Goal: Information Seeking & Learning: Learn about a topic

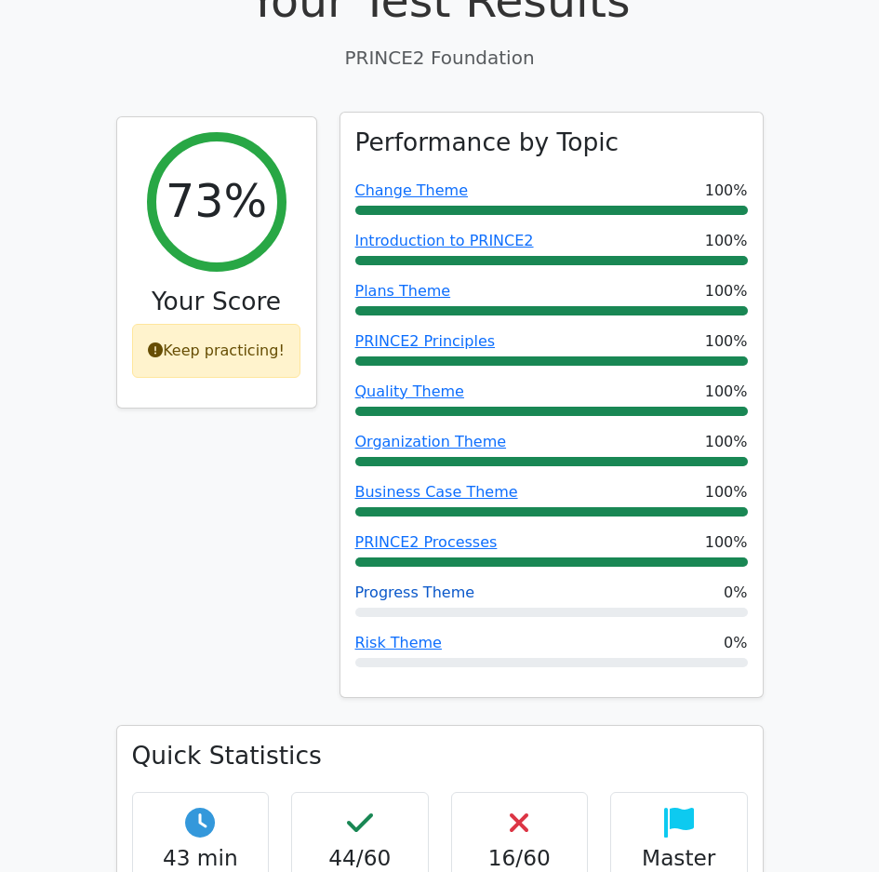
click at [412, 583] on link "Progress Theme" at bounding box center [415, 592] width 120 height 18
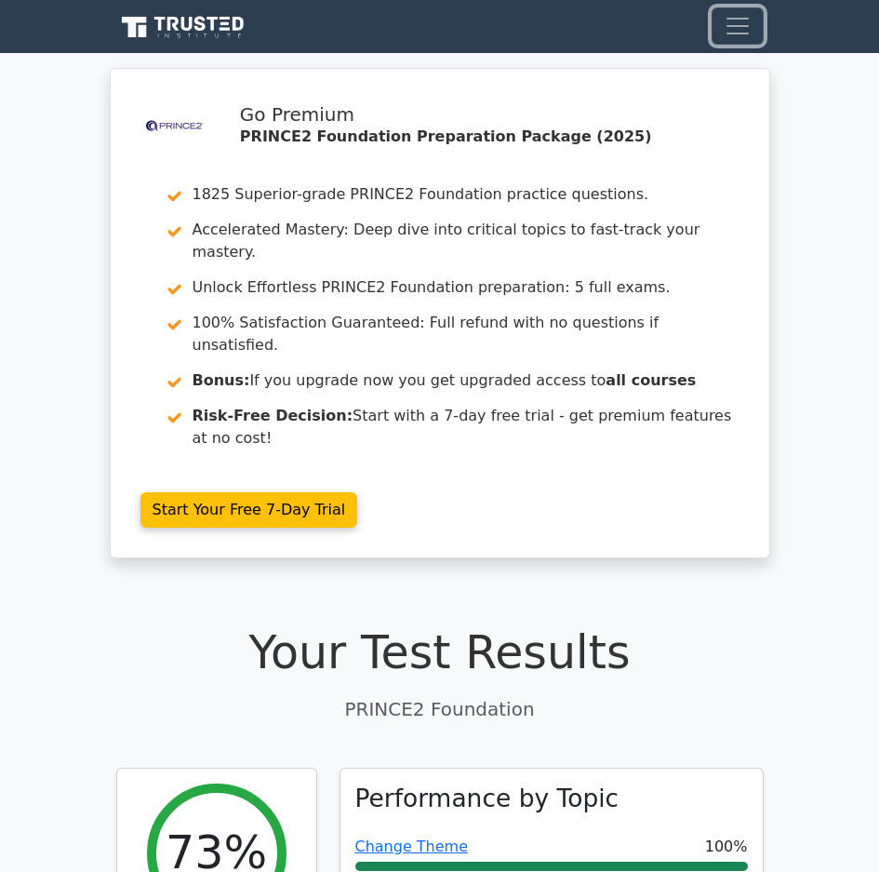
click at [759, 35] on button "Toggle navigation" at bounding box center [738, 25] width 52 height 37
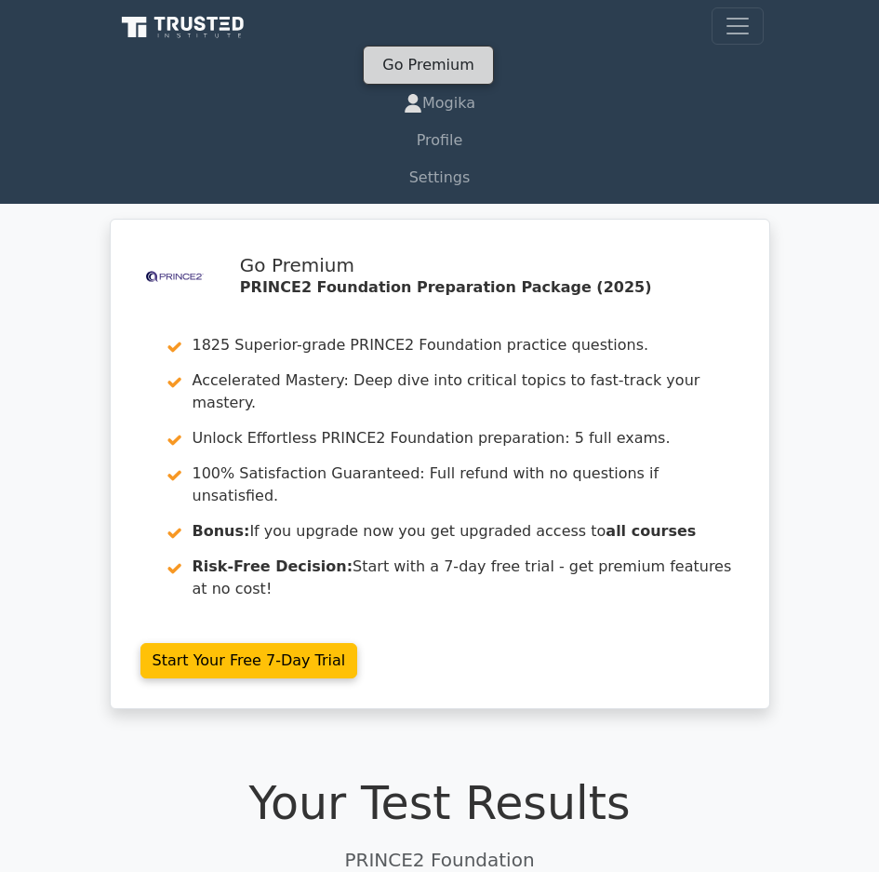
click at [432, 70] on link "Go Premium" at bounding box center [427, 64] width 113 height 25
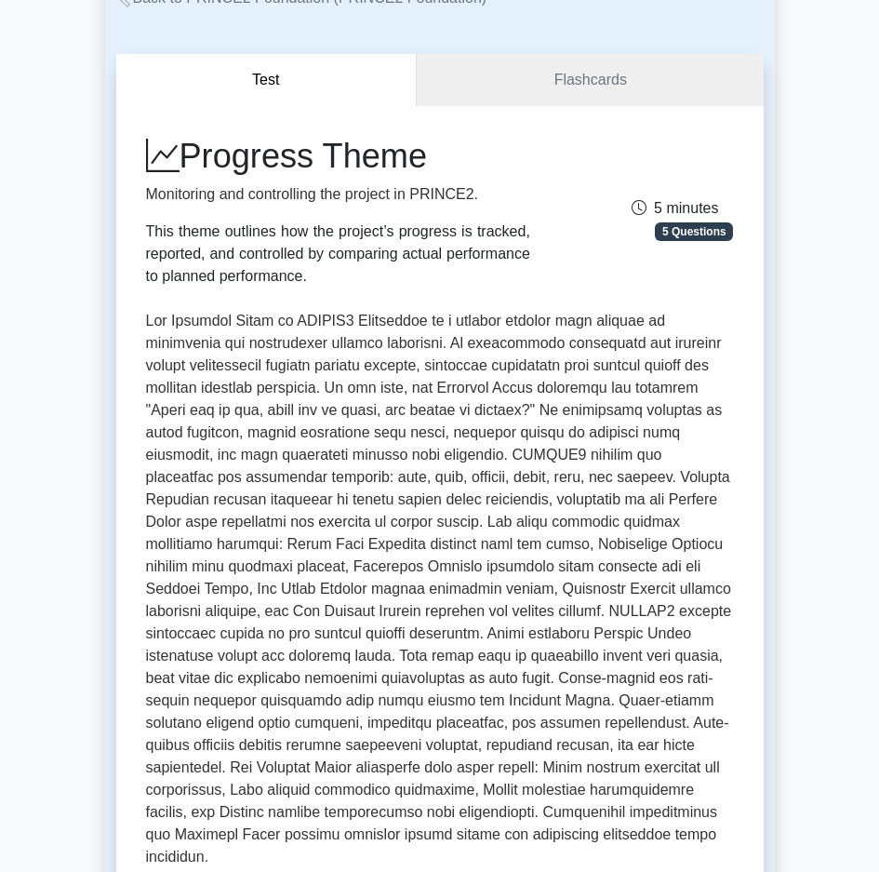
scroll to position [93, 0]
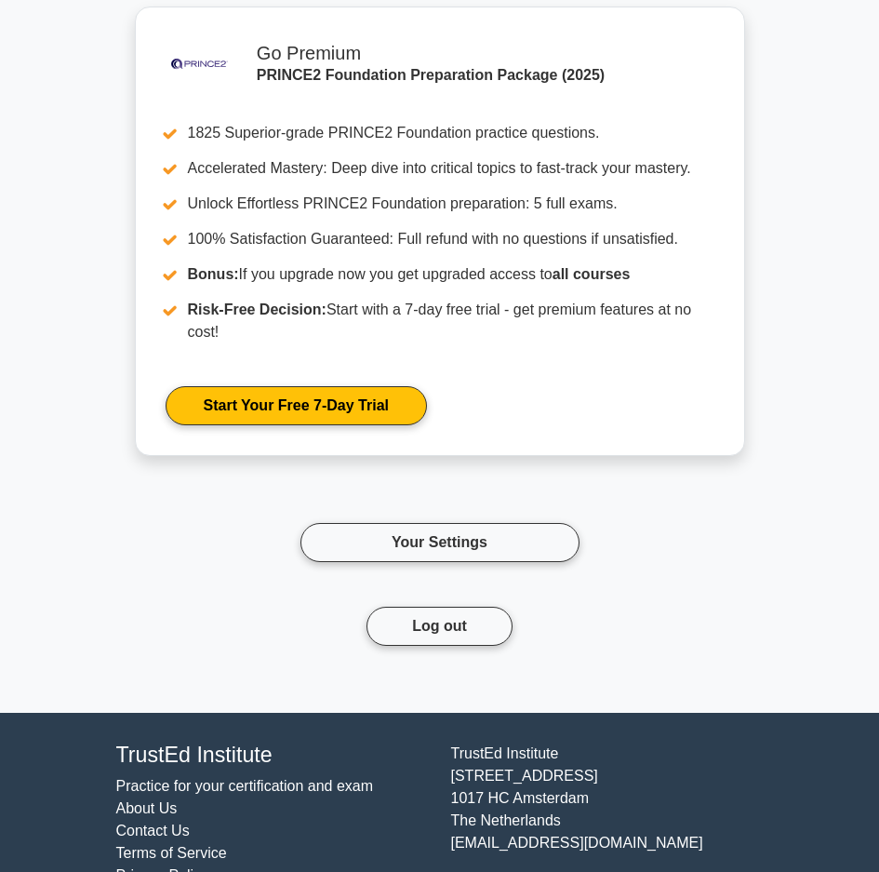
scroll to position [1911, 0]
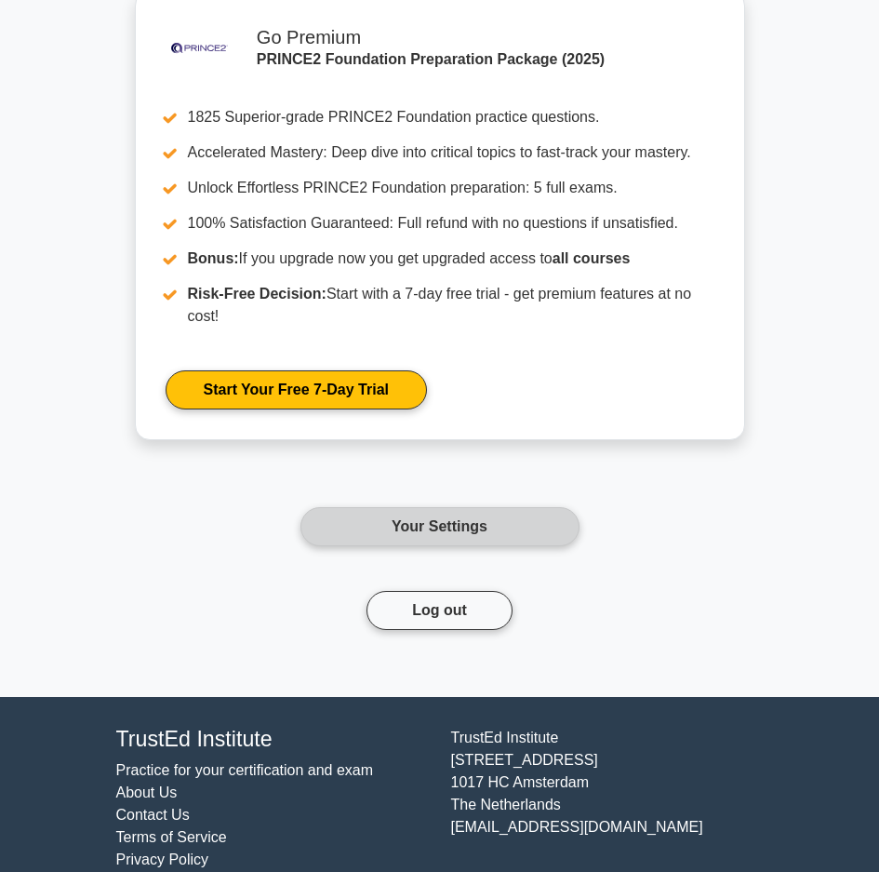
click at [427, 507] on link "Your Settings" at bounding box center [439, 526] width 279 height 39
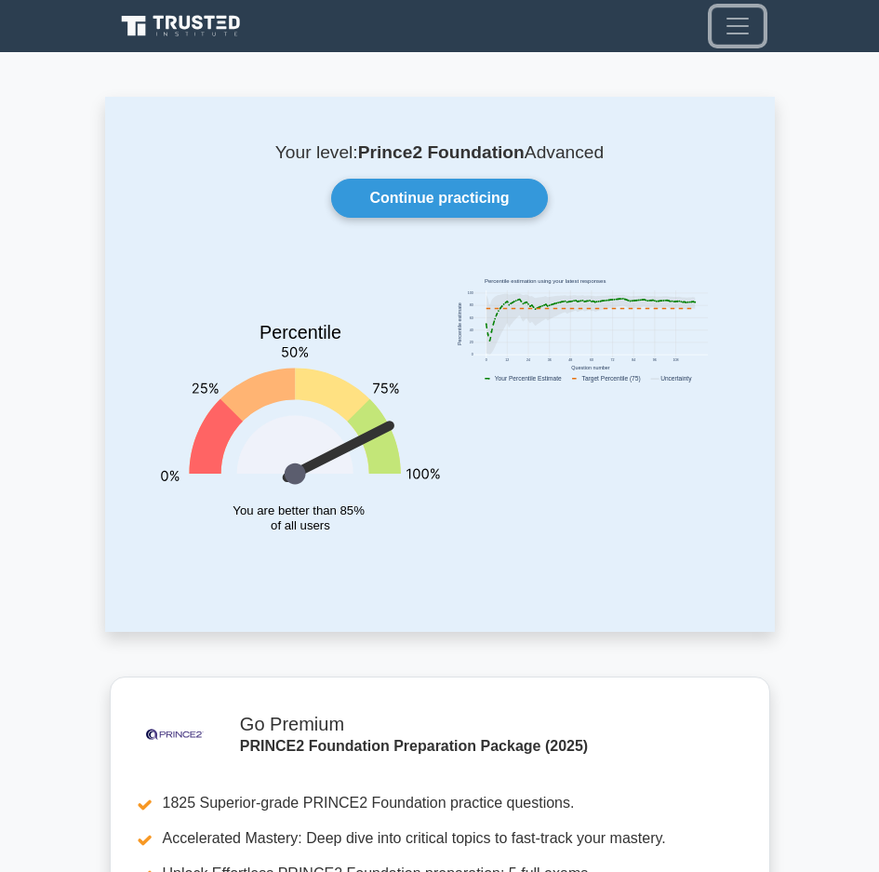
click at [731, 19] on span "Toggle navigation" at bounding box center [738, 26] width 28 height 28
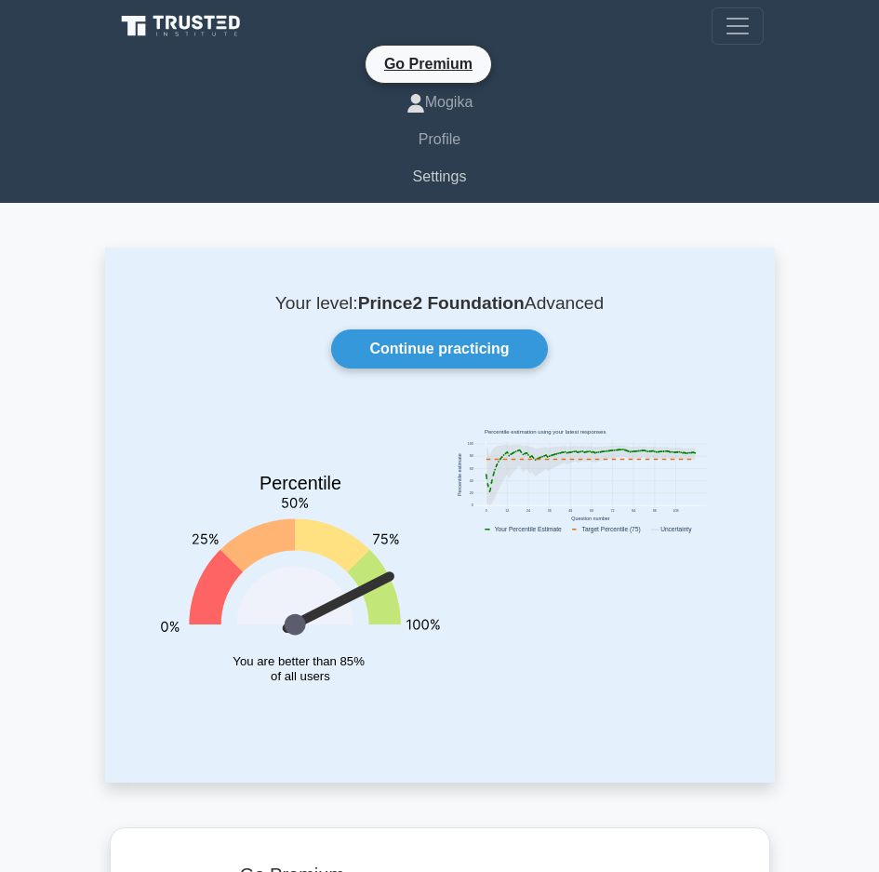
click at [442, 171] on link "Settings" at bounding box center [439, 176] width 647 height 37
click at [213, 22] on icon at bounding box center [212, 22] width 11 height 14
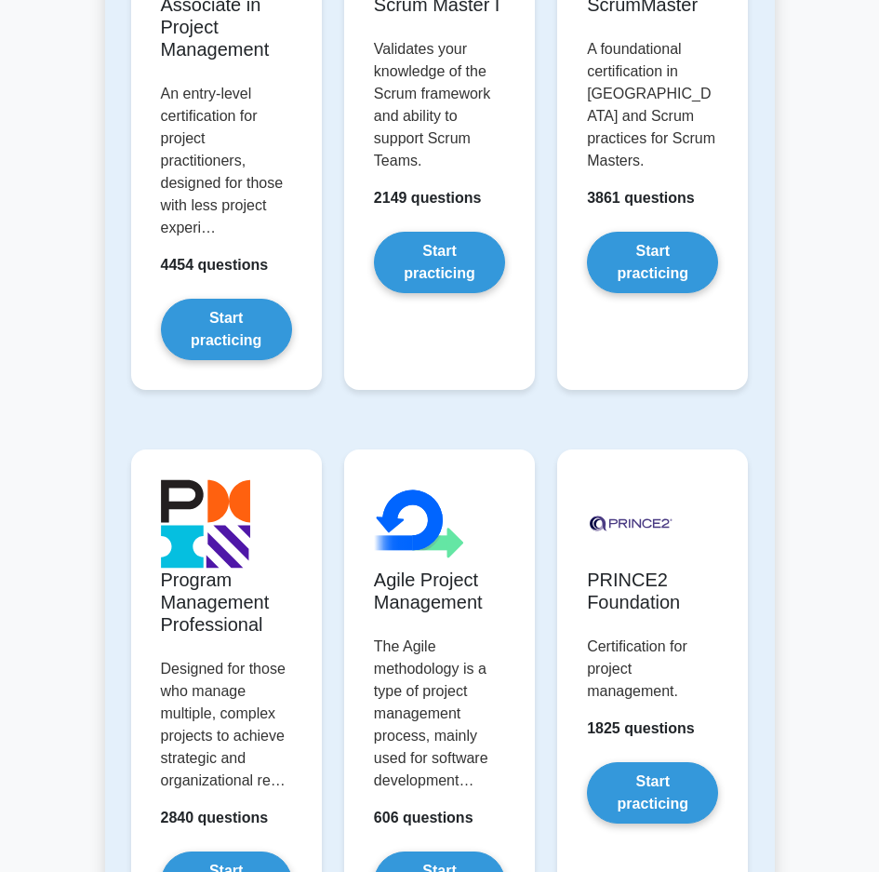
scroll to position [1395, 0]
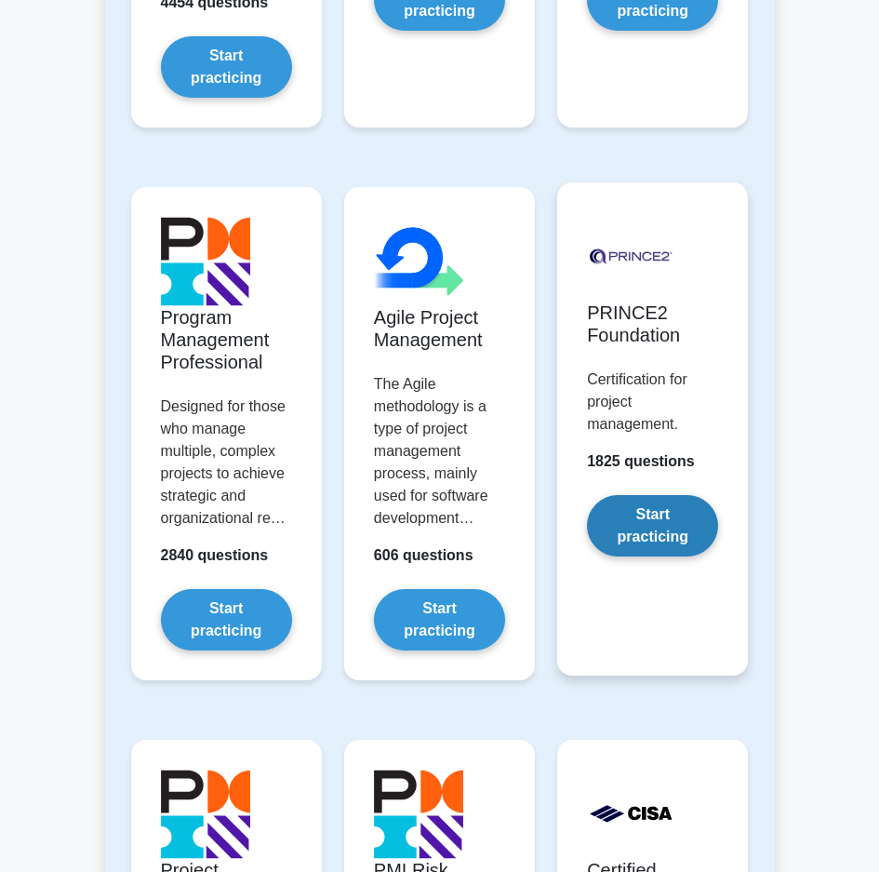
click at [664, 523] on link "Start practicing" at bounding box center [652, 525] width 131 height 61
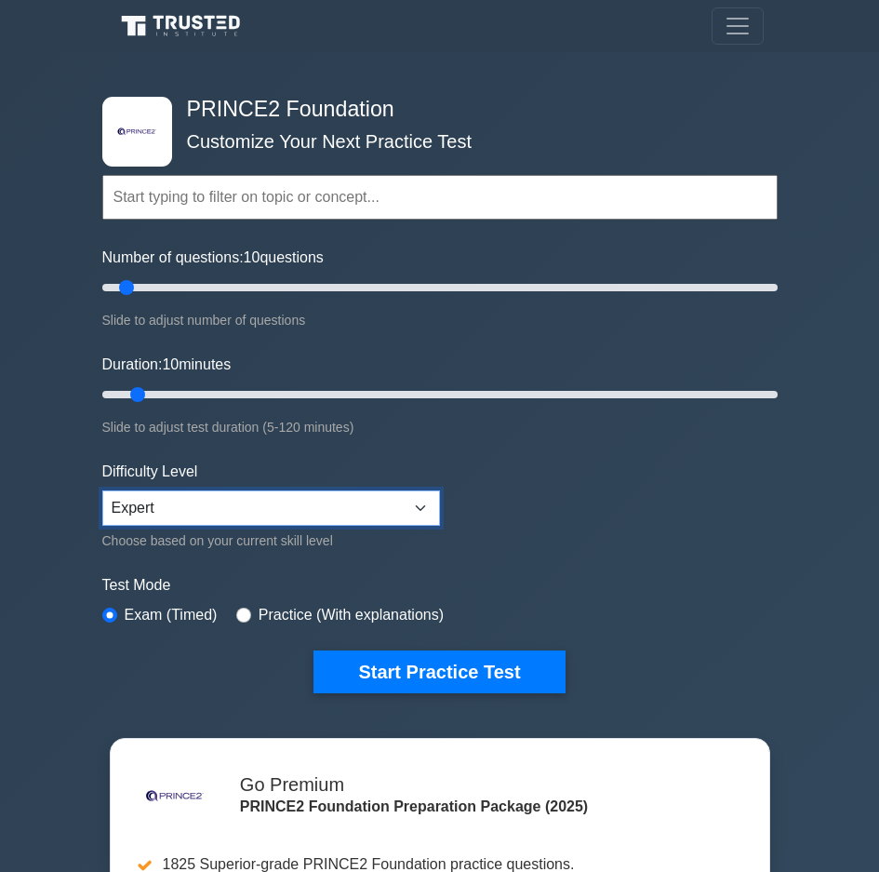
click at [258, 522] on select "Beginner Intermediate Expert" at bounding box center [271, 507] width 338 height 35
click at [102, 490] on select "Beginner Intermediate Expert" at bounding box center [271, 507] width 338 height 35
drag, startPoint x: 220, startPoint y: 391, endPoint x: 414, endPoint y: 388, distance: 193.5
type input "60"
click at [414, 388] on input "Duration: 60 minutes" at bounding box center [439, 394] width 675 height 22
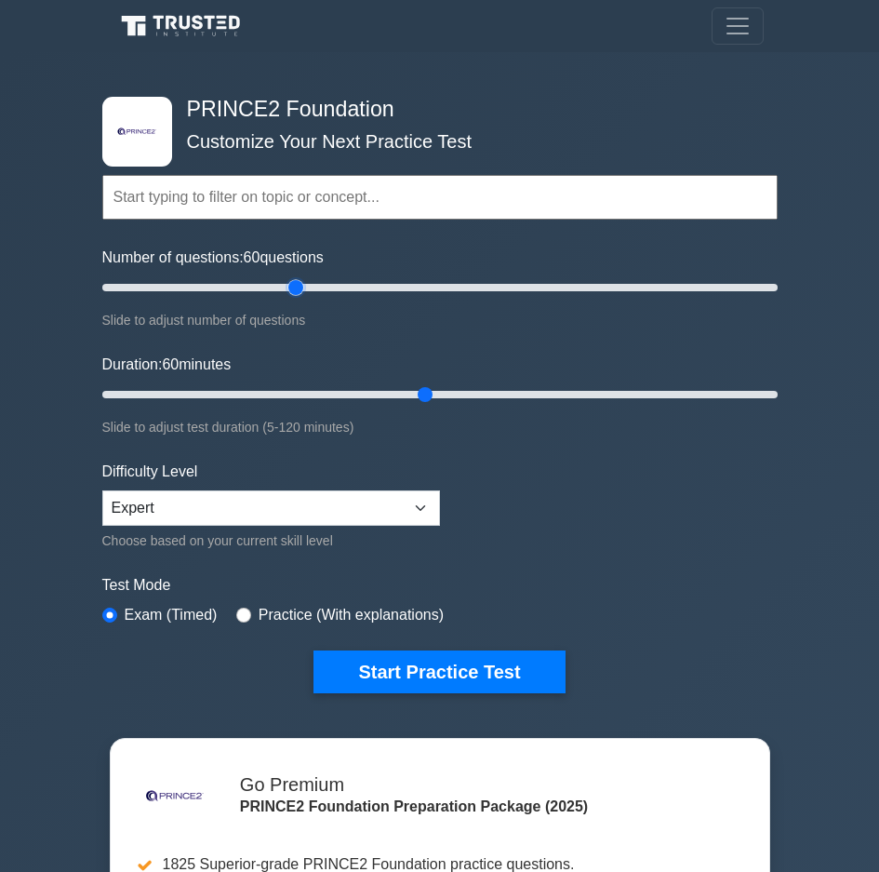
drag, startPoint x: 350, startPoint y: 284, endPoint x: 295, endPoint y: 281, distance: 55.0
type input "60"
click at [295, 281] on input "Number of questions: 60 questions" at bounding box center [439, 287] width 675 height 22
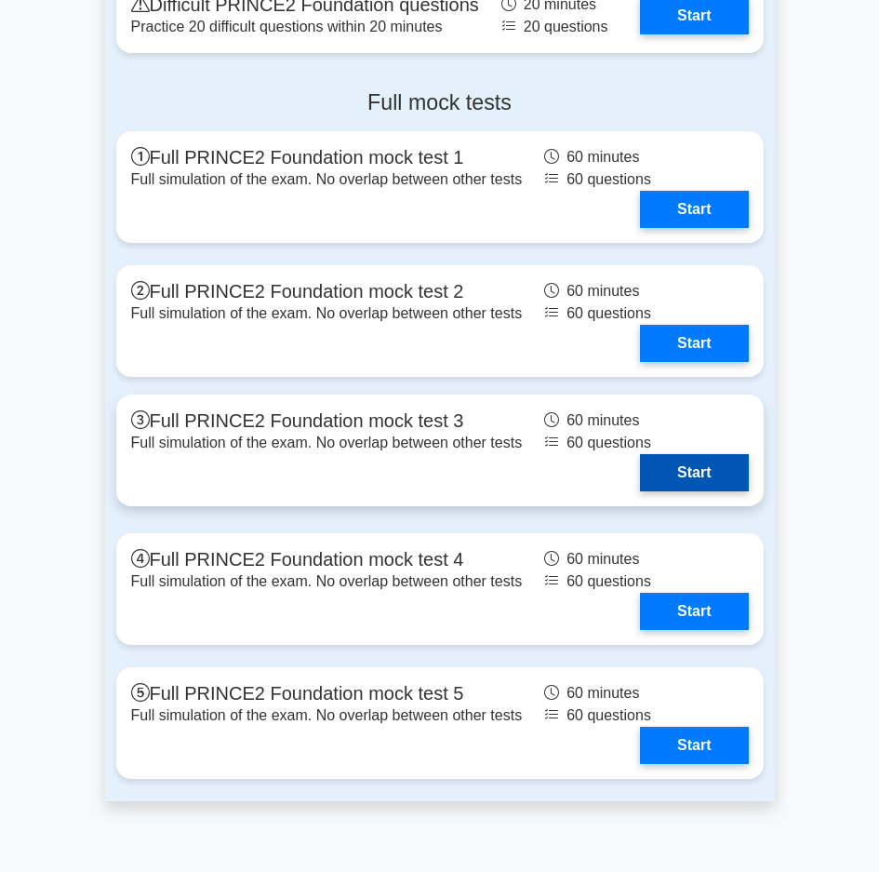
scroll to position [3231, 0]
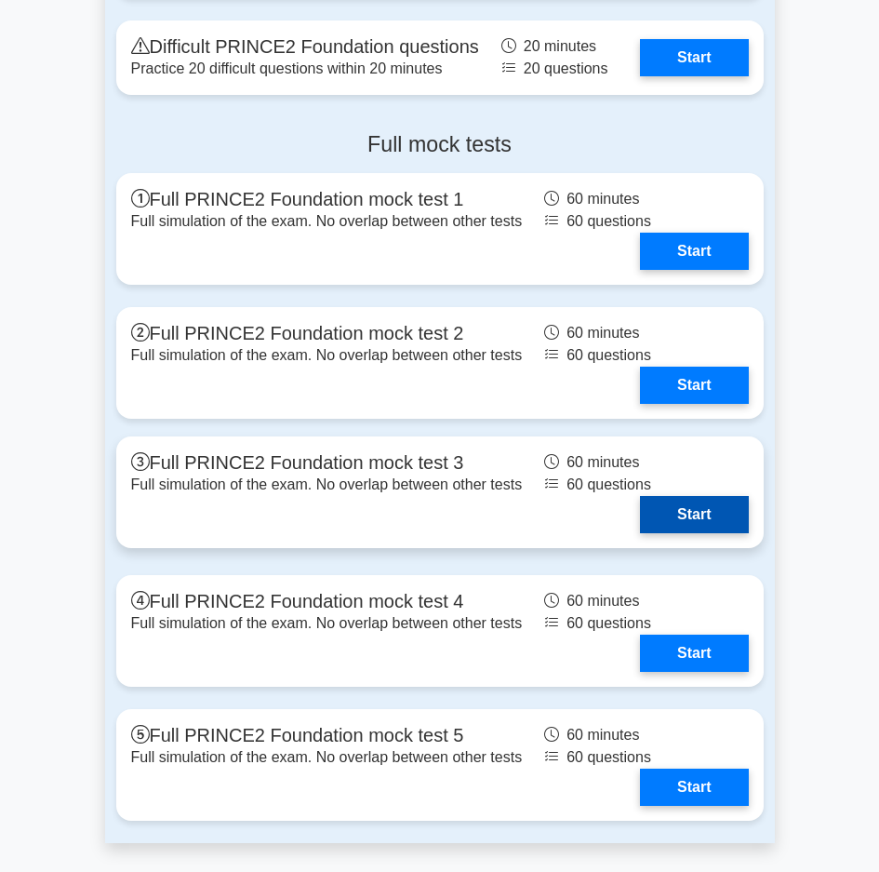
click at [696, 508] on link "Start" at bounding box center [694, 514] width 108 height 37
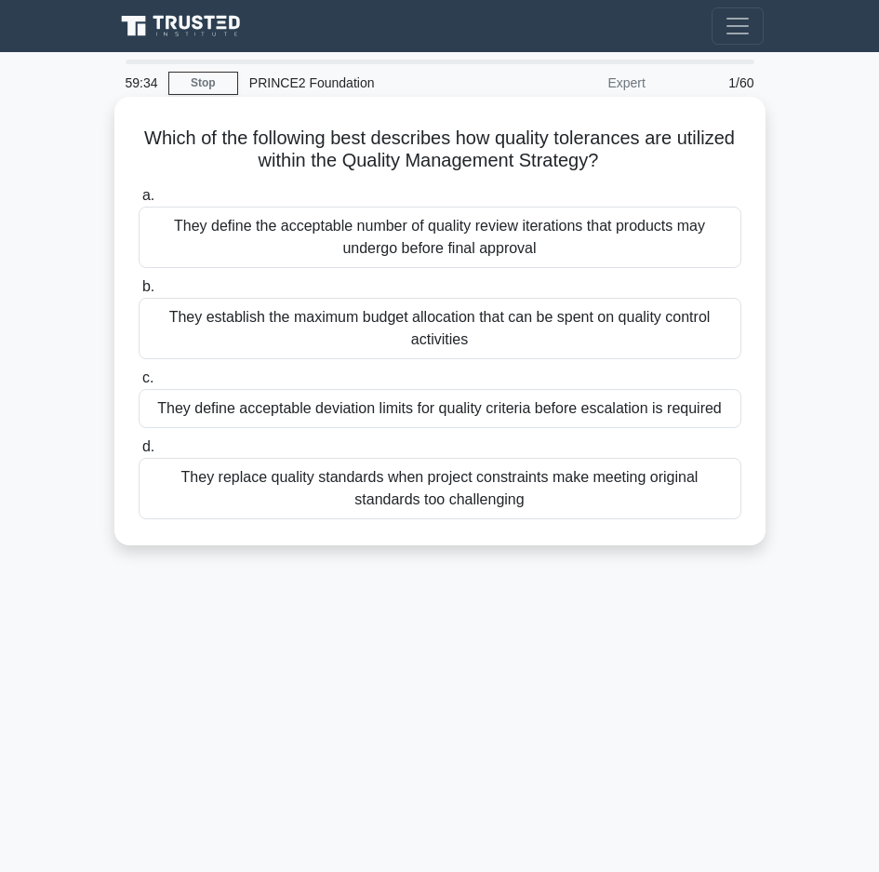
click at [375, 407] on div "They define acceptable deviation limits for quality criteria before escalation …" at bounding box center [440, 408] width 603 height 39
click at [139, 384] on input "c. They define acceptable deviation limits for quality criteria before escalati…" at bounding box center [139, 378] width 0 height 12
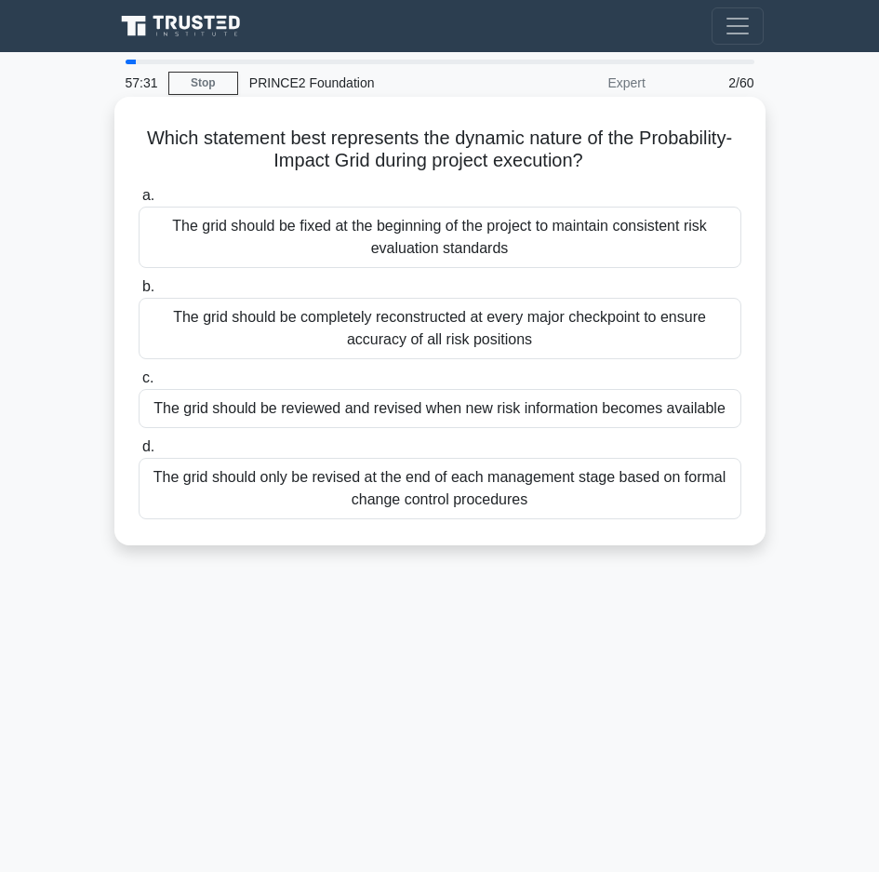
click at [397, 408] on div "The grid should be reviewed and revised when new risk information becomes avail…" at bounding box center [440, 408] width 603 height 39
click at [139, 384] on input "c. The grid should be reviewed and revised when new risk information becomes av…" at bounding box center [139, 378] width 0 height 12
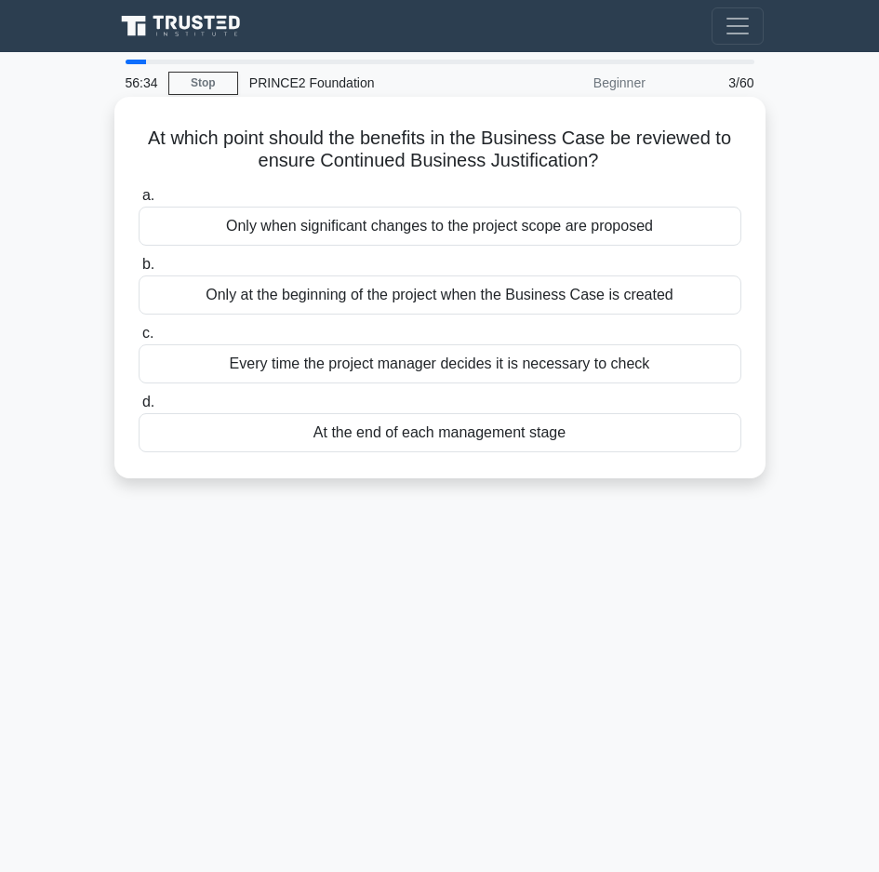
click at [377, 366] on div "Every time the project manager decides it is necessary to check" at bounding box center [440, 363] width 603 height 39
click at [139, 340] on input "c. Every time the project manager decides it is necessary to check" at bounding box center [139, 333] width 0 height 12
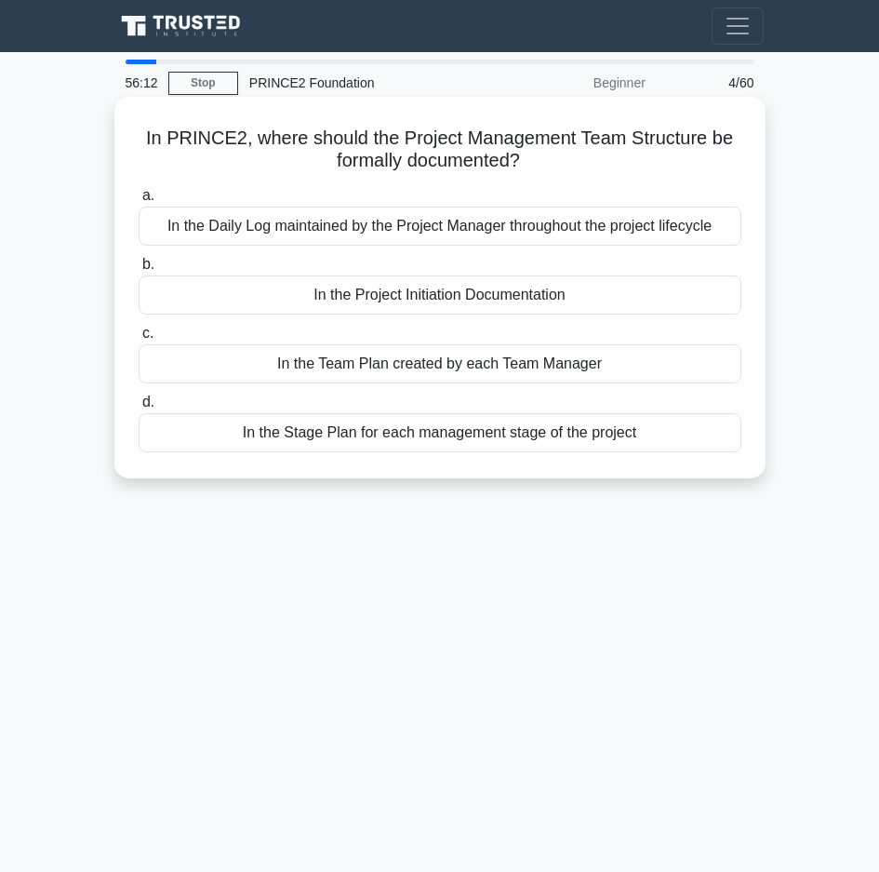
click at [434, 300] on div "In the Project Initiation Documentation" at bounding box center [440, 294] width 603 height 39
click at [139, 271] on input "b. In the Project Initiation Documentation" at bounding box center [139, 265] width 0 height 12
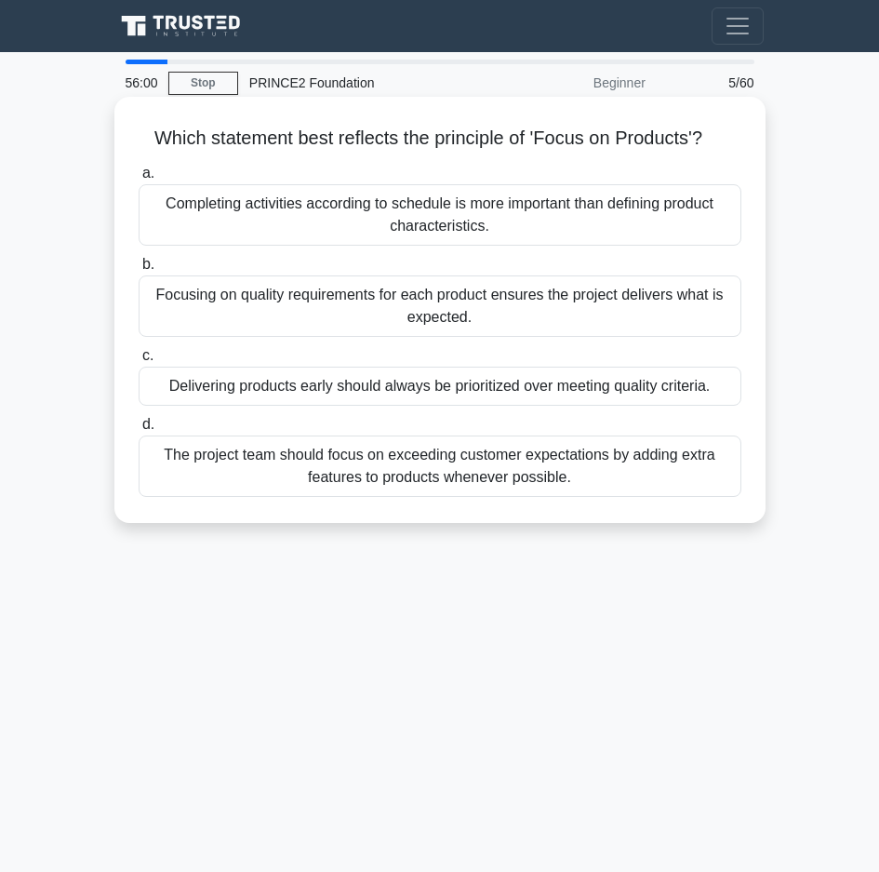
click at [407, 299] on div "Focusing on quality requirements for each product ensures the project delivers …" at bounding box center [440, 305] width 603 height 61
click at [139, 271] on input "b. Focusing on quality requirements for each product ensures the project delive…" at bounding box center [139, 265] width 0 height 12
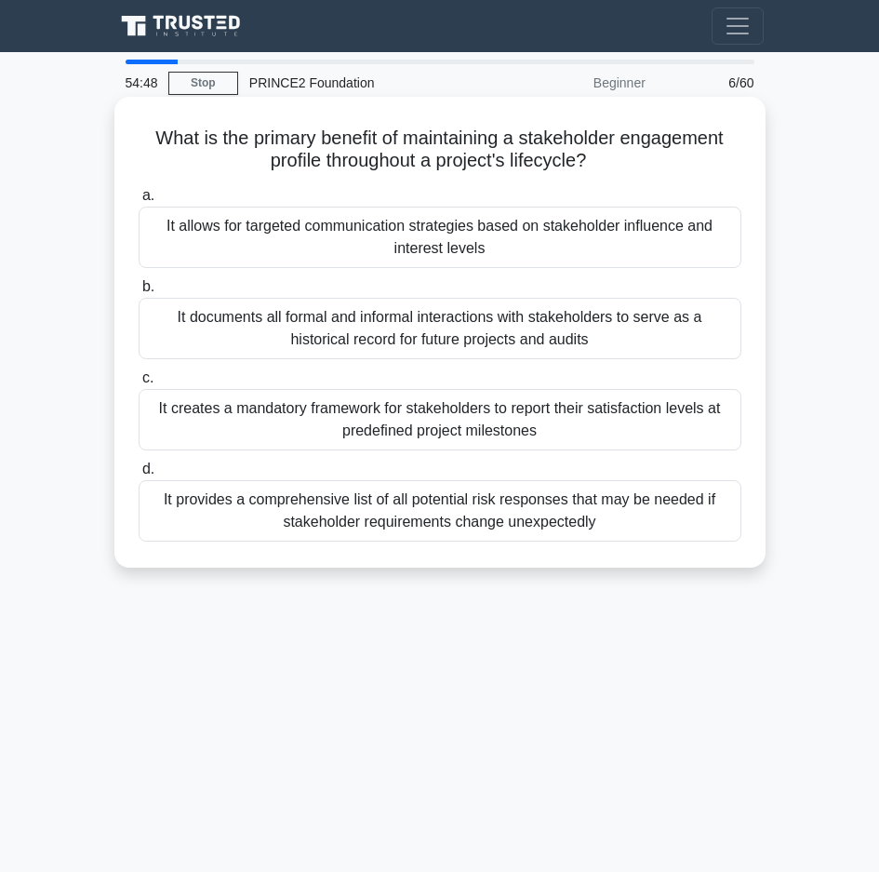
click at [367, 248] on div "It allows for targeted communication strategies based on stakeholder influence …" at bounding box center [440, 237] width 603 height 61
click at [139, 202] on input "a. It allows for targeted communication strategies based on stakeholder influen…" at bounding box center [139, 196] width 0 height 12
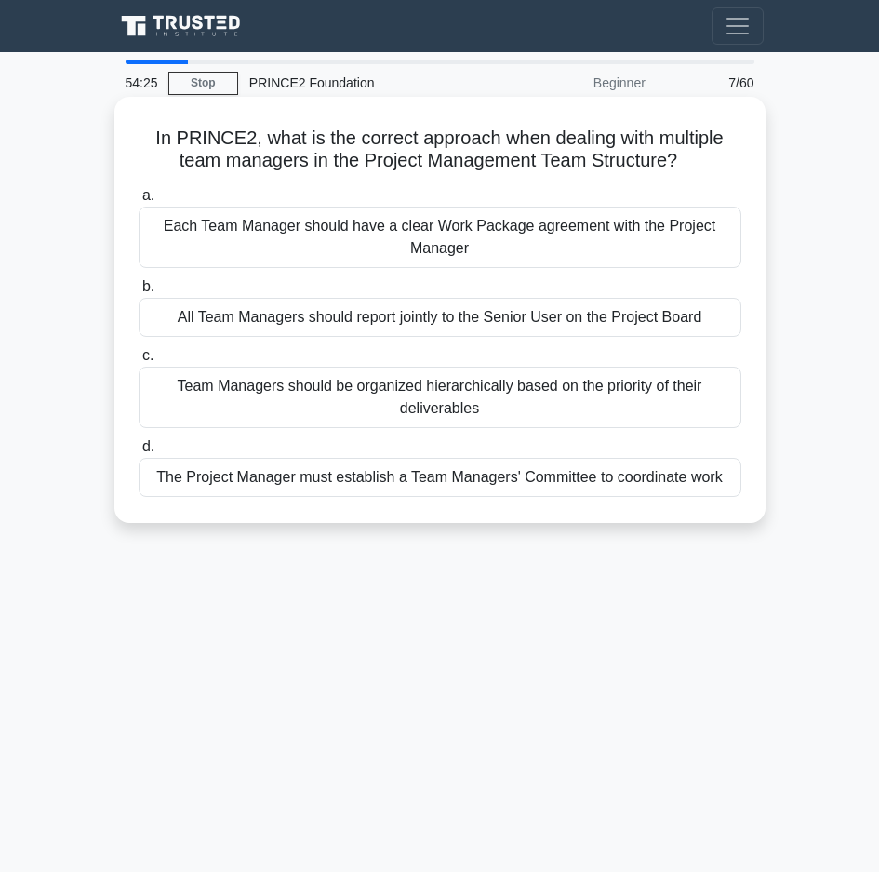
click at [229, 258] on div "Each Team Manager should have a clear Work Package agreement with the Project M…" at bounding box center [440, 237] width 603 height 61
click at [139, 202] on input "a. Each Team Manager should have a clear Work Package agreement with the Projec…" at bounding box center [139, 196] width 0 height 12
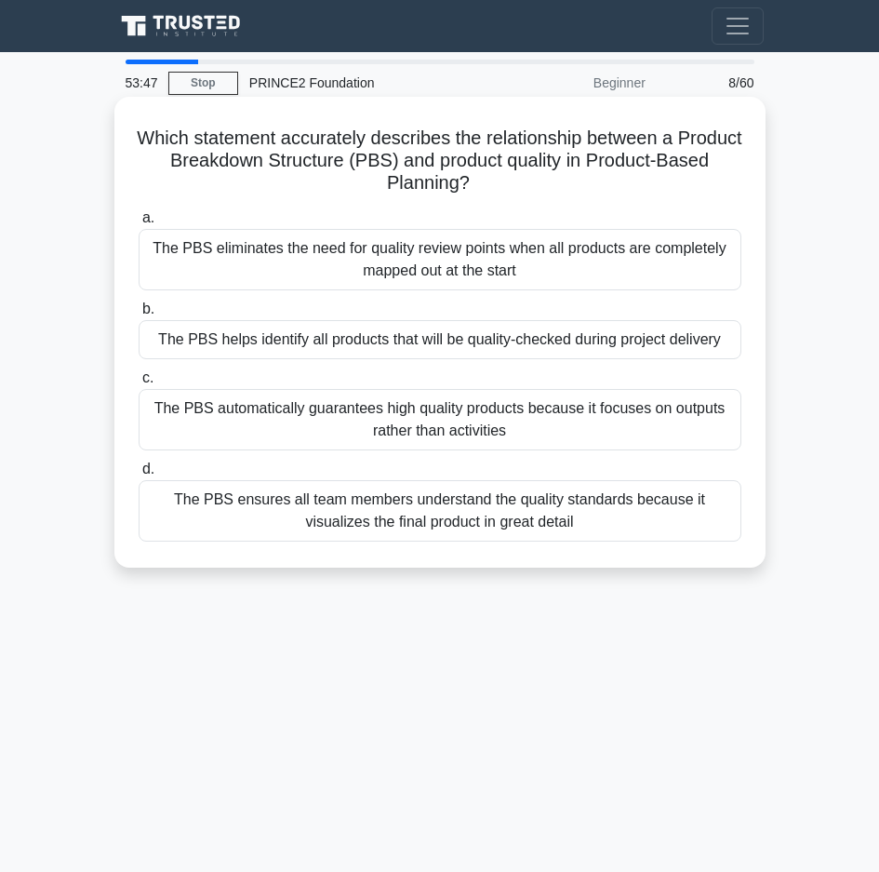
click at [319, 342] on div "The PBS helps identify all products that will be quality-checked during project…" at bounding box center [440, 339] width 603 height 39
click at [139, 315] on input "b. The PBS helps identify all products that will be quality-checked during proj…" at bounding box center [139, 309] width 0 height 12
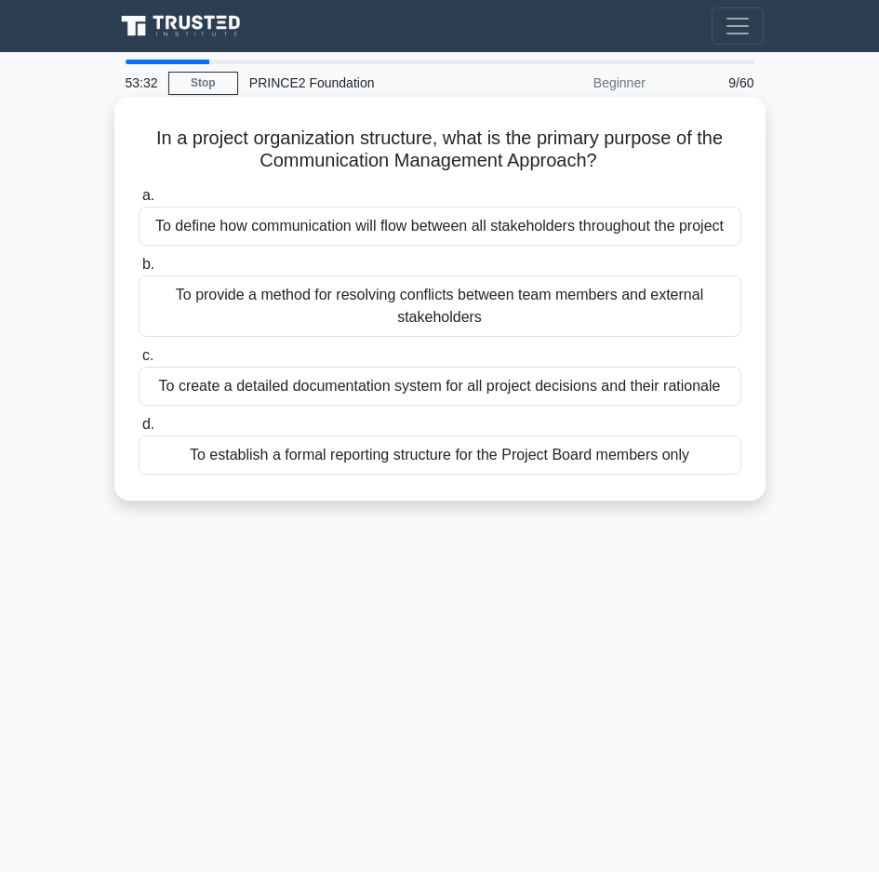
click at [372, 236] on div "To define how communication will flow between all stakeholders throughout the p…" at bounding box center [440, 226] width 603 height 39
click at [139, 202] on input "a. To define how communication will flow between all stakeholders throughout th…" at bounding box center [139, 196] width 0 height 12
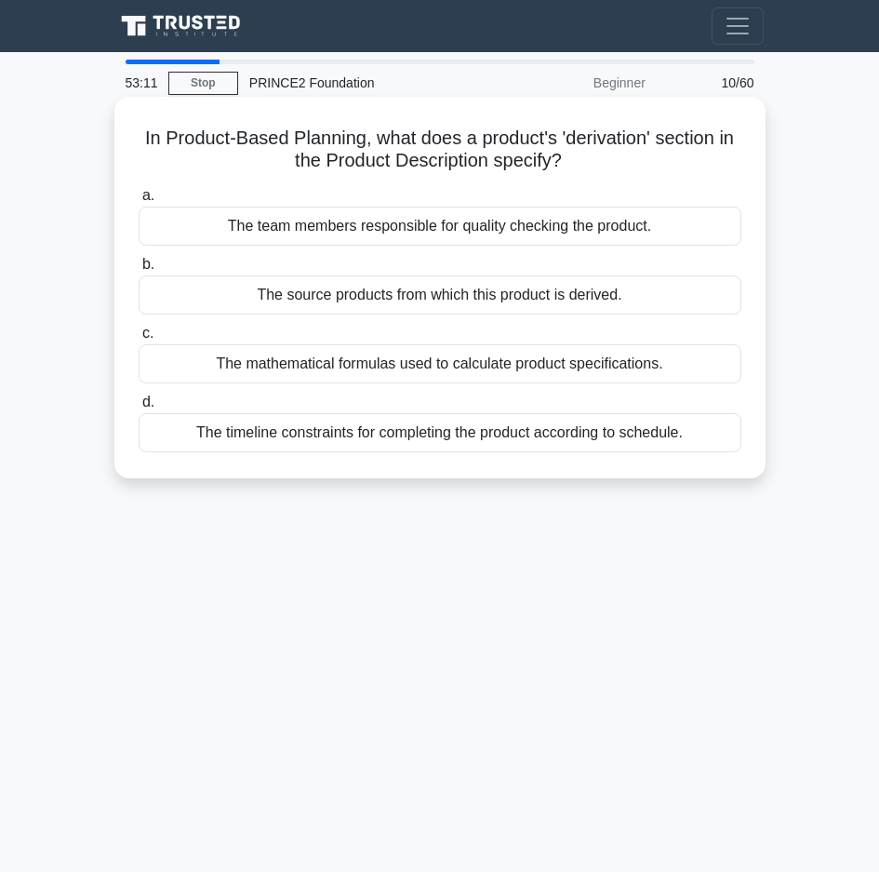
click at [446, 307] on div "The source products from which this product is derived." at bounding box center [440, 294] width 603 height 39
click at [139, 271] on input "b. The source products from which this product is derived." at bounding box center [139, 265] width 0 height 12
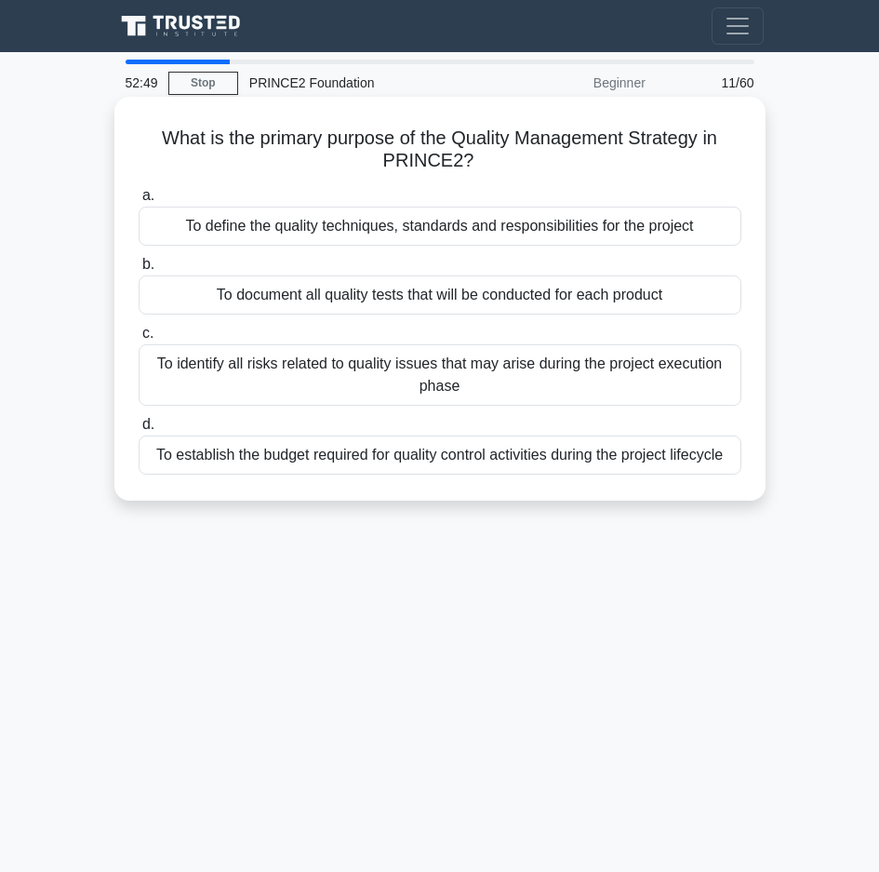
click at [375, 232] on div "To define the quality techniques, standards and responsibilities for the project" at bounding box center [440, 226] width 603 height 39
click at [139, 202] on input "a. To define the quality techniques, standards and responsibilities for the pro…" at bounding box center [139, 196] width 0 height 12
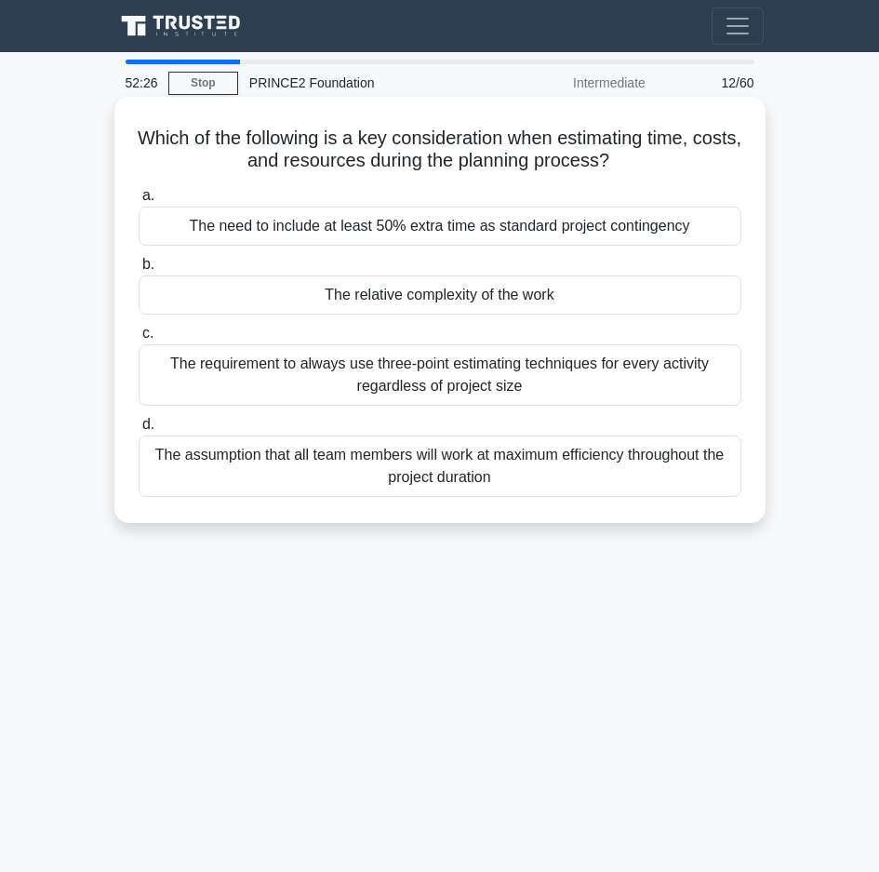
click at [421, 292] on div "The relative complexity of the work" at bounding box center [440, 294] width 603 height 39
click at [139, 271] on input "b. The relative complexity of the work" at bounding box center [139, 265] width 0 height 12
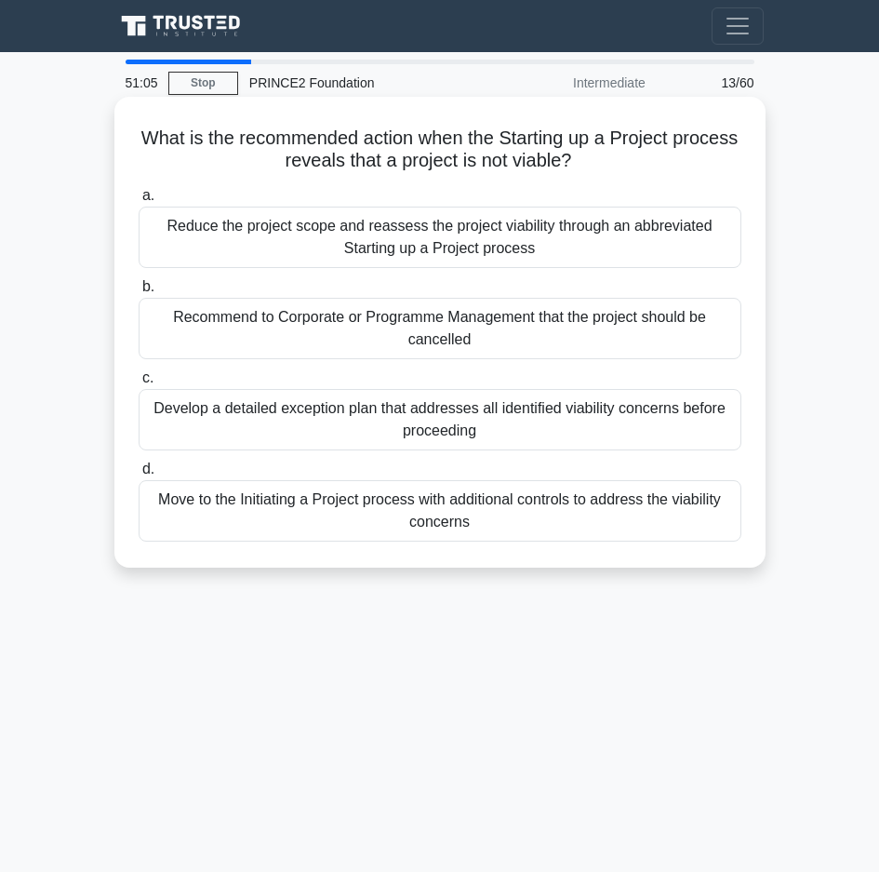
drag, startPoint x: 161, startPoint y: 137, endPoint x: 617, endPoint y: 527, distance: 600.4
click at [617, 527] on div "What is the recommended action when the Starting up a Project process reveals t…" at bounding box center [440, 332] width 636 height 456
copy div "What is the recommended action when the Starting up a Project process reveals t…"
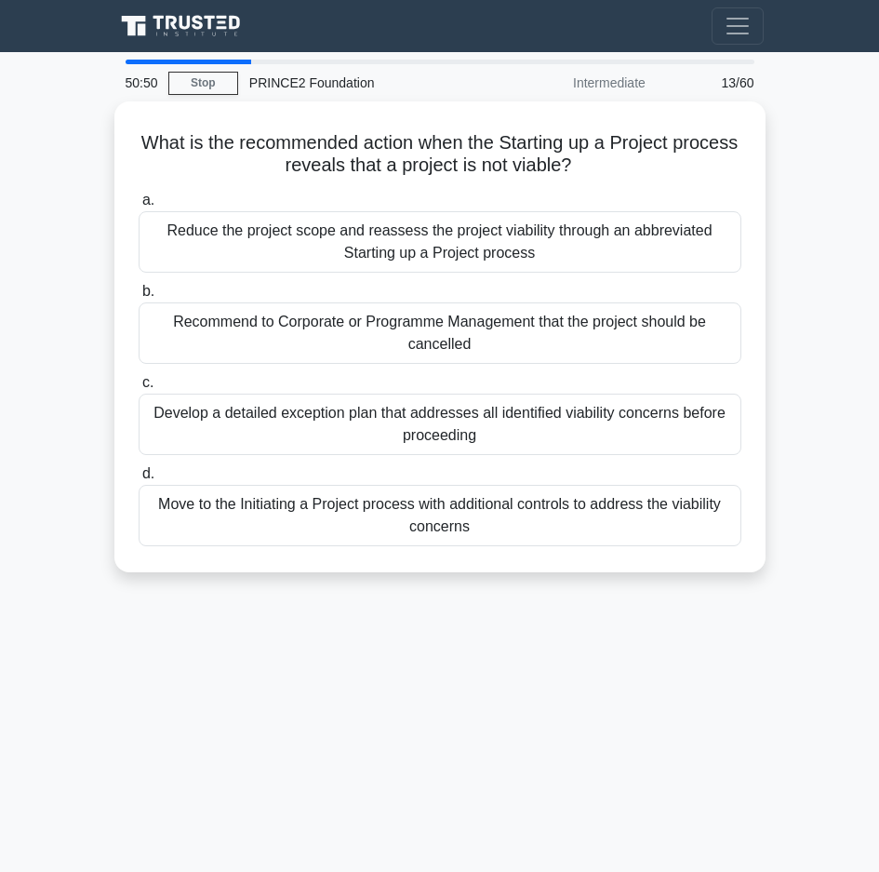
click at [271, 685] on div "50:50 Stop PRINCE2 Foundation Intermediate 13/60 What is the recommended action…" at bounding box center [440, 525] width 670 height 930
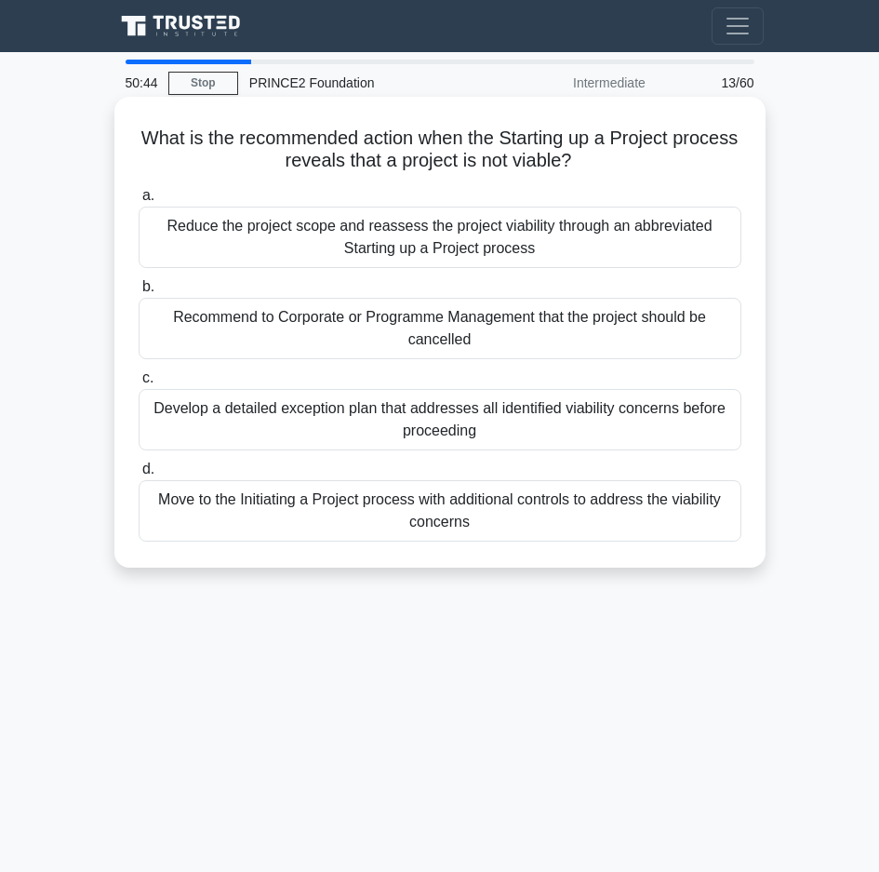
click at [262, 330] on div "Recommend to Corporate or Programme Management that the project should be cance…" at bounding box center [440, 328] width 603 height 61
click at [139, 293] on input "b. Recommend to Corporate or Programme Management that the project should be ca…" at bounding box center [139, 287] width 0 height 12
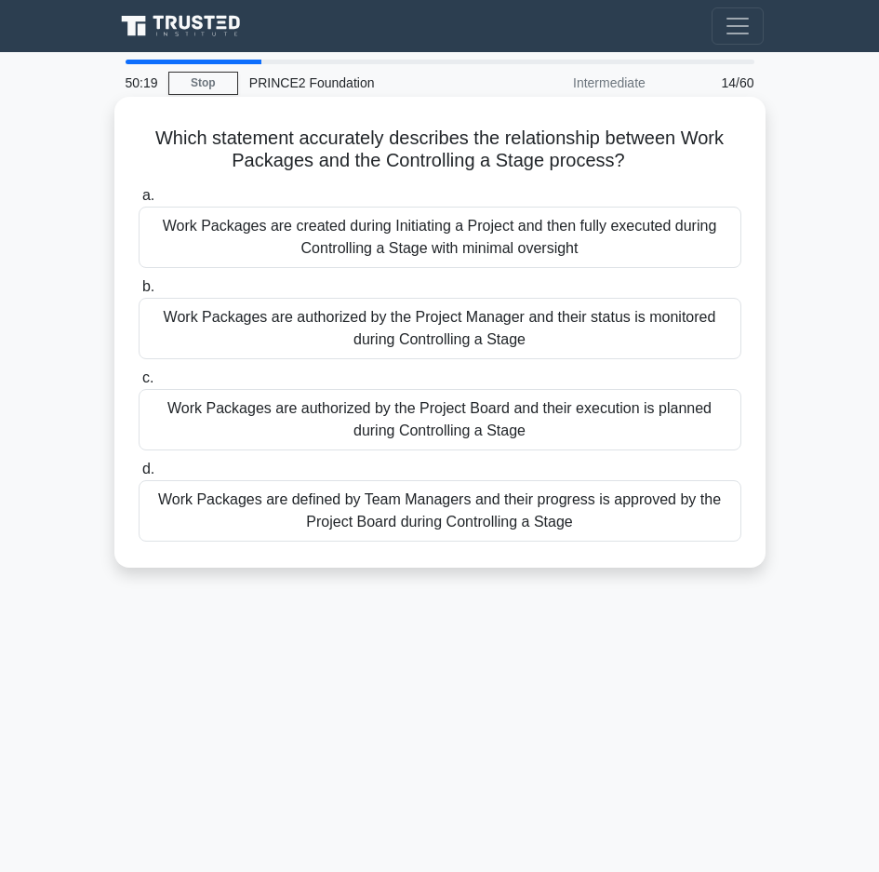
click at [374, 342] on div "Work Packages are authorized by the Project Manager and their status is monitor…" at bounding box center [440, 328] width 603 height 61
click at [139, 293] on input "b. Work Packages are authorized by the Project Manager and their status is moni…" at bounding box center [139, 287] width 0 height 12
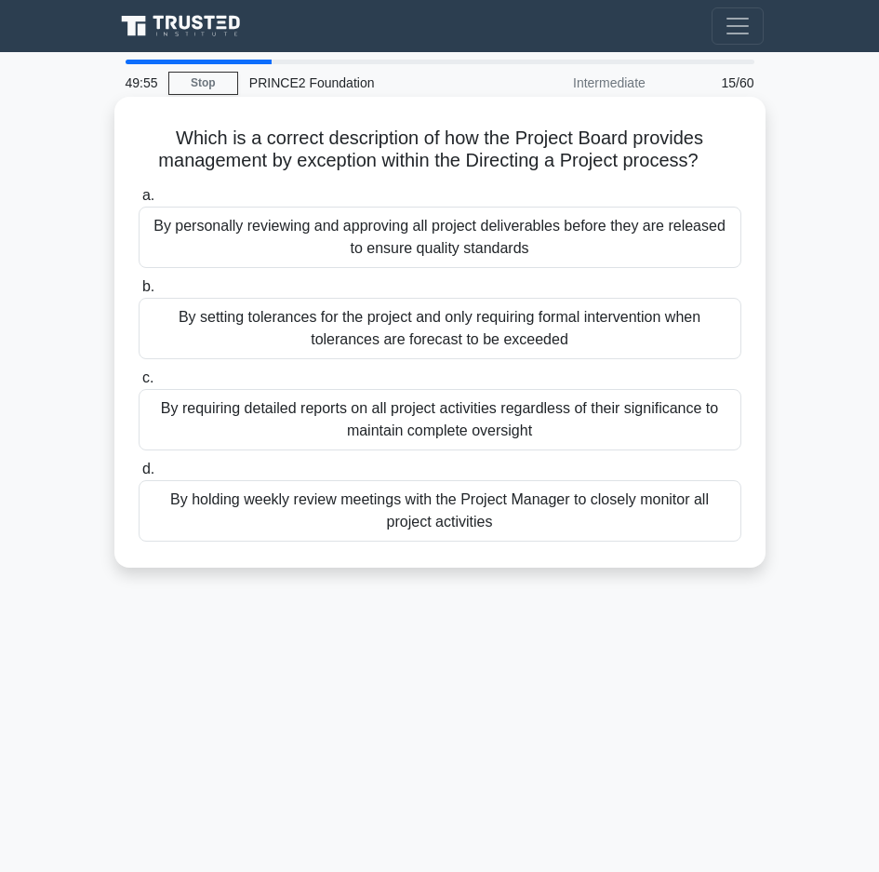
click at [422, 333] on div "By setting tolerances for the project and only requiring formal intervention wh…" at bounding box center [440, 328] width 603 height 61
click at [139, 293] on input "b. By setting tolerances for the project and only requiring formal intervention…" at bounding box center [139, 287] width 0 height 12
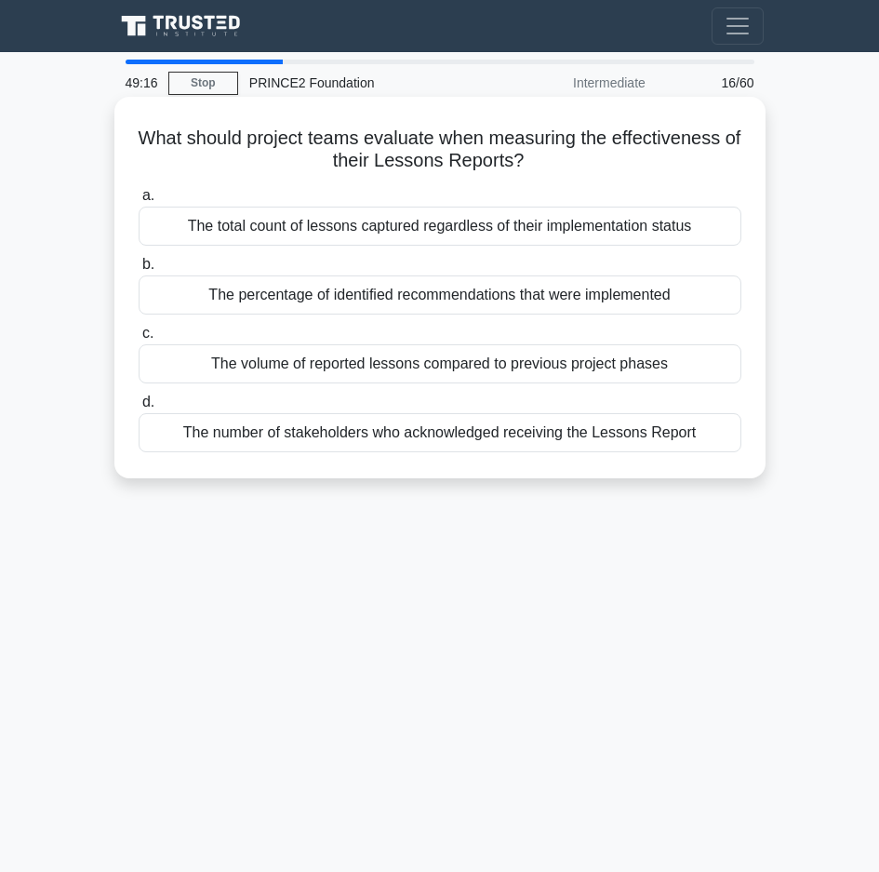
click at [308, 300] on div "The percentage of identified recommendations that were implemented" at bounding box center [440, 294] width 603 height 39
click at [139, 271] on input "b. The percentage of identified recommendations that were implemented" at bounding box center [139, 265] width 0 height 12
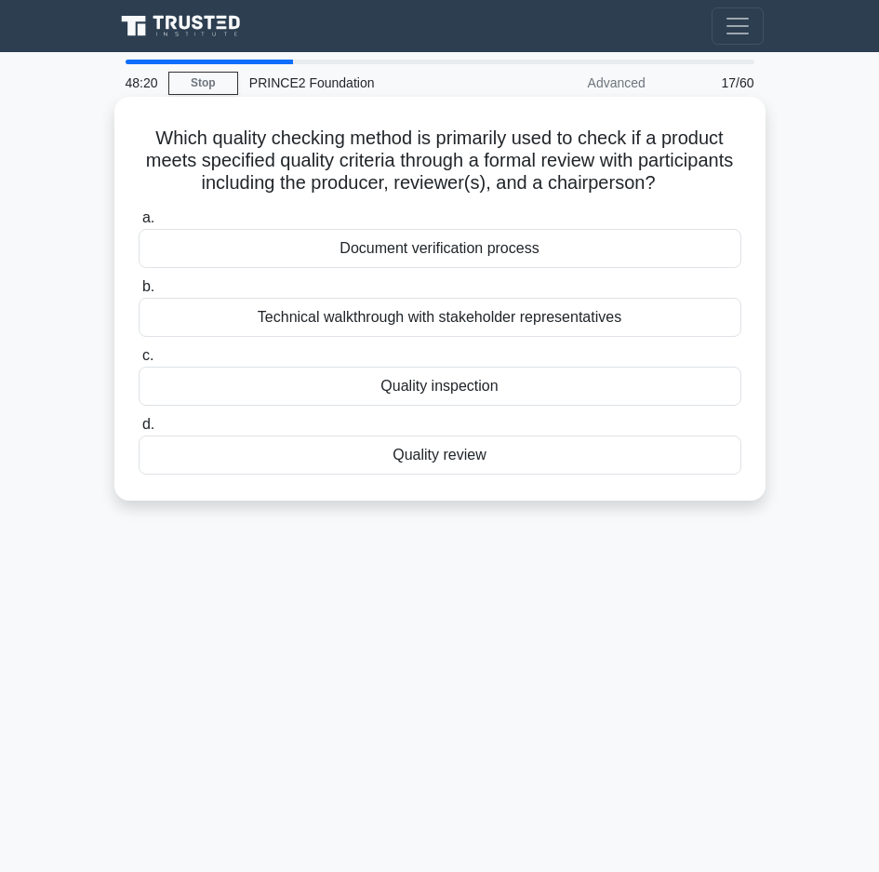
click at [443, 457] on div "Quality review" at bounding box center [440, 454] width 603 height 39
click at [139, 431] on input "d. Quality review" at bounding box center [139, 425] width 0 height 12
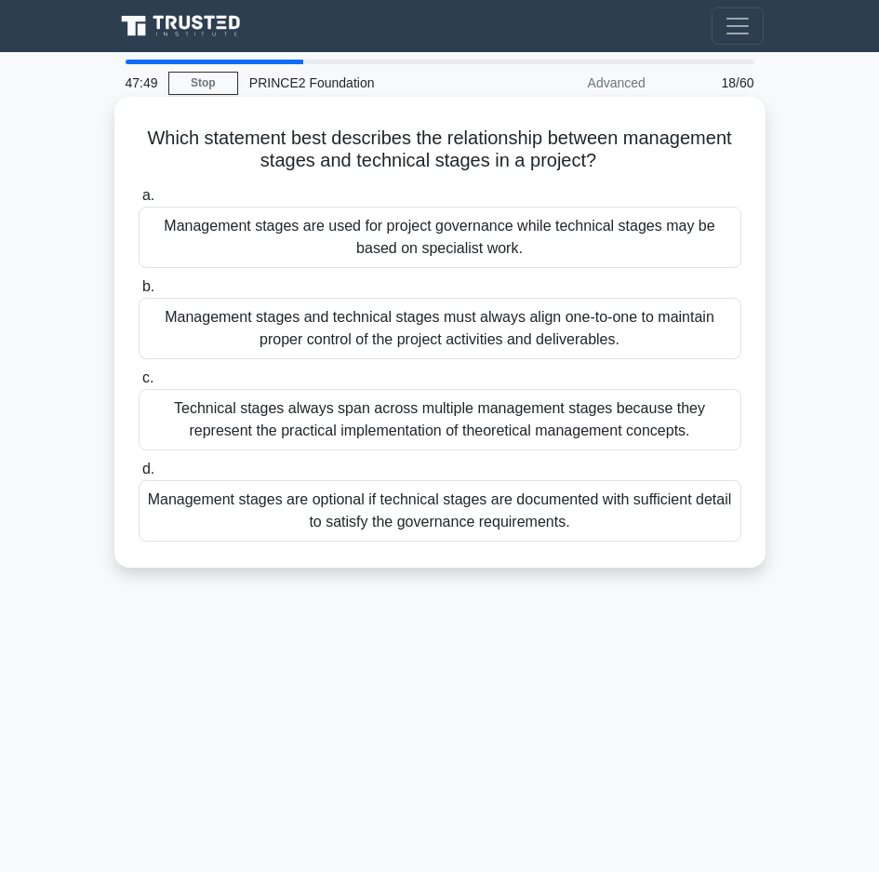
click at [256, 249] on div "Management stages are used for project governance while technical stages may be…" at bounding box center [440, 237] width 603 height 61
click at [139, 202] on input "a. Management stages are used for project governance while technical stages may…" at bounding box center [139, 196] width 0 height 12
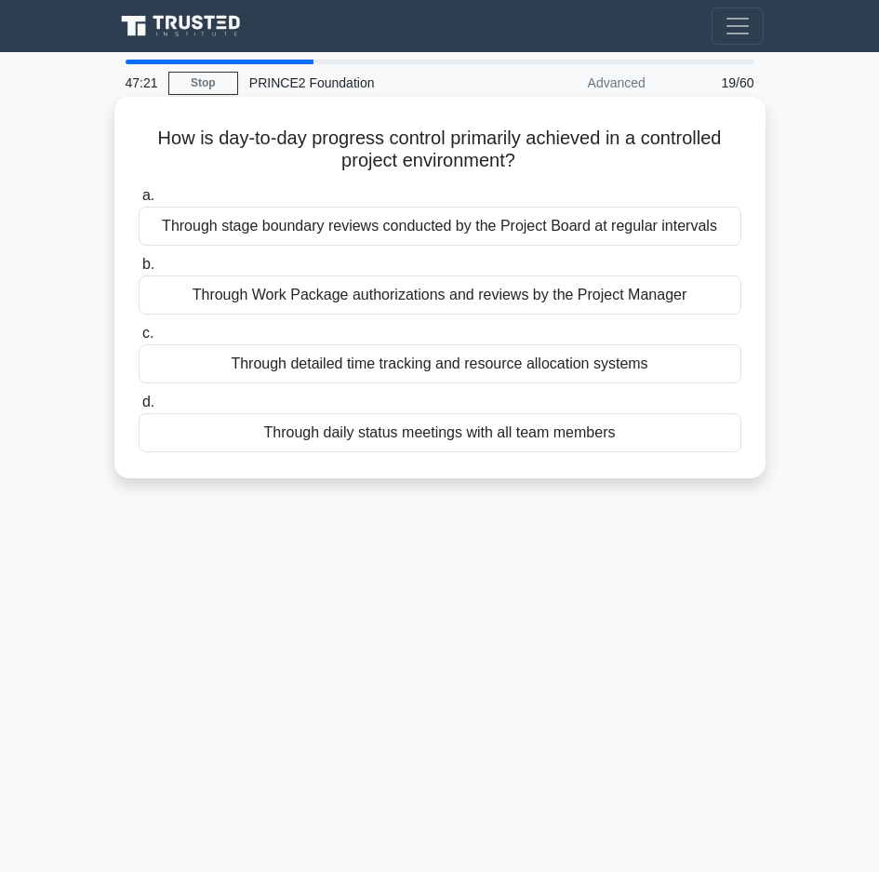
click at [379, 296] on div "Through Work Package authorizations and reviews by the Project Manager" at bounding box center [440, 294] width 603 height 39
click at [139, 271] on input "b. Through Work Package authorizations and reviews by the Project Manager" at bounding box center [139, 265] width 0 height 12
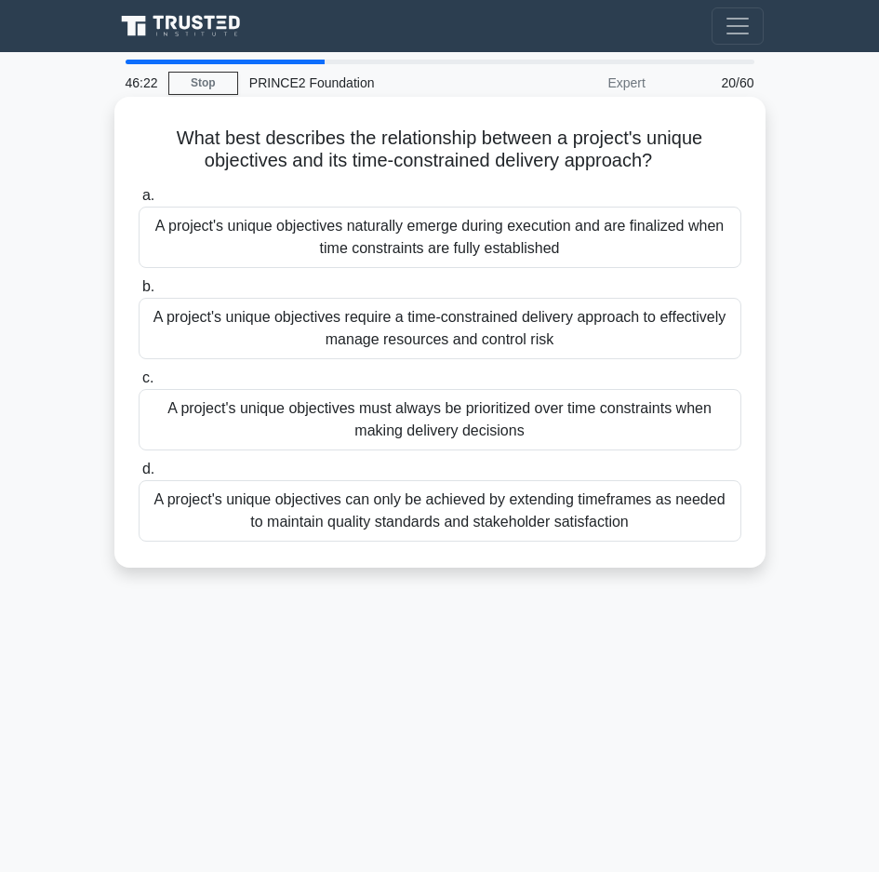
click at [300, 530] on div "A project's unique objectives can only be achieved by extending timeframes as n…" at bounding box center [440, 510] width 603 height 61
click at [139, 475] on input "d. A project's unique objectives can only be achieved by extending timeframes a…" at bounding box center [139, 469] width 0 height 12
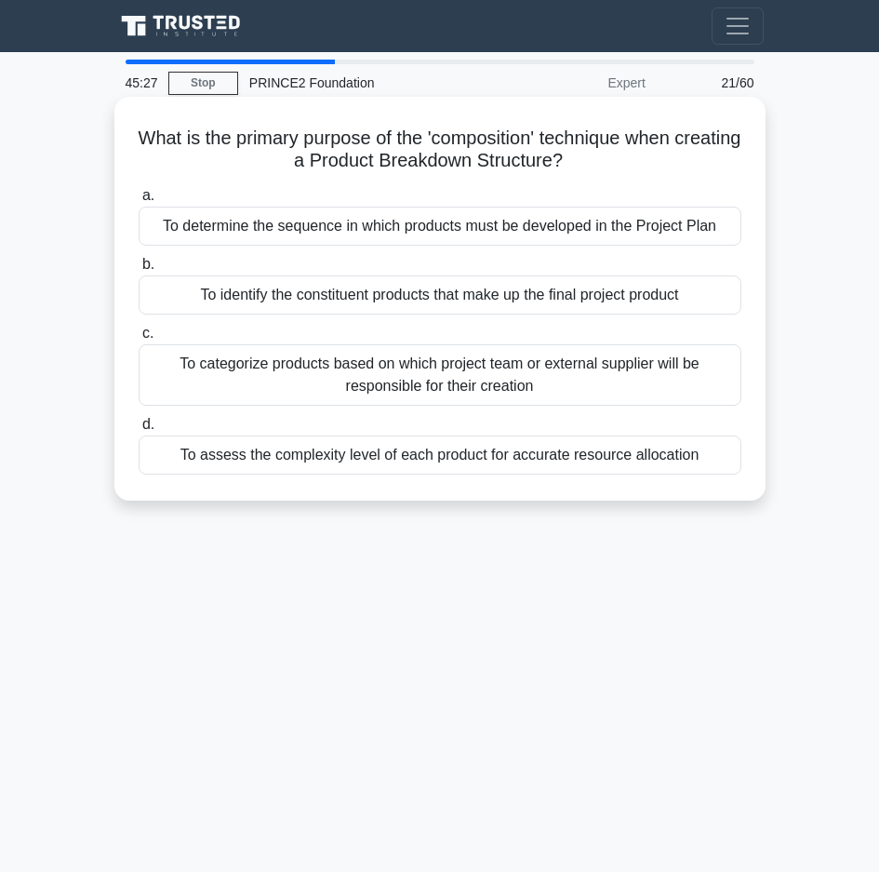
click at [421, 296] on div "To identify the constituent products that make up the final project product" at bounding box center [440, 294] width 603 height 39
click at [139, 271] on input "b. To identify the constituent products that make up the final project product" at bounding box center [139, 265] width 0 height 12
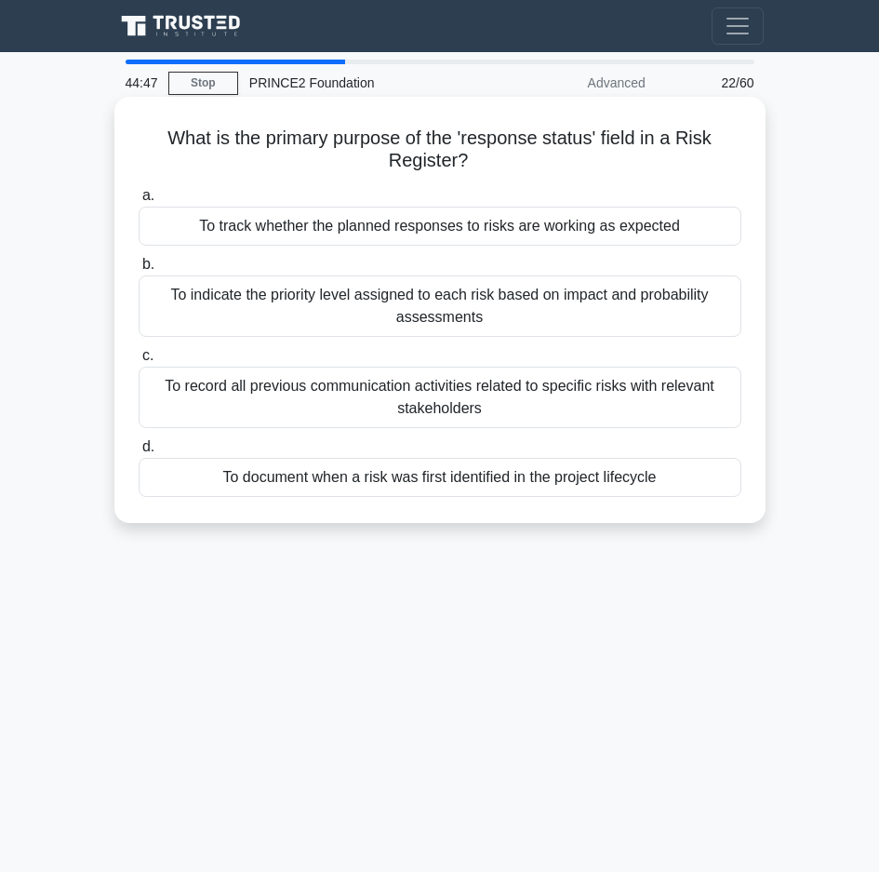
click at [363, 308] on div "To indicate the priority level assigned to each risk based on impact and probab…" at bounding box center [440, 305] width 603 height 61
click at [139, 271] on input "b. To indicate the priority level assigned to each risk based on impact and pro…" at bounding box center [139, 265] width 0 height 12
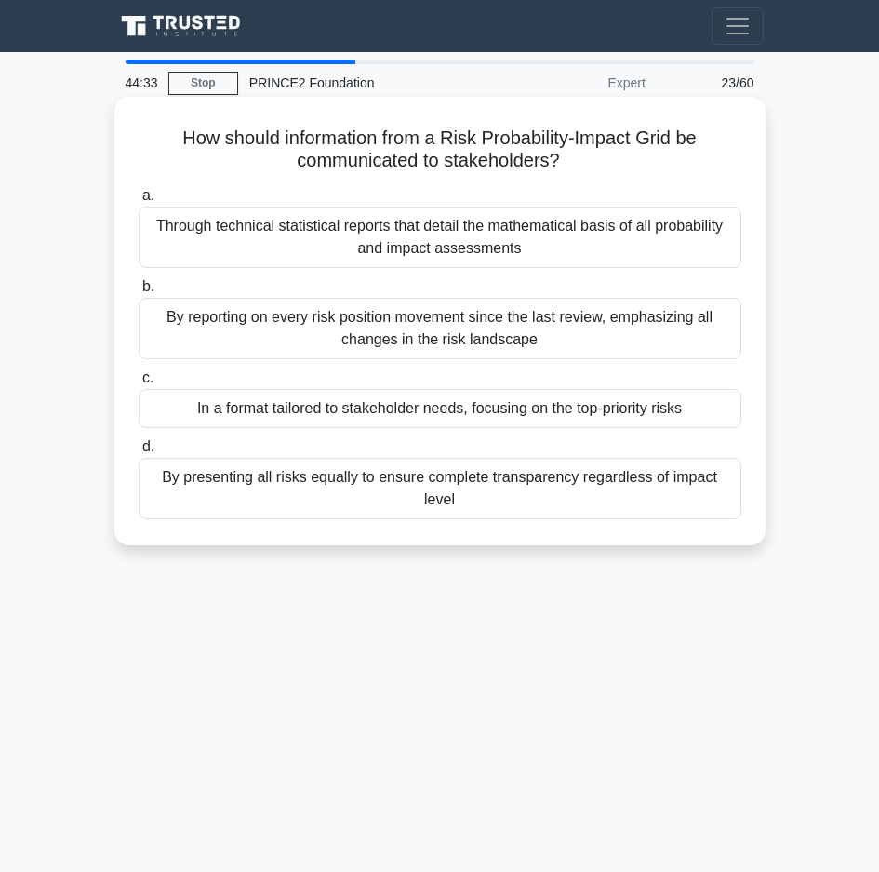
click at [375, 408] on div "In a format tailored to stakeholder needs, focusing on the top-priority risks" at bounding box center [440, 408] width 603 height 39
click at [139, 384] on input "c. In a format tailored to stakeholder needs, focusing on the top-priority risks" at bounding box center [139, 378] width 0 height 12
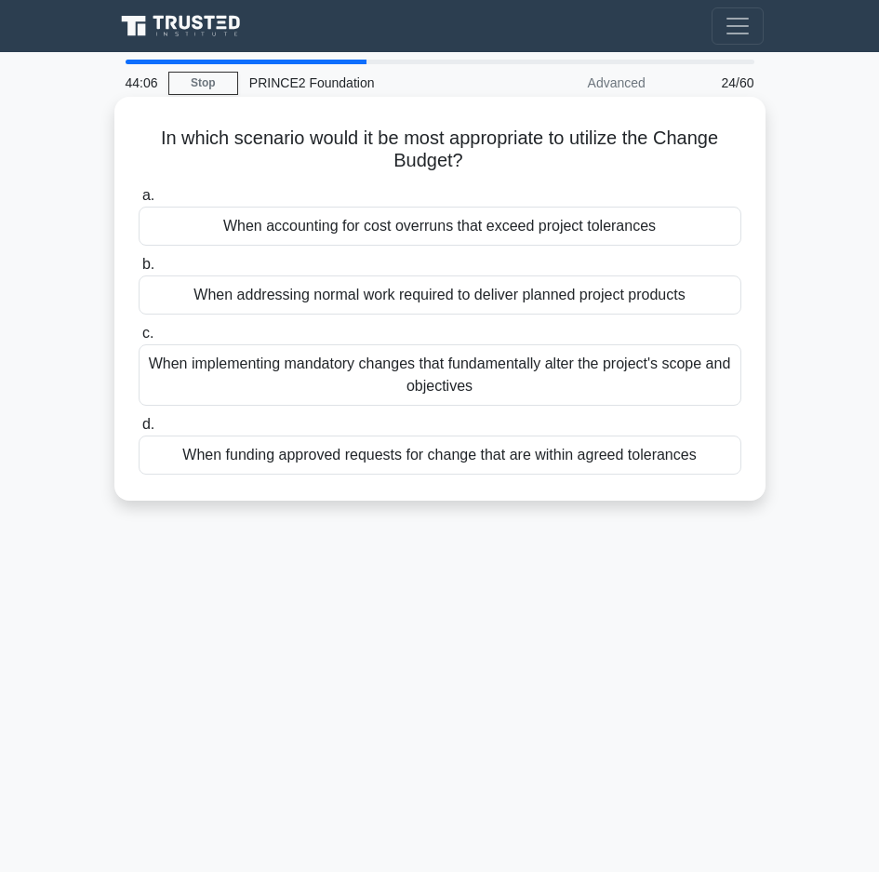
click at [394, 465] on div "When funding approved requests for change that are within agreed tolerances" at bounding box center [440, 454] width 603 height 39
click at [139, 431] on input "d. When funding approved requests for change that are within agreed tolerances" at bounding box center [139, 425] width 0 height 12
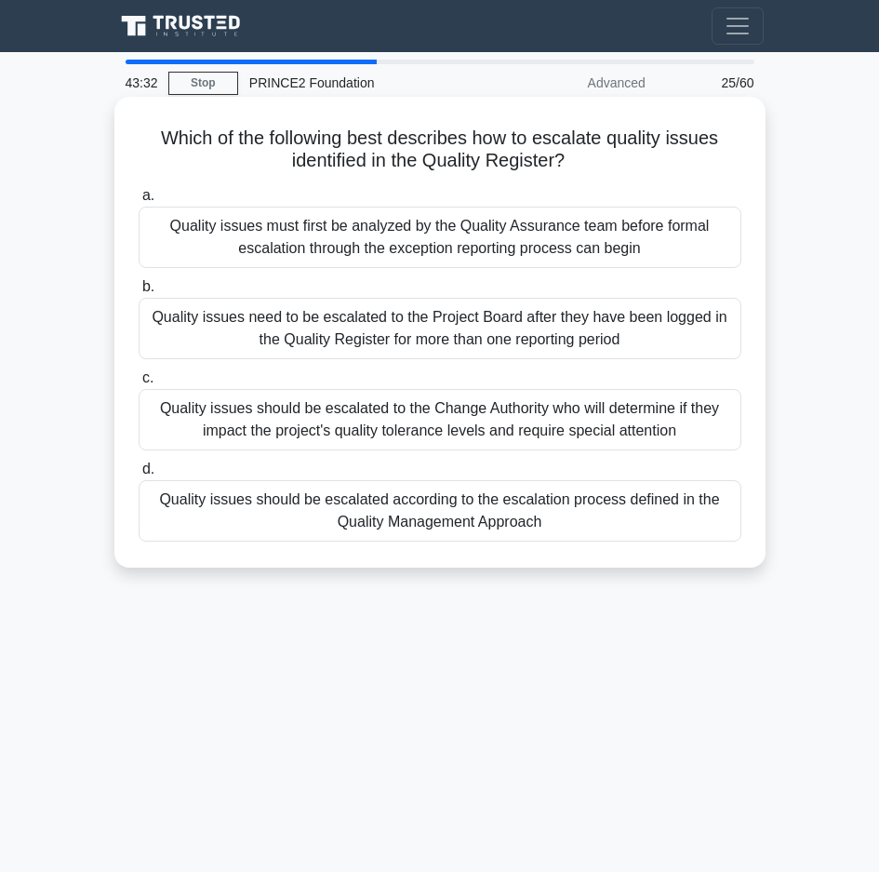
click at [386, 522] on div "Quality issues should be escalated according to the escalation process defined …" at bounding box center [440, 510] width 603 height 61
click at [139, 475] on input "d. Quality issues should be escalated according to the escalation process defin…" at bounding box center [139, 469] width 0 height 12
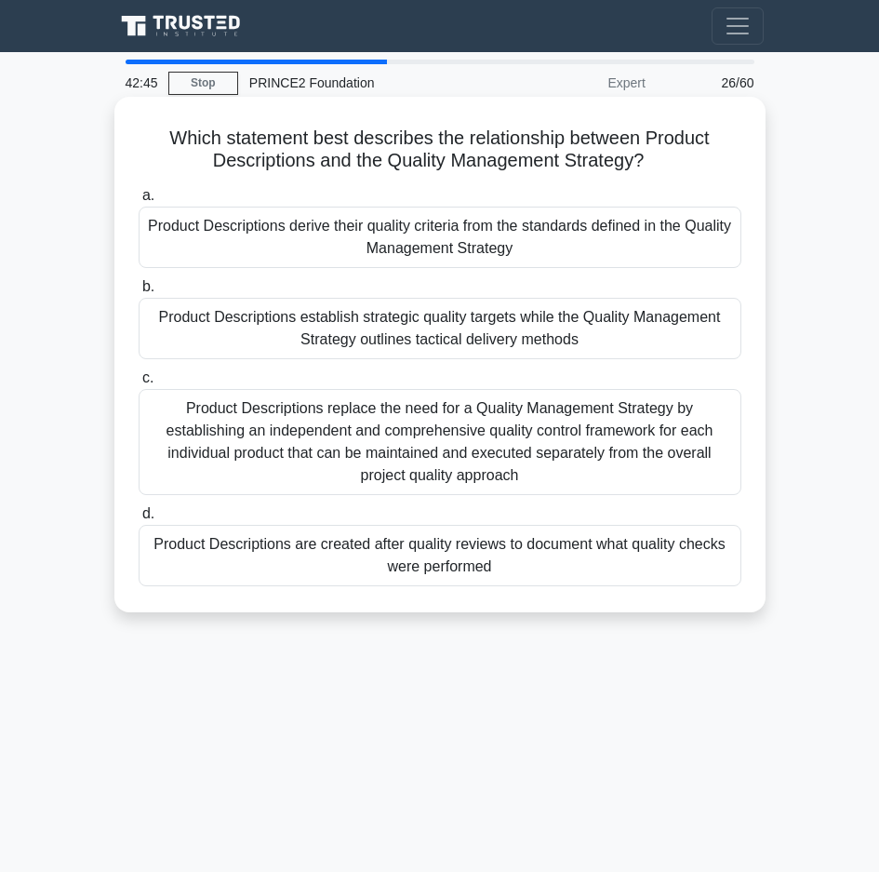
click at [330, 335] on div "Product Descriptions establish strategic quality targets while the Quality Mana…" at bounding box center [440, 328] width 603 height 61
click at [139, 293] on input "b. Product Descriptions establish strategic quality targets while the Quality M…" at bounding box center [139, 287] width 0 height 12
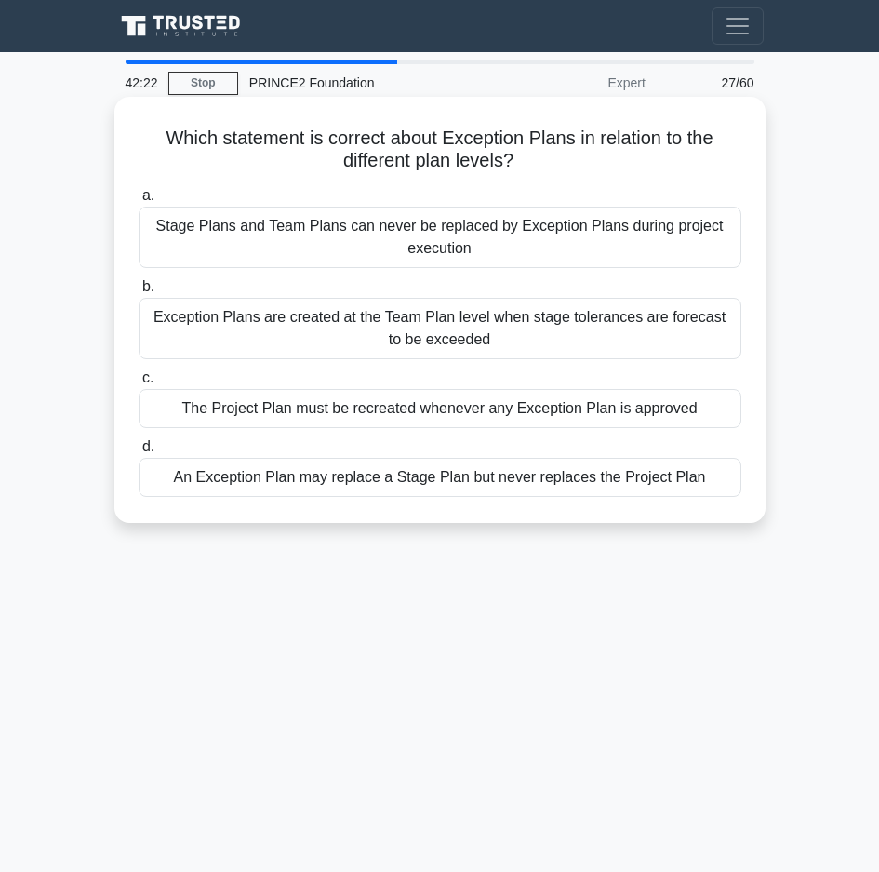
click at [442, 488] on div "An Exception Plan may replace a Stage Plan but never replaces the Project Plan" at bounding box center [440, 477] width 603 height 39
click at [139, 453] on input "d. An Exception Plan may replace a Stage Plan but never replaces the Project Pl…" at bounding box center [139, 447] width 0 height 12
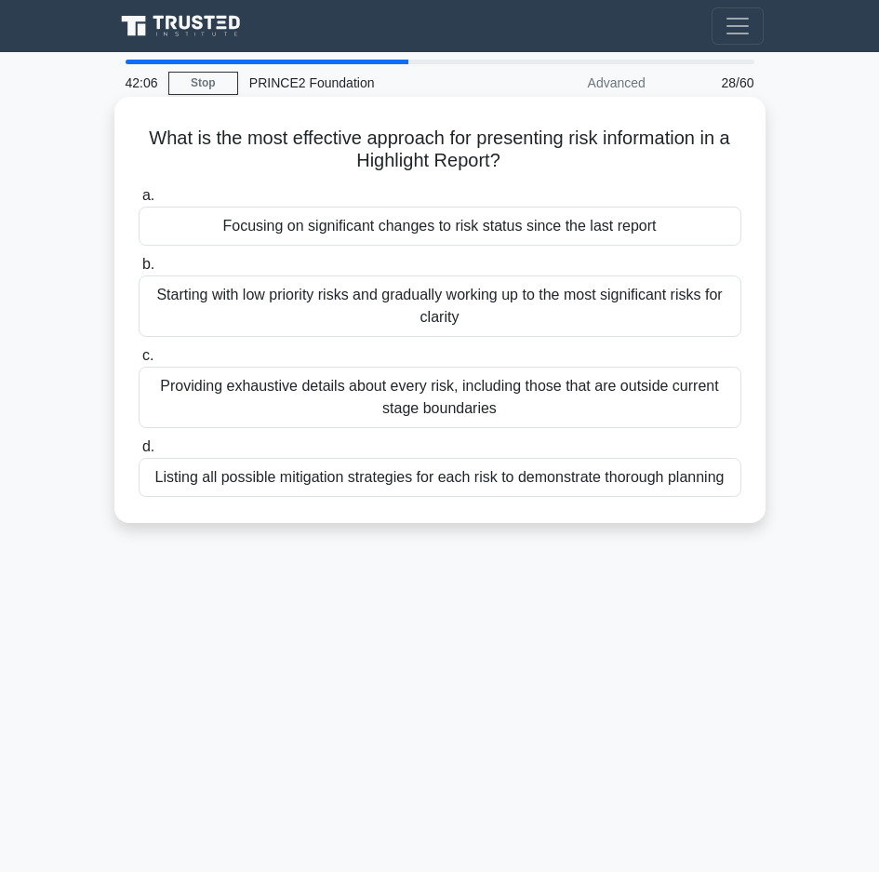
click at [356, 230] on div "Focusing on significant changes to risk status since the last report" at bounding box center [440, 226] width 603 height 39
click at [139, 202] on input "a. Focusing on significant changes to risk status since the last report" at bounding box center [139, 196] width 0 height 12
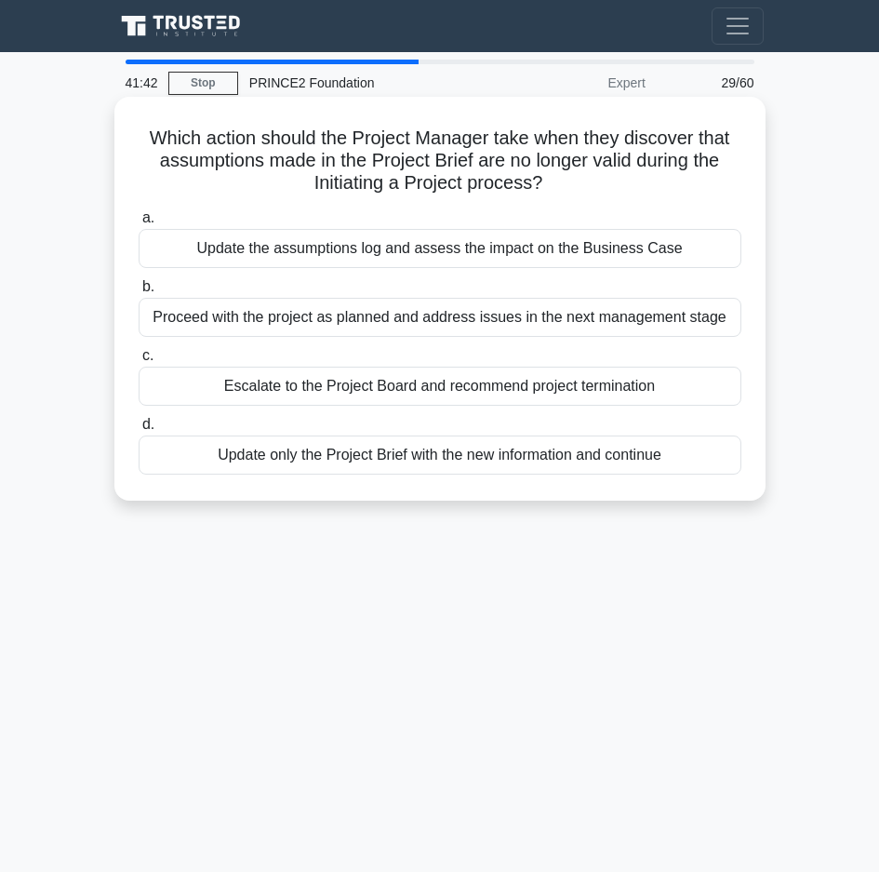
click at [422, 398] on div "Escalate to the Project Board and recommend project termination" at bounding box center [440, 386] width 603 height 39
click at [139, 362] on input "c. Escalate to the Project Board and recommend project termination" at bounding box center [139, 356] width 0 height 12
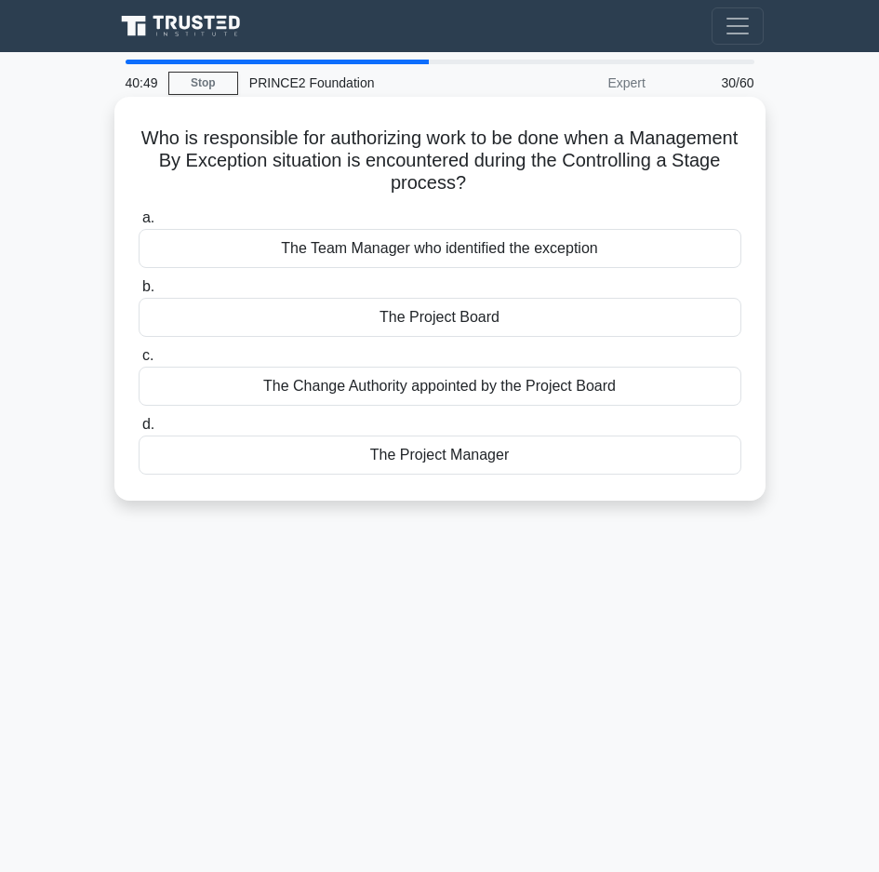
click at [439, 378] on div "The Change Authority appointed by the Project Board" at bounding box center [440, 386] width 603 height 39
click at [139, 362] on input "c. The Change Authority appointed by the Project Board" at bounding box center [139, 356] width 0 height 12
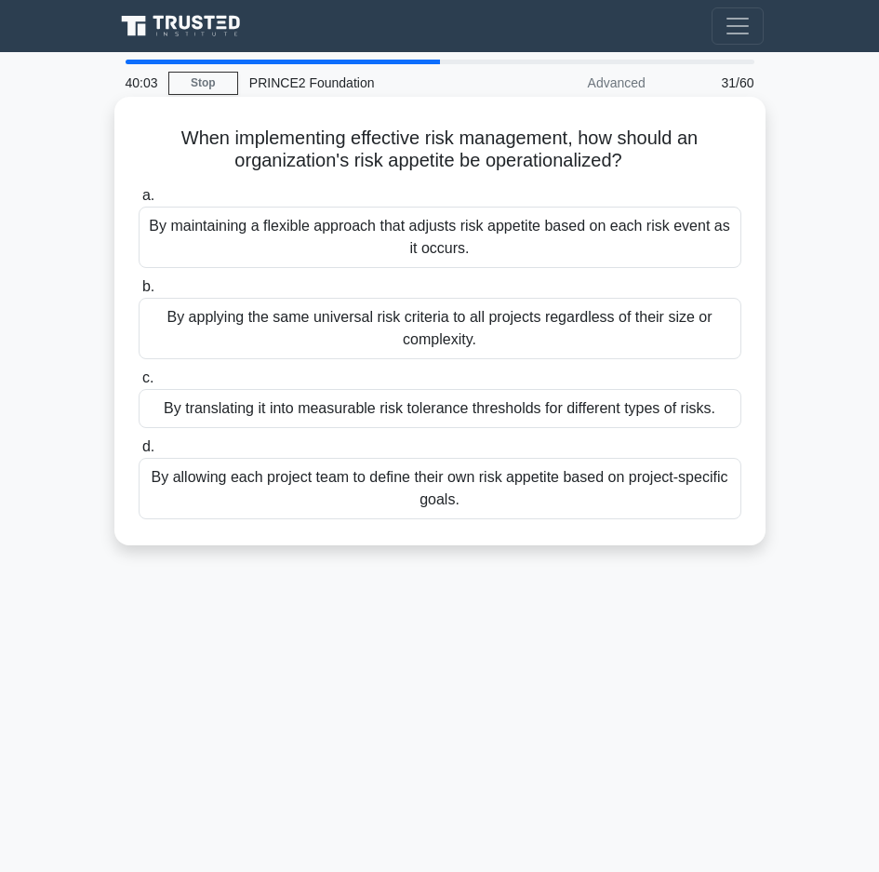
click at [330, 415] on div "By translating it into measurable risk tolerance thresholds for different types…" at bounding box center [440, 408] width 603 height 39
click at [139, 384] on input "c. By translating it into measurable risk tolerance thresholds for different ty…" at bounding box center [139, 378] width 0 height 12
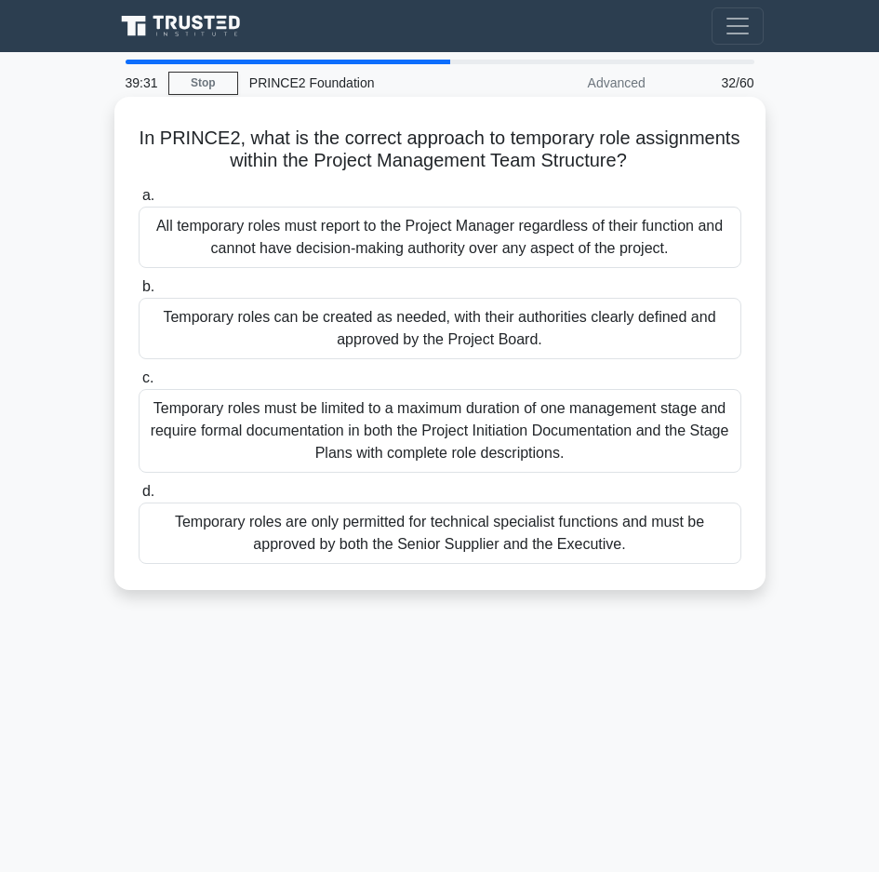
click at [283, 349] on div "Temporary roles can be created as needed, with their authorities clearly define…" at bounding box center [440, 328] width 603 height 61
click at [139, 293] on input "b. Temporary roles can be created as needed, with their authorities clearly def…" at bounding box center [139, 287] width 0 height 12
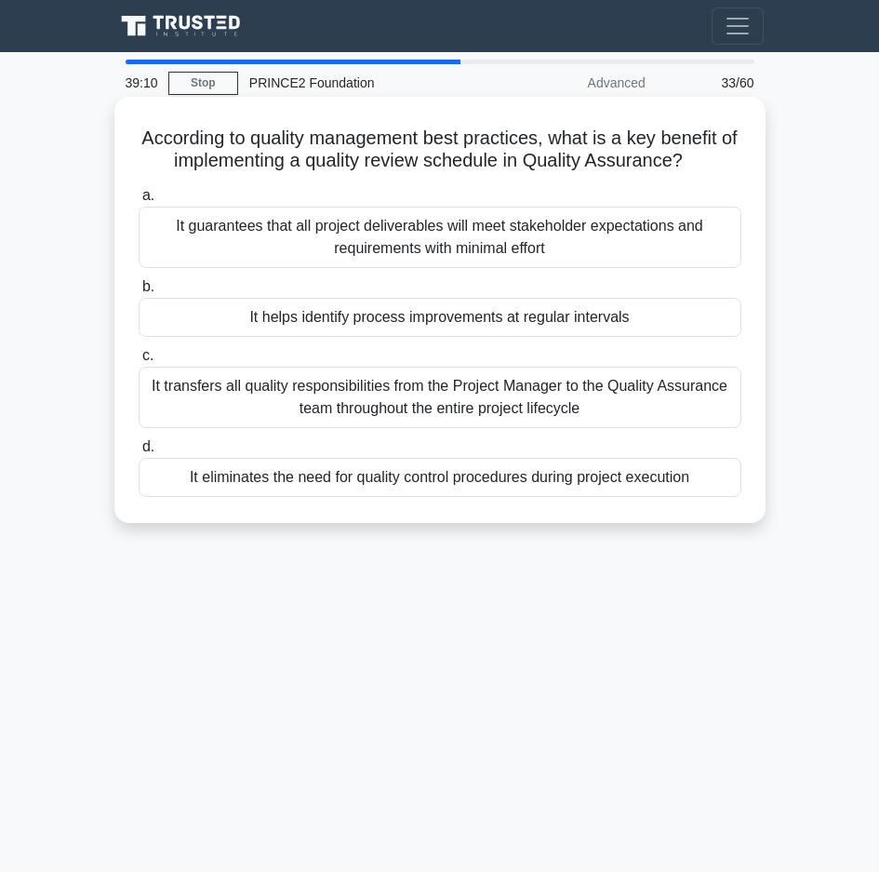
click at [339, 319] on div "It helps identify process improvements at regular intervals" at bounding box center [440, 317] width 603 height 39
click at [139, 293] on input "b. It helps identify process improvements at regular intervals" at bounding box center [139, 287] width 0 height 12
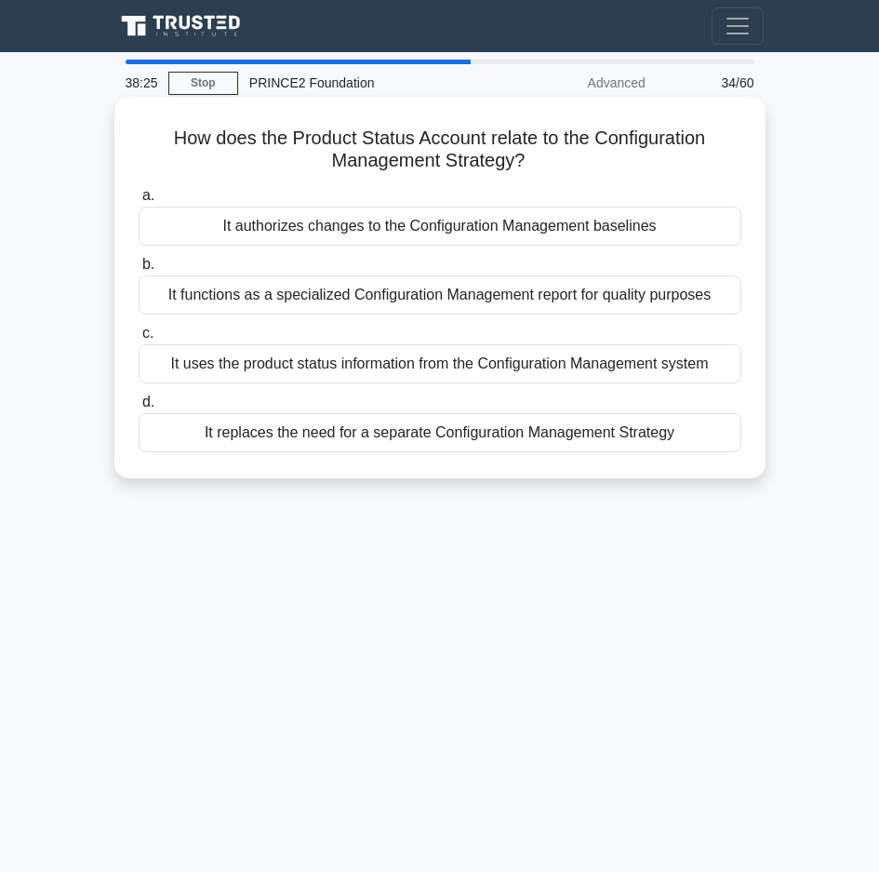
click at [312, 372] on div "It uses the product status information from the Configuration Management system" at bounding box center [440, 363] width 603 height 39
click at [139, 340] on input "c. It uses the product status information from the Configuration Management sys…" at bounding box center [139, 333] width 0 height 12
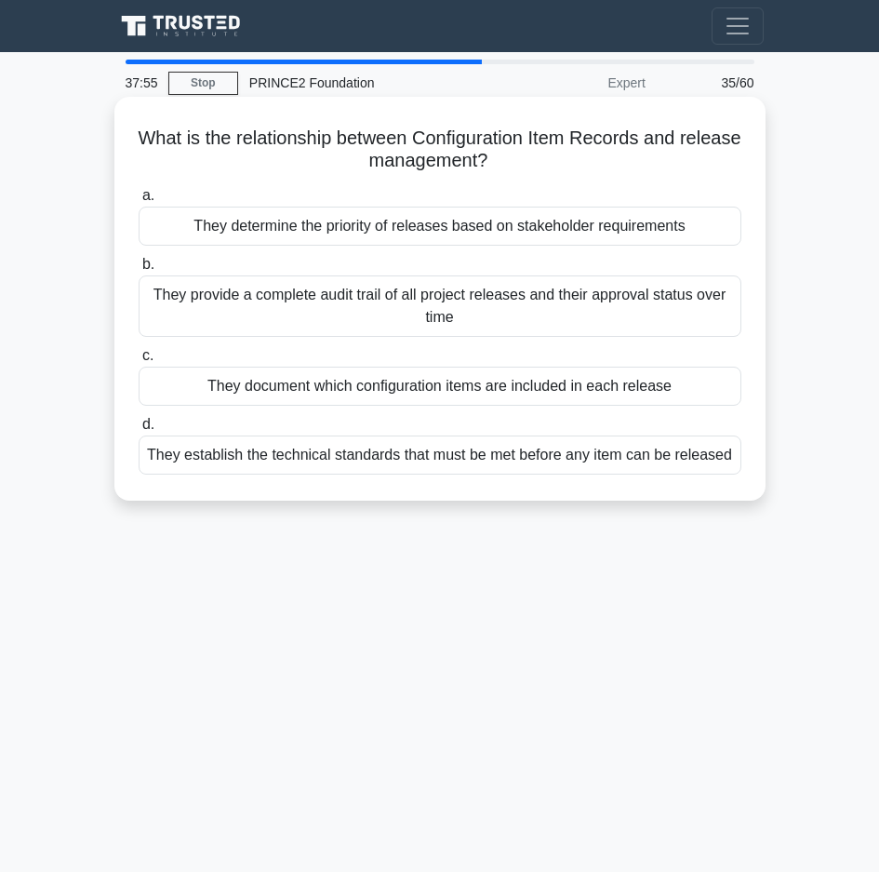
click at [374, 400] on div "They document which configuration items are included in each release" at bounding box center [440, 386] width 603 height 39
click at [139, 362] on input "c. They document which configuration items are included in each release" at bounding box center [139, 356] width 0 height 12
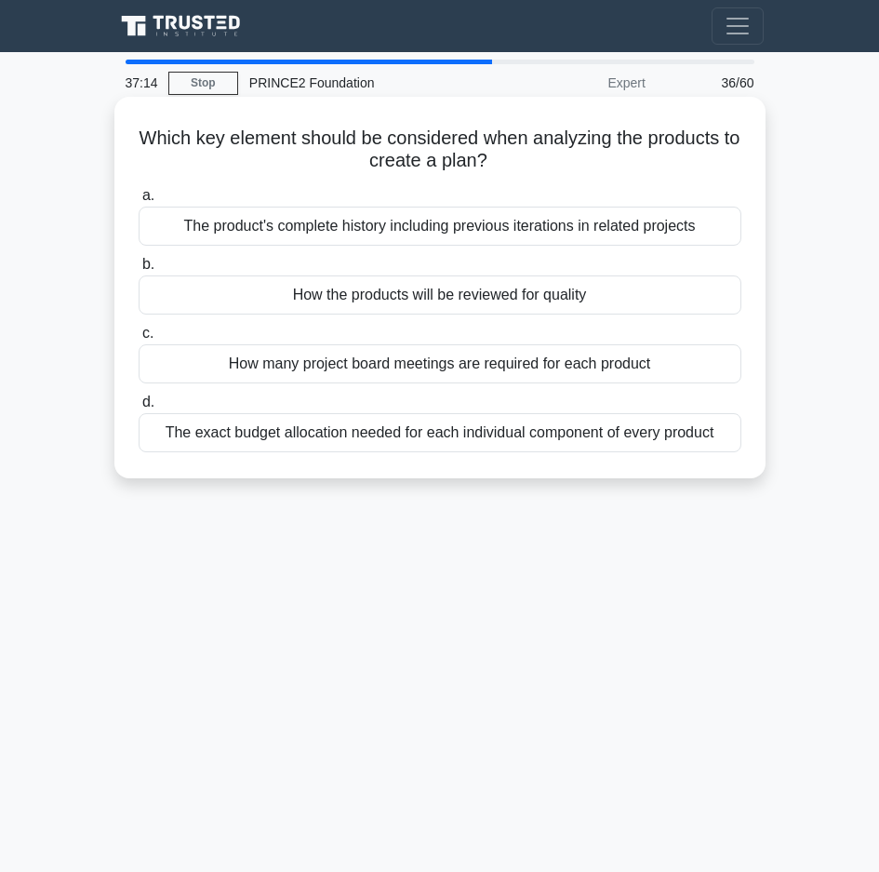
click at [377, 302] on div "How the products will be reviewed for quality" at bounding box center [440, 294] width 603 height 39
click at [139, 271] on input "b. How the products will be reviewed for quality" at bounding box center [139, 265] width 0 height 12
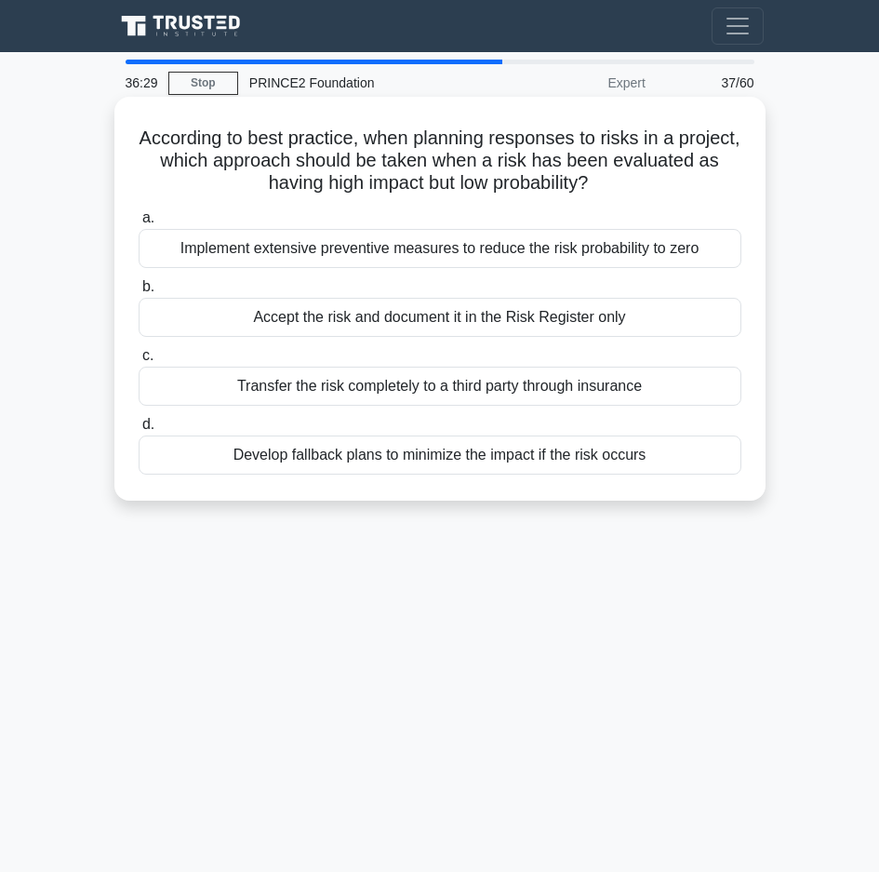
click at [370, 464] on div "Develop fallback plans to minimize the impact if the risk occurs" at bounding box center [440, 454] width 603 height 39
click at [139, 431] on input "d. Develop fallback plans to minimize the impact if the risk occurs" at bounding box center [139, 425] width 0 height 12
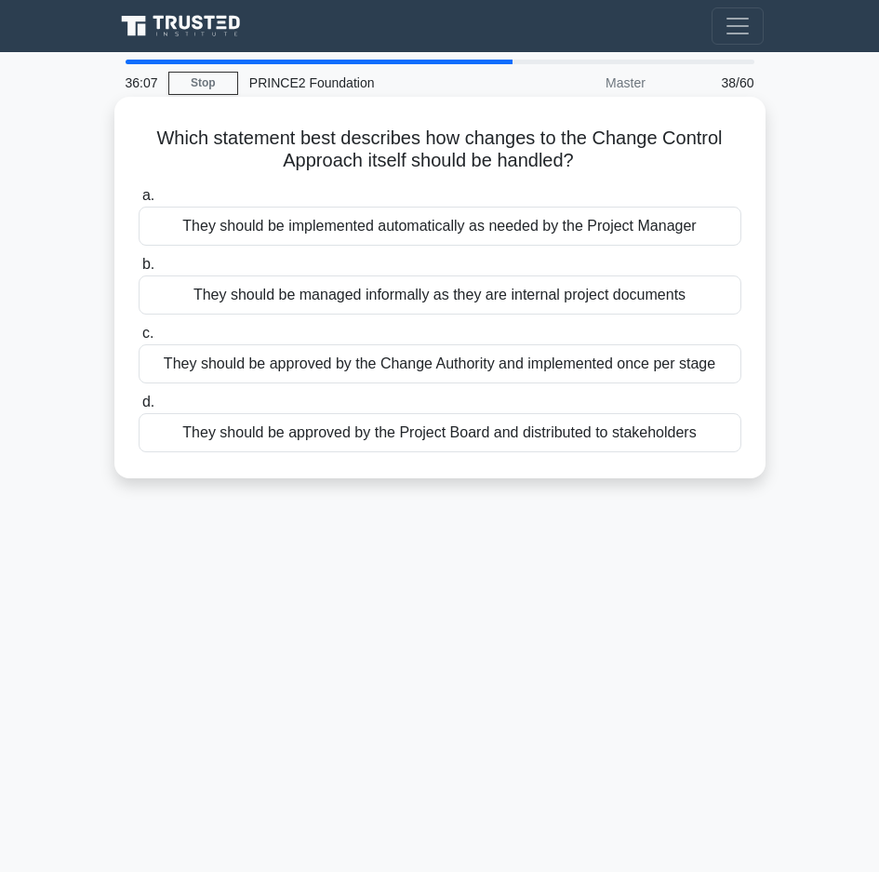
click at [405, 437] on div "They should be approved by the Project Board and distributed to stakeholders" at bounding box center [440, 432] width 603 height 39
click at [139, 408] on input "d. They should be approved by the Project Board and distributed to stakeholders" at bounding box center [139, 402] width 0 height 12
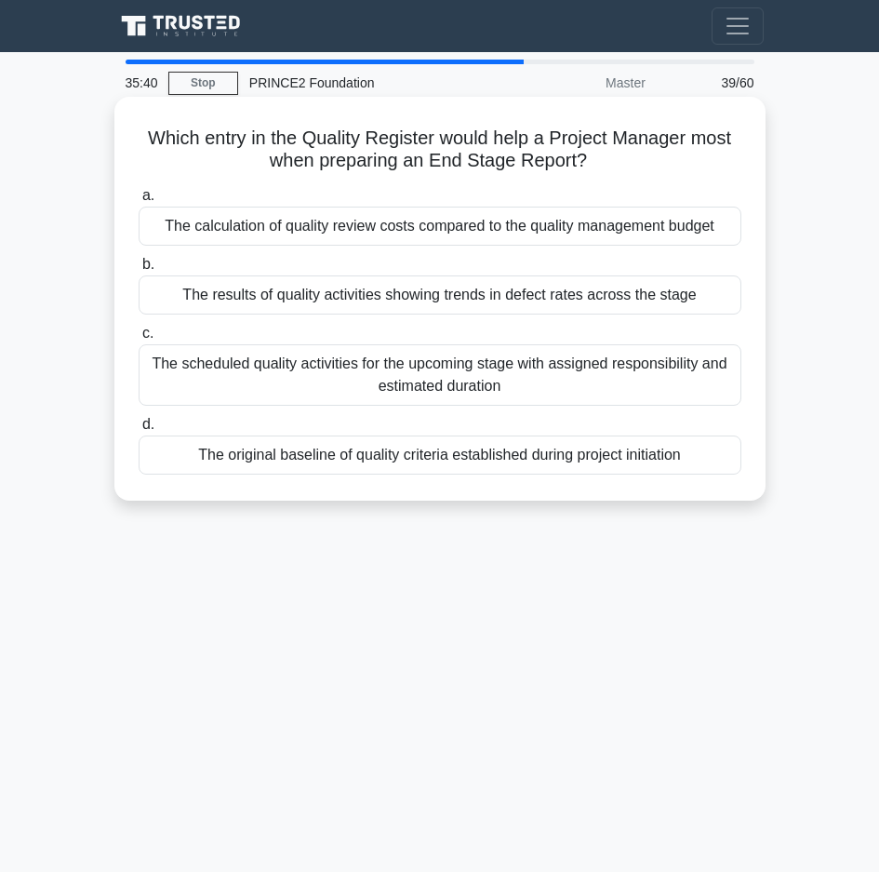
click at [380, 301] on div "The results of quality activities showing trends in defect rates across the sta…" at bounding box center [440, 294] width 603 height 39
click at [139, 271] on input "b. The results of quality activities showing trends in defect rates across the …" at bounding box center [139, 265] width 0 height 12
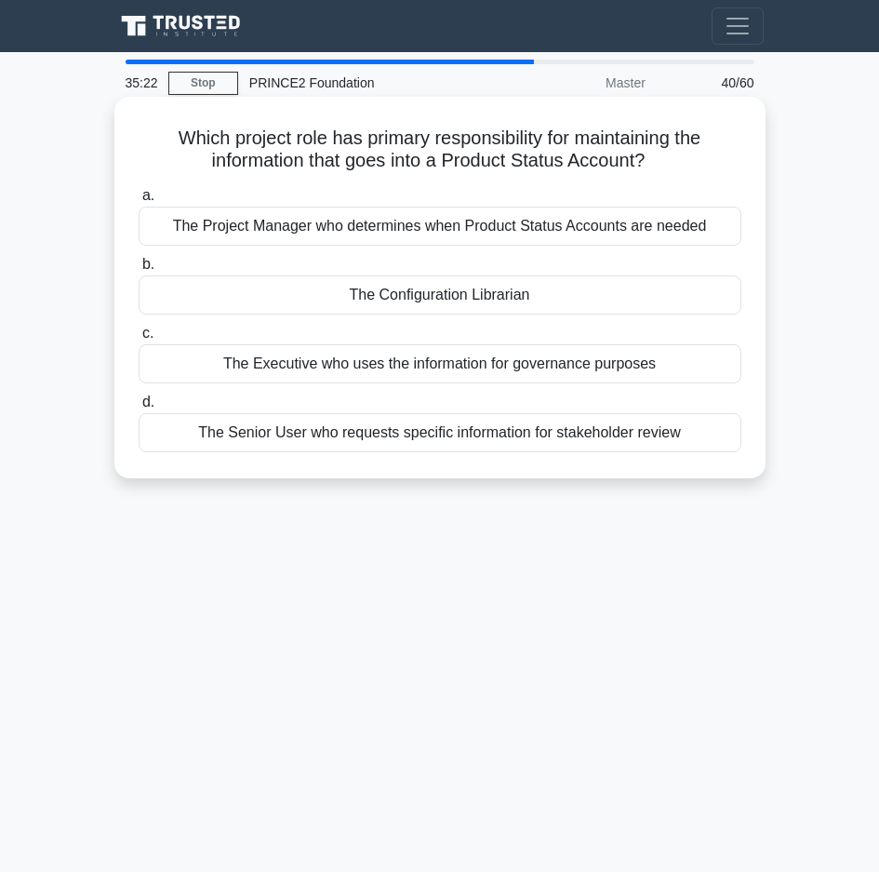
click at [468, 304] on div "The Configuration Librarian" at bounding box center [440, 294] width 603 height 39
click at [139, 271] on input "b. The Configuration Librarian" at bounding box center [139, 265] width 0 height 12
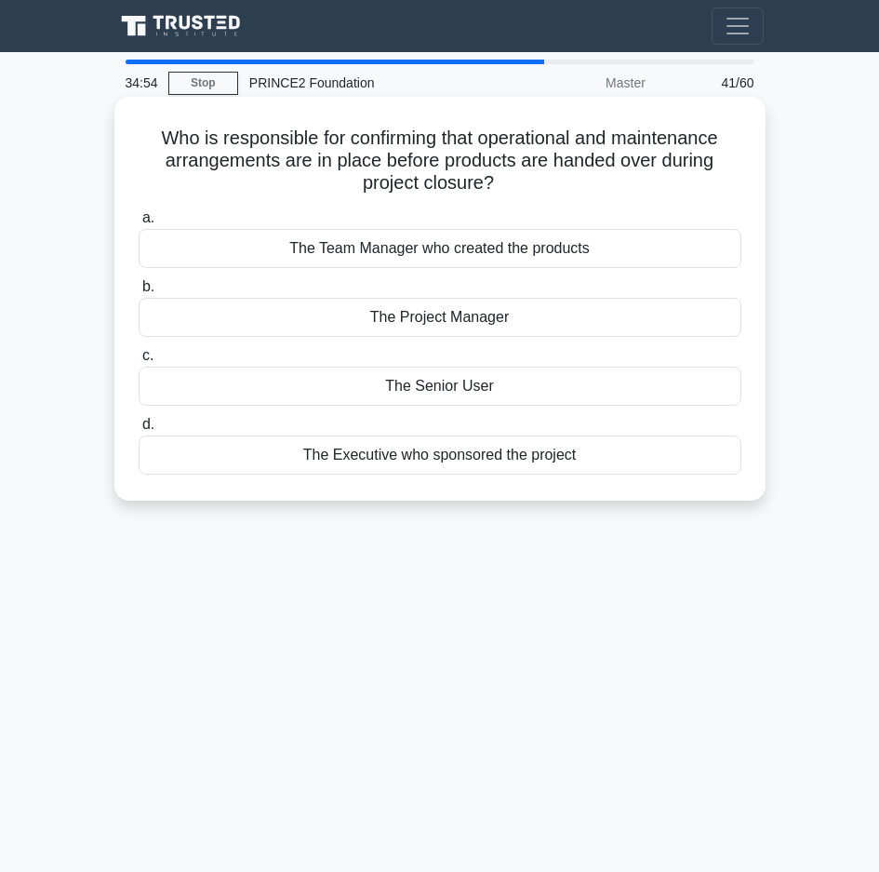
click at [458, 387] on div "The Senior User" at bounding box center [440, 386] width 603 height 39
click at [139, 362] on input "c. The Senior User" at bounding box center [139, 356] width 0 height 12
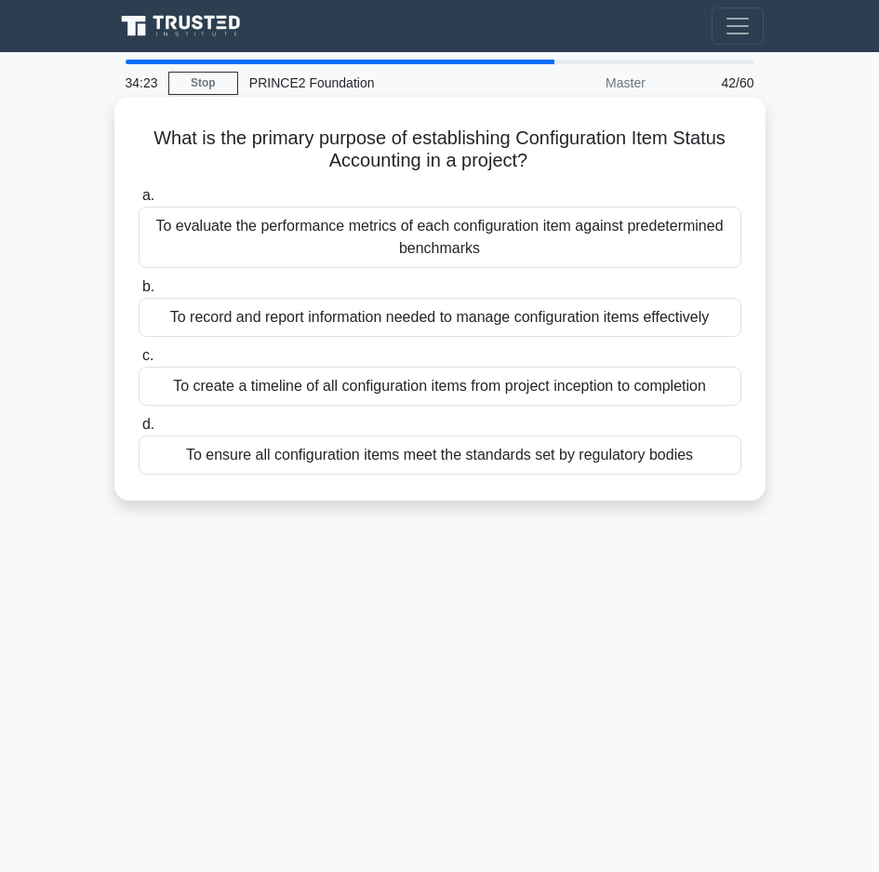
click at [329, 230] on div "To evaluate the performance metrics of each configuration item against predeter…" at bounding box center [440, 237] width 603 height 61
click at [139, 202] on input "a. To evaluate the performance metrics of each configuration item against prede…" at bounding box center [139, 196] width 0 height 12
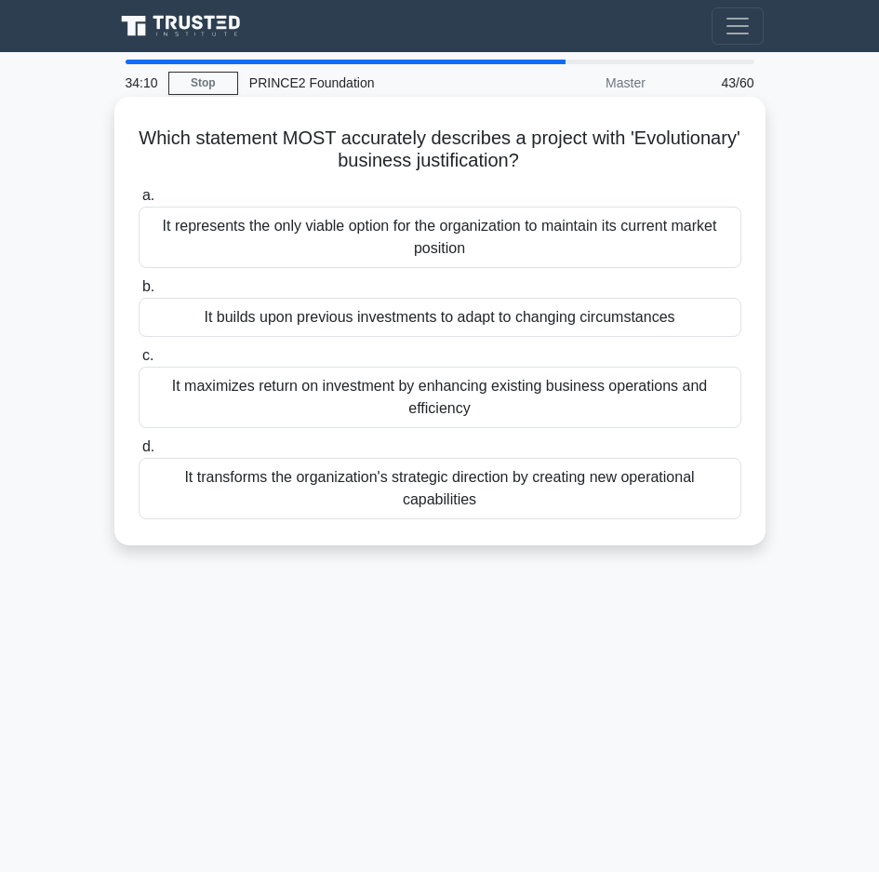
click at [330, 500] on div "It transforms the organization's strategic direction by creating new operationa…" at bounding box center [440, 488] width 603 height 61
click at [139, 453] on input "d. It transforms the organization's strategic direction by creating new operati…" at bounding box center [139, 447] width 0 height 12
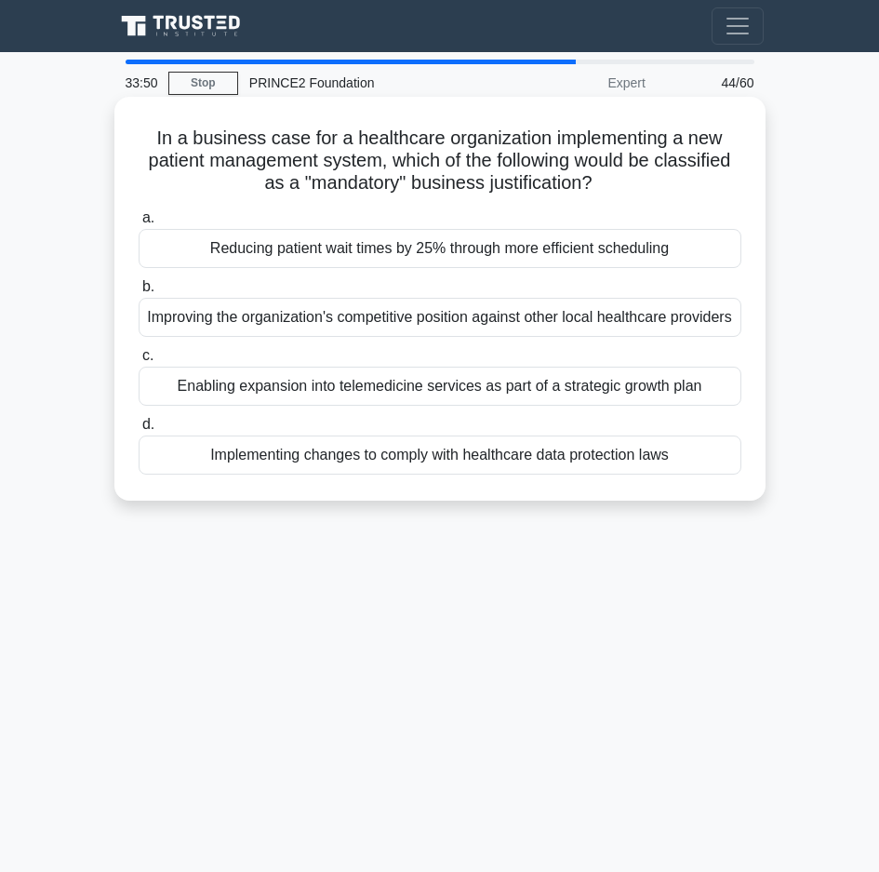
click at [380, 474] on div "Implementing changes to comply with healthcare data protection laws" at bounding box center [440, 454] width 603 height 39
click at [139, 431] on input "d. Implementing changes to comply with healthcare data protection laws" at bounding box center [139, 425] width 0 height 12
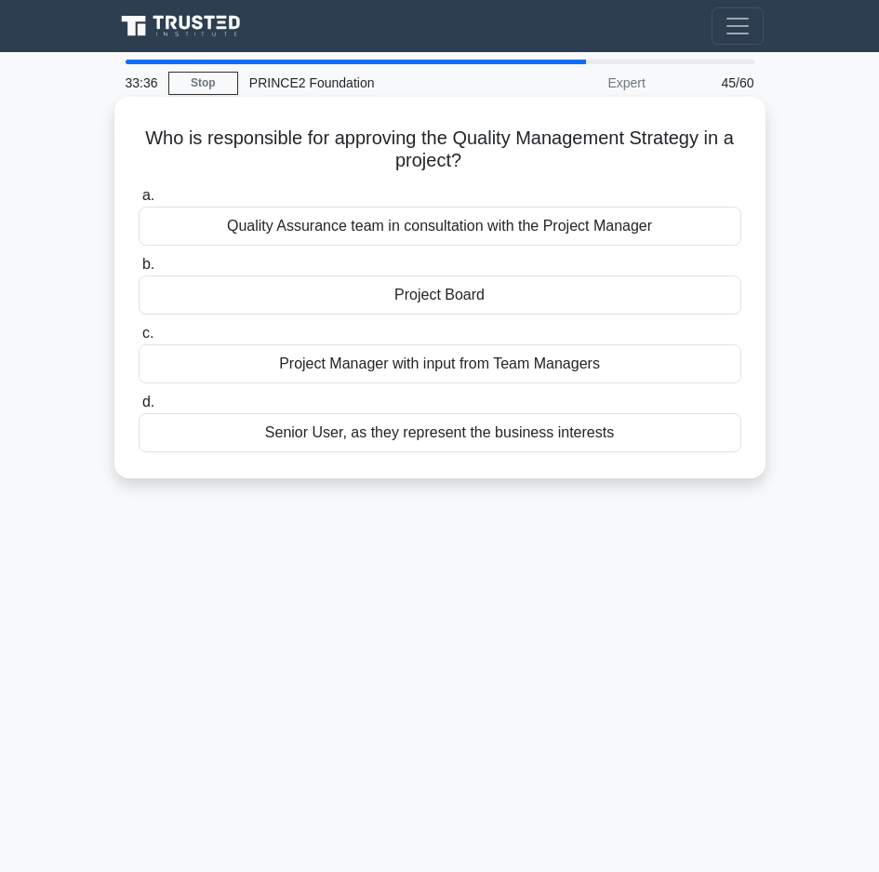
click at [364, 289] on div "Project Board" at bounding box center [440, 294] width 603 height 39
click at [139, 271] on input "b. Project Board" at bounding box center [139, 265] width 0 height 12
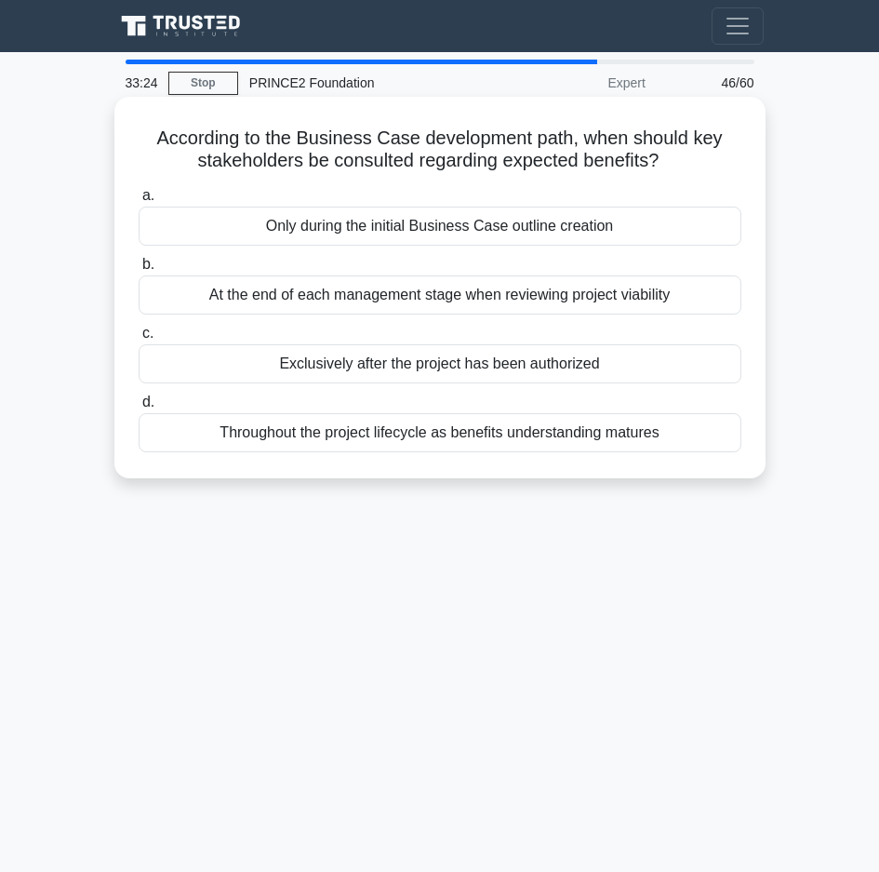
click at [441, 436] on div "Throughout the project lifecycle as benefits understanding matures" at bounding box center [440, 432] width 603 height 39
click at [139, 408] on input "d. Throughout the project lifecycle as benefits understanding matures" at bounding box center [139, 402] width 0 height 12
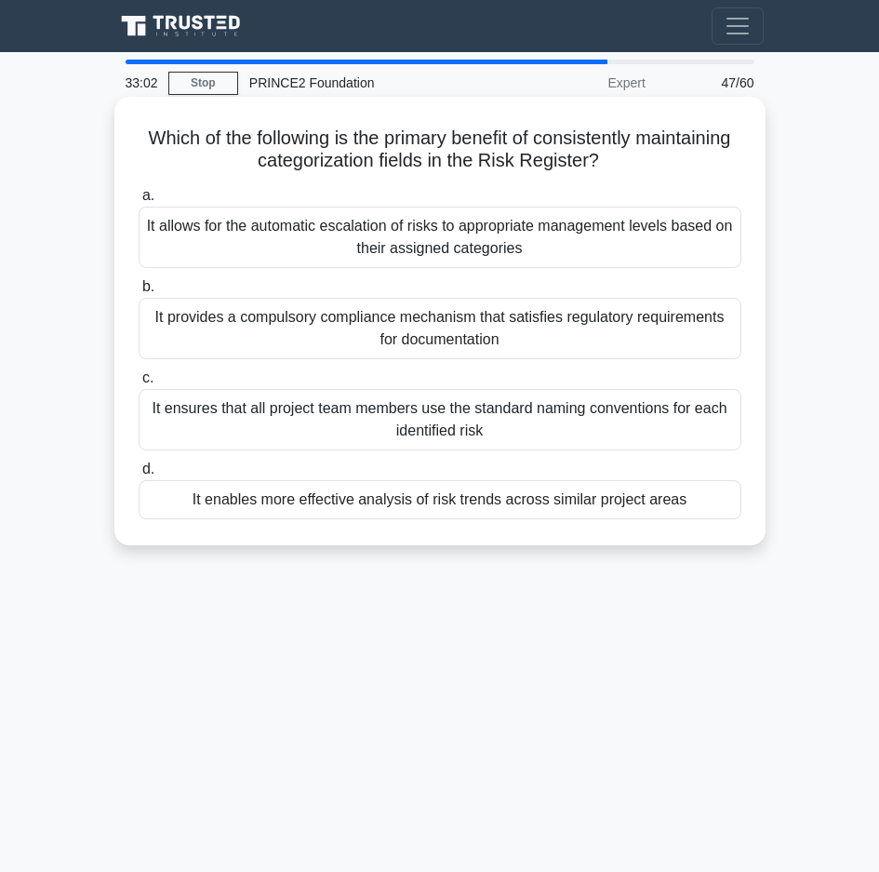
click at [314, 508] on div "It enables more effective analysis of risk trends across similar project areas" at bounding box center [440, 499] width 603 height 39
click at [139, 475] on input "d. It enables more effective analysis of risk trends across similar project are…" at bounding box center [139, 469] width 0 height 12
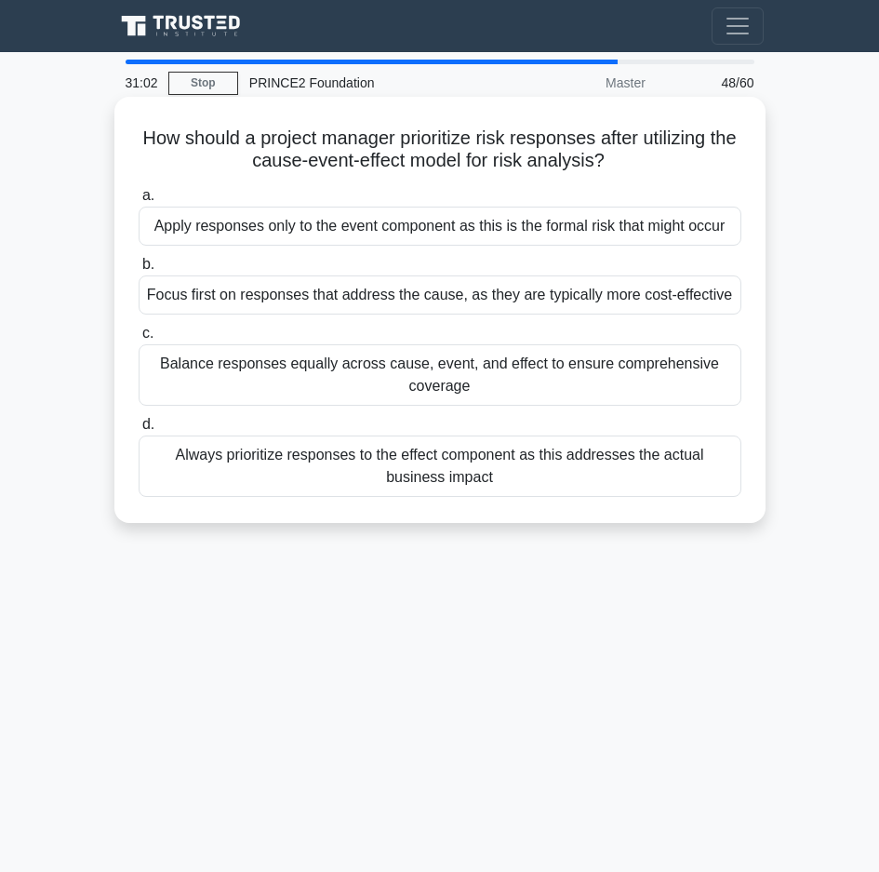
click at [337, 302] on div "Focus first on responses that address the cause, as they are typically more cos…" at bounding box center [440, 294] width 603 height 39
click at [139, 271] on input "b. Focus first on responses that address the cause, as they are typically more …" at bounding box center [139, 265] width 0 height 12
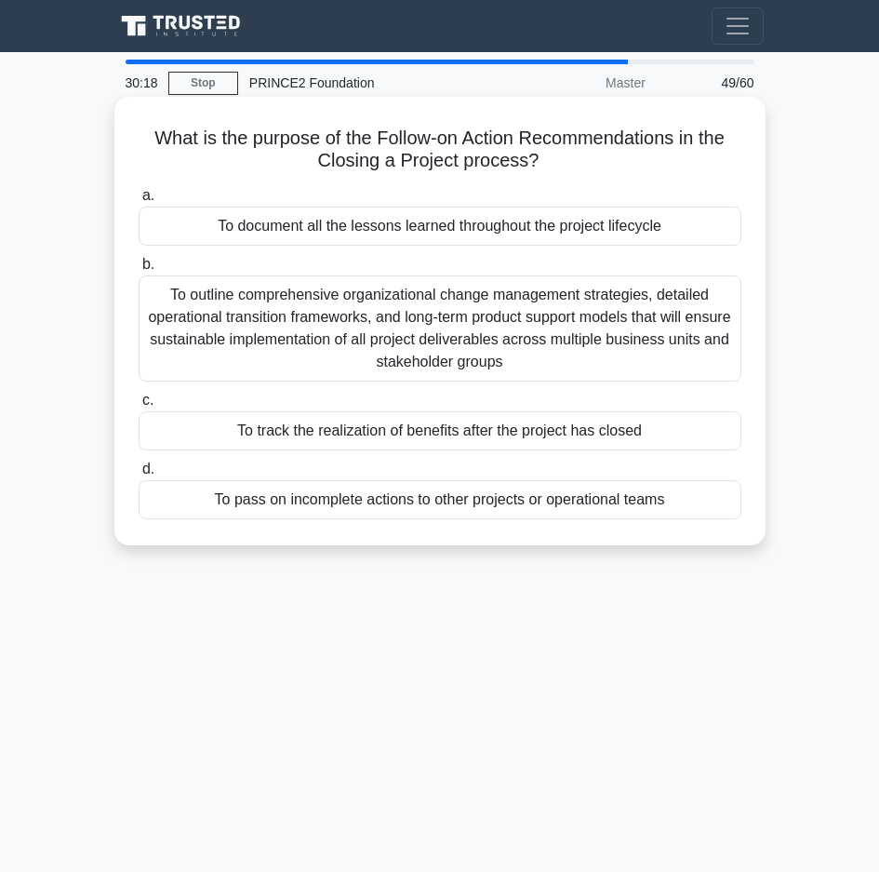
click at [281, 353] on div "To outline comprehensive organizational change management strategies, detailed …" at bounding box center [440, 328] width 603 height 106
click at [139, 271] on input "b. To outline comprehensive organizational change management strategies, detail…" at bounding box center [139, 265] width 0 height 12
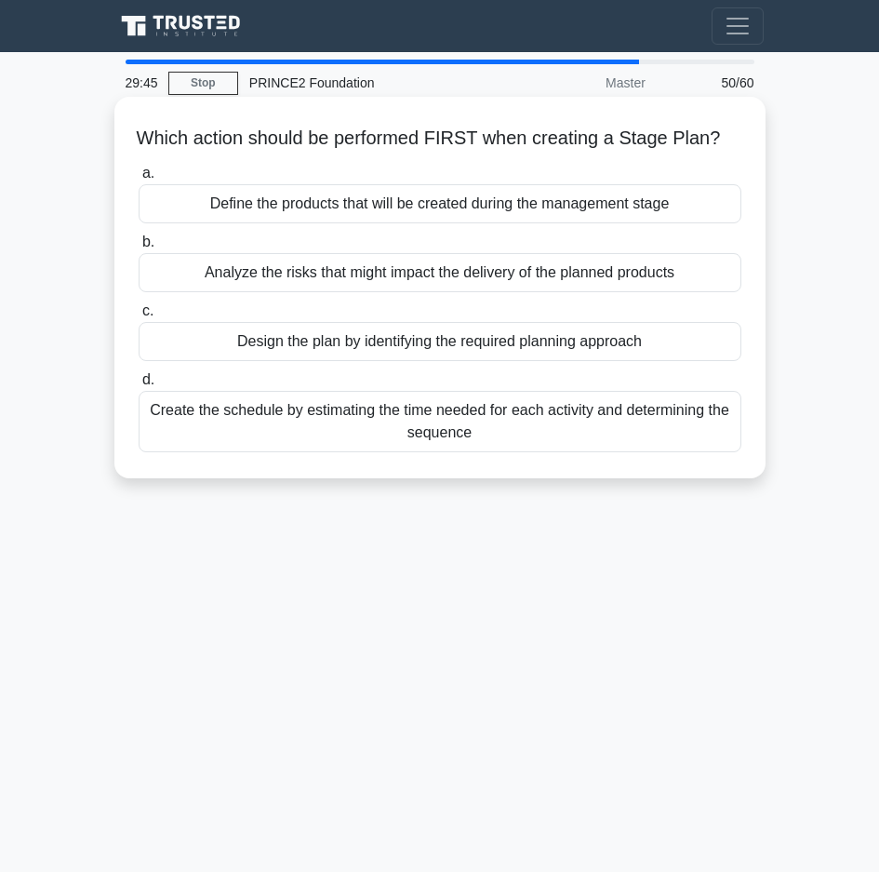
click at [408, 223] on div "Define the products that will be created during the management stage" at bounding box center [440, 203] width 603 height 39
click at [139, 180] on input "a. Define the products that will be created during the management stage" at bounding box center [139, 173] width 0 height 12
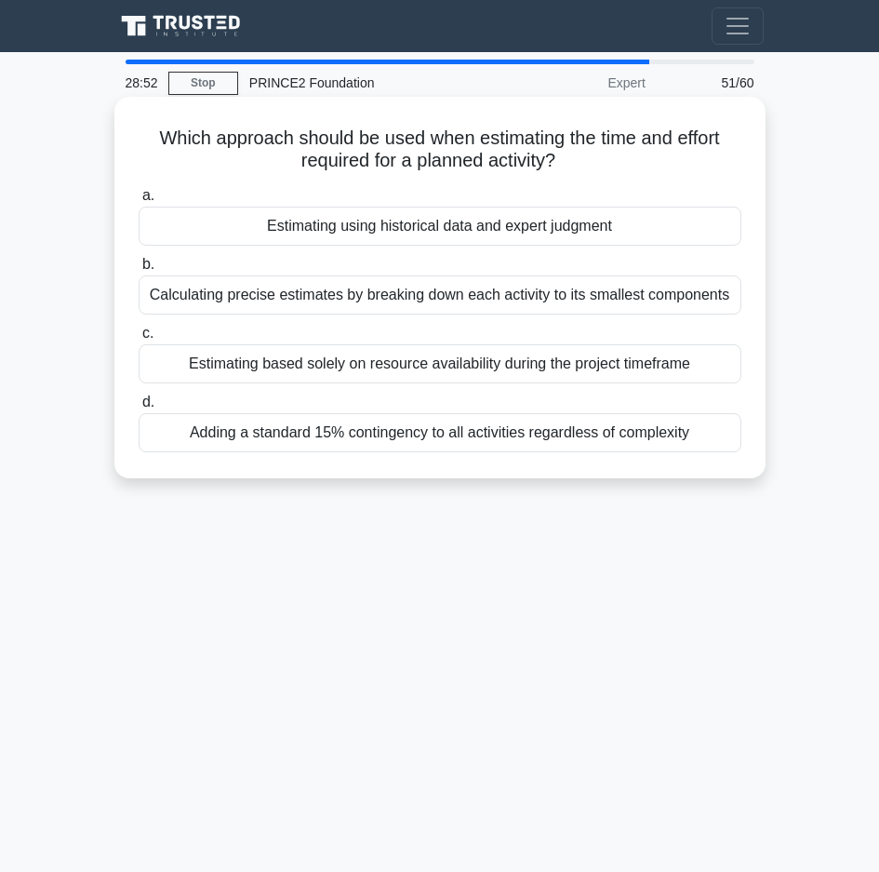
click at [417, 232] on div "Estimating using historical data and expert judgment" at bounding box center [440, 226] width 603 height 39
click at [139, 202] on input "a. Estimating using historical data and expert judgment" at bounding box center [139, 196] width 0 height 12
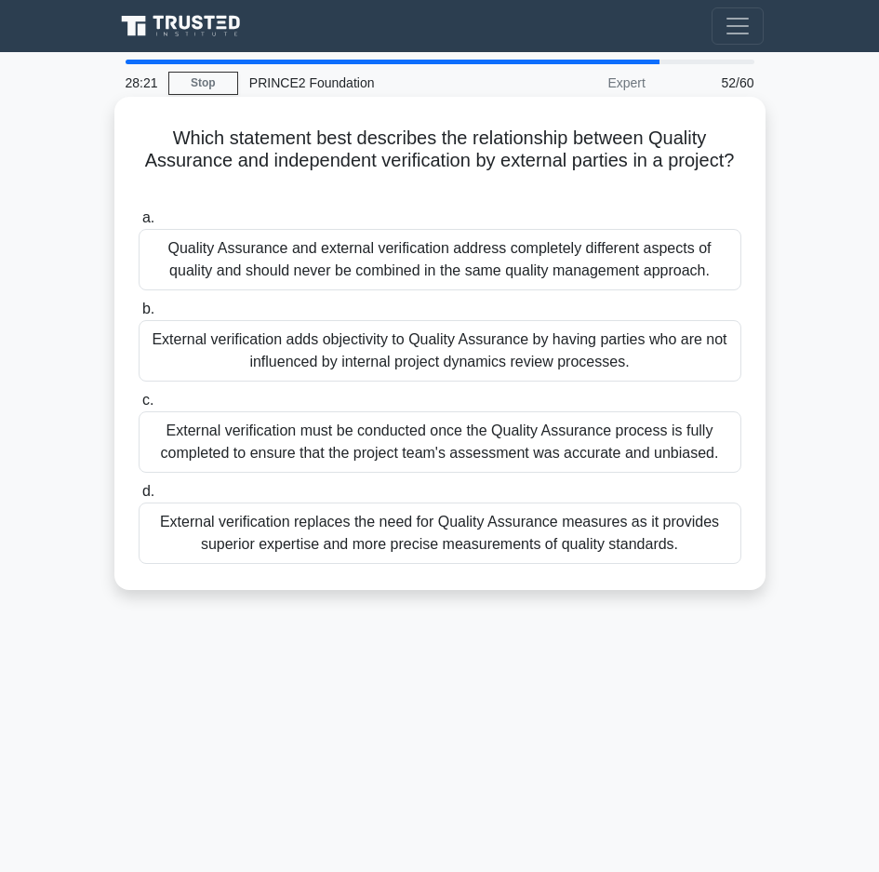
click at [383, 263] on div "Quality Assurance and external verification address completely different aspect…" at bounding box center [440, 259] width 603 height 61
click at [139, 224] on input "a. Quality Assurance and external verification address completely different asp…" at bounding box center [139, 218] width 0 height 12
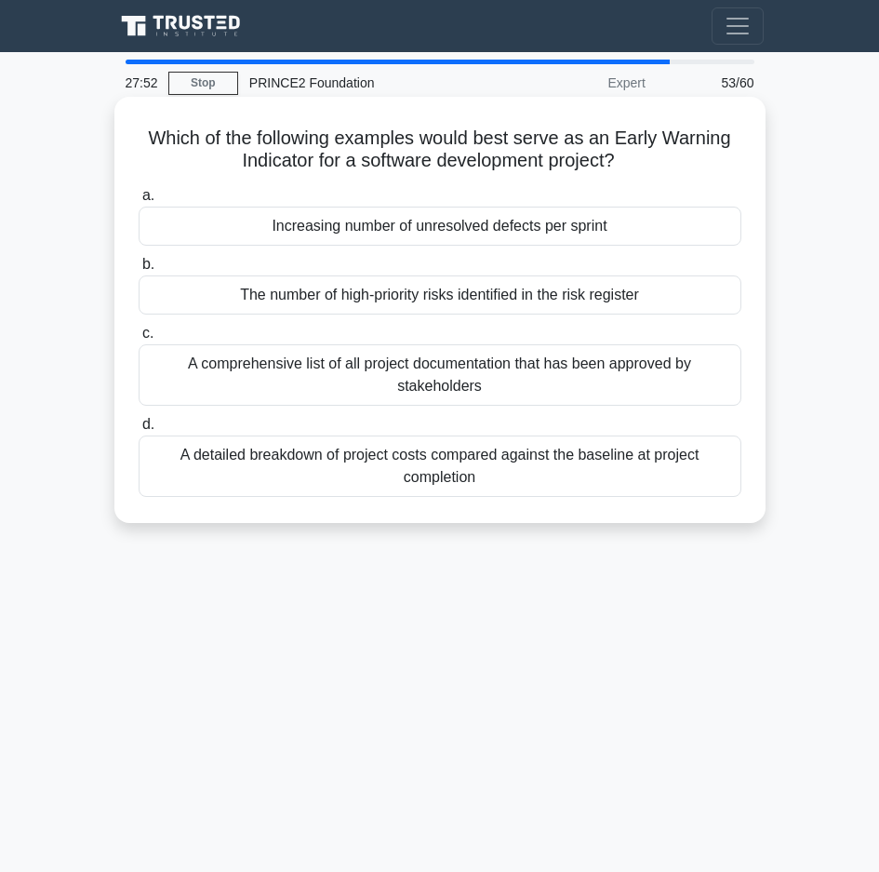
click at [432, 302] on div "The number of high-priority risks identified in the risk register" at bounding box center [440, 294] width 603 height 39
click at [139, 271] on input "b. The number of high-priority risks identified in the risk register" at bounding box center [139, 265] width 0 height 12
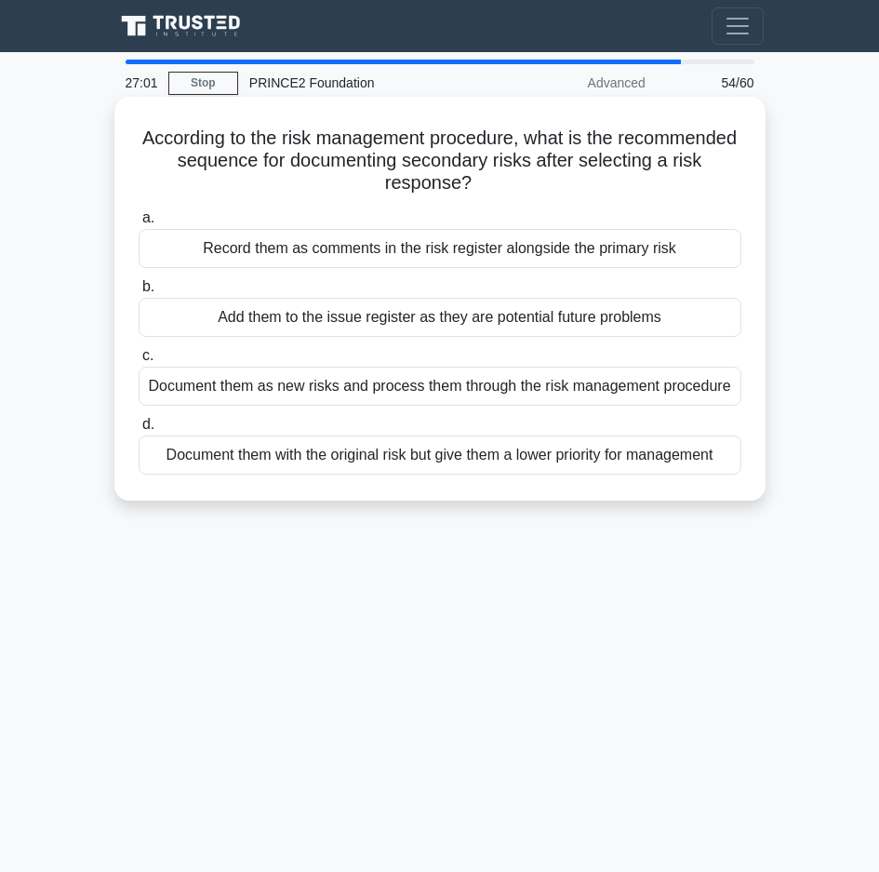
click at [364, 394] on div "Document them as new risks and process them through the risk management procedu…" at bounding box center [440, 386] width 603 height 39
click at [139, 362] on input "c. Document them as new risks and process them through the risk management proc…" at bounding box center [139, 356] width 0 height 12
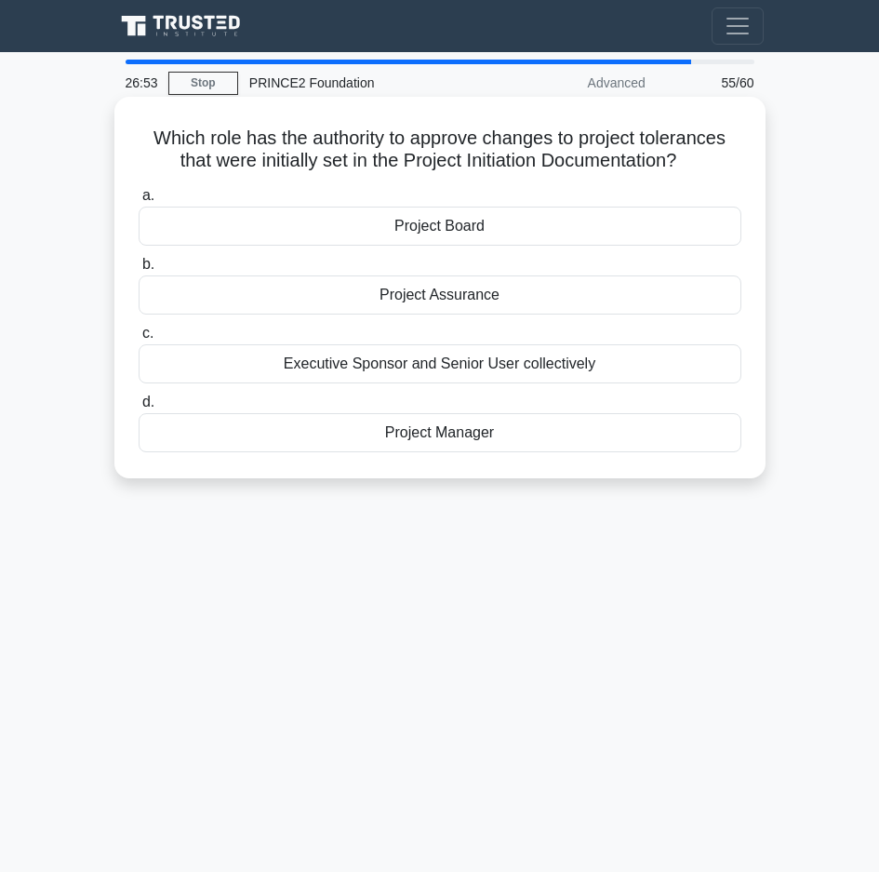
click at [341, 226] on div "Project Board" at bounding box center [440, 226] width 603 height 39
click at [139, 202] on input "a. Project Board" at bounding box center [139, 196] width 0 height 12
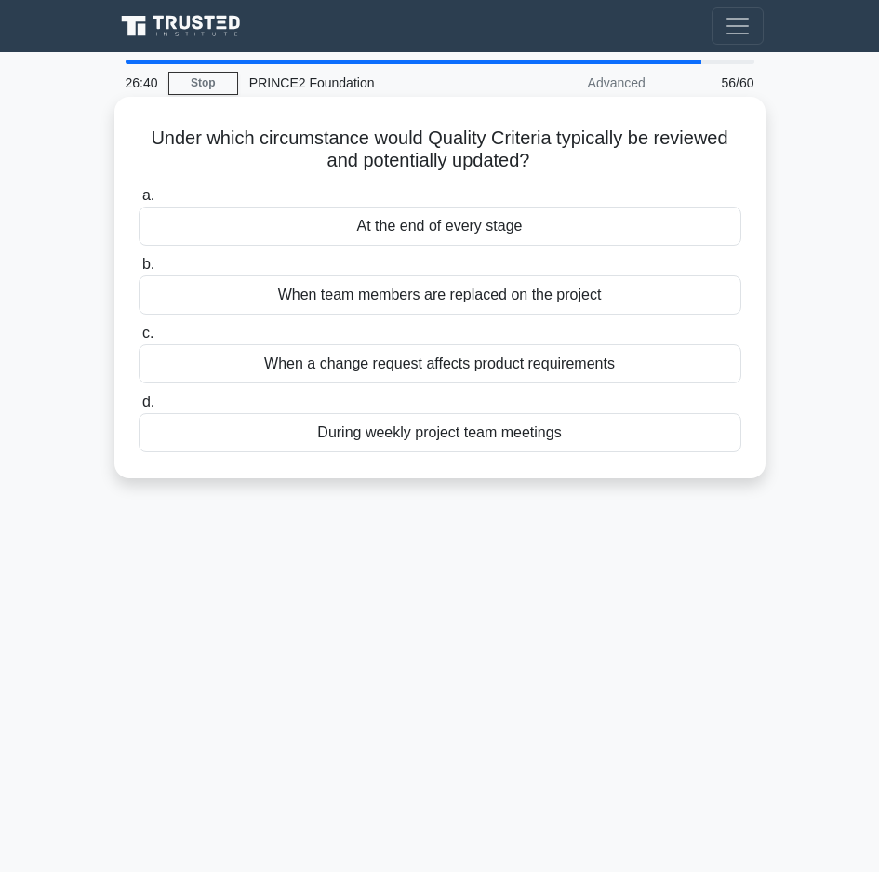
click at [324, 363] on div "When a change request affects product requirements" at bounding box center [440, 363] width 603 height 39
click at [139, 340] on input "c. When a change request affects product requirements" at bounding box center [139, 333] width 0 height 12
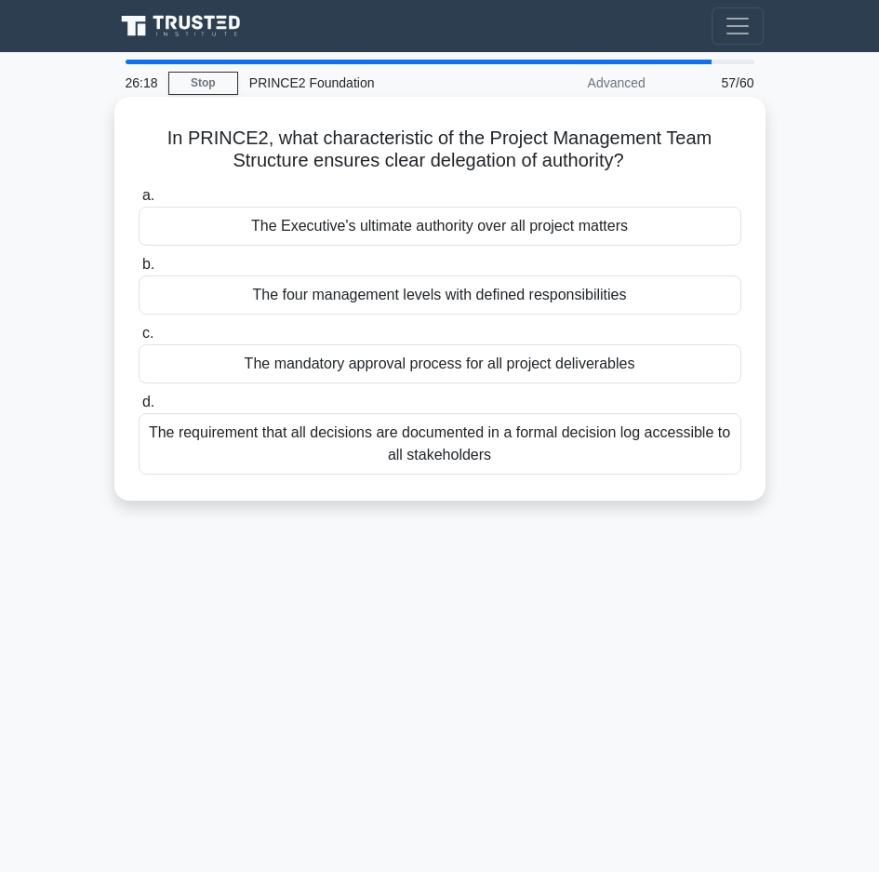
click at [304, 299] on div "The four management levels with defined responsibilities" at bounding box center [440, 294] width 603 height 39
click at [139, 271] on input "b. The four management levels with defined responsibilities" at bounding box center [139, 265] width 0 height 12
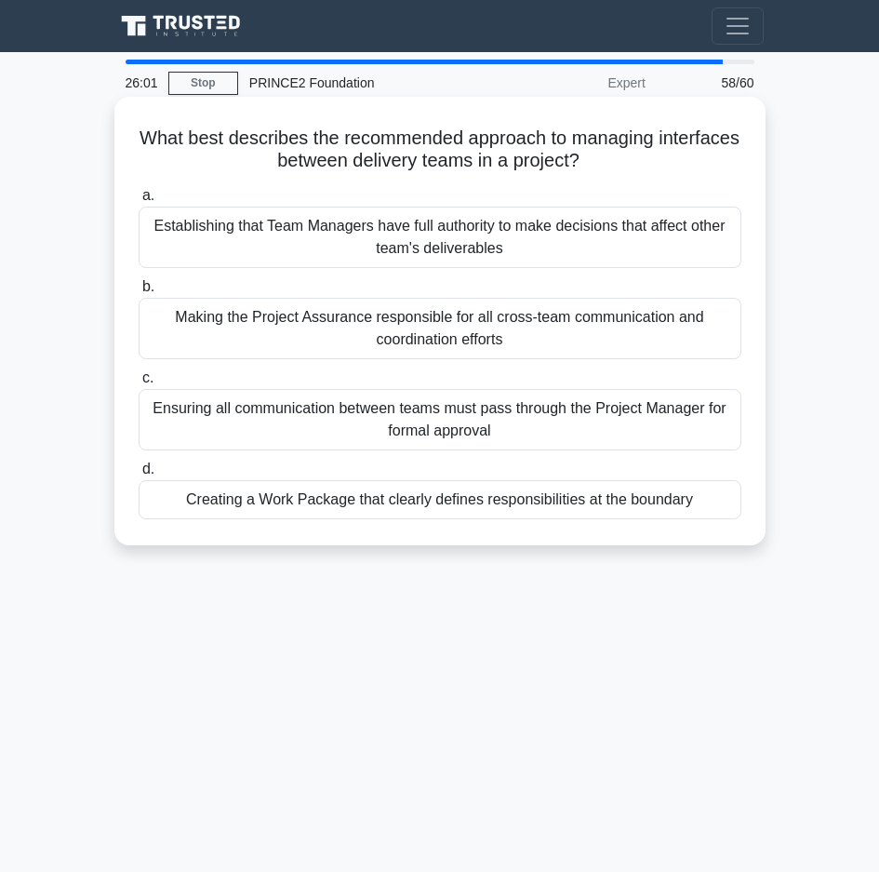
click at [376, 503] on div "Creating a Work Package that clearly defines responsibilities at the boundary" at bounding box center [440, 499] width 603 height 39
click at [139, 475] on input "d. Creating a Work Package that clearly defines responsibilities at the boundary" at bounding box center [139, 469] width 0 height 12
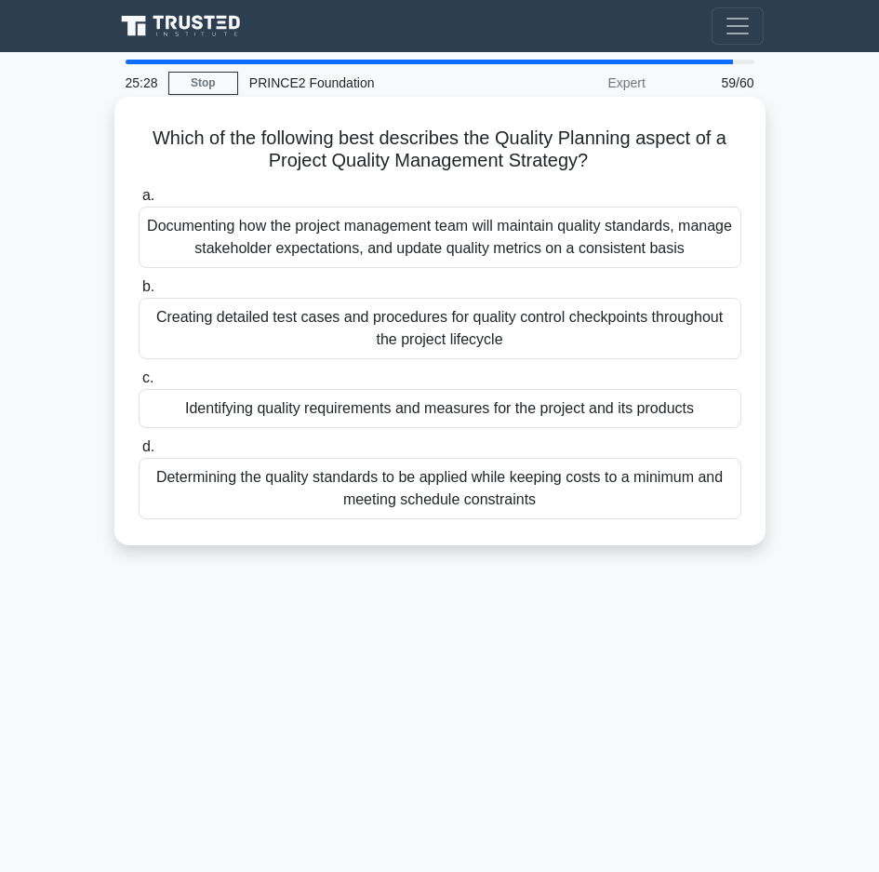
click at [406, 414] on div "Identifying quality requirements and measures for the project and its products" at bounding box center [440, 408] width 603 height 39
click at [139, 384] on input "c. Identifying quality requirements and measures for the project and its produc…" at bounding box center [139, 378] width 0 height 12
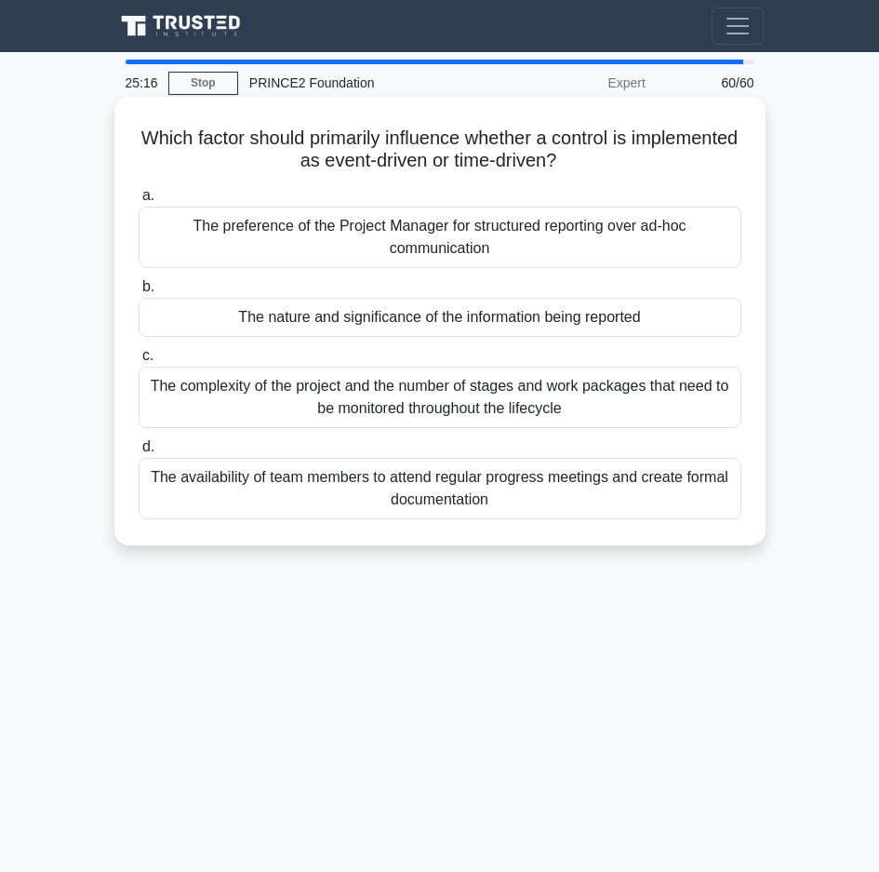
click at [409, 401] on div "The complexity of the project and the number of stages and work packages that n…" at bounding box center [440, 397] width 603 height 61
click at [139, 362] on input "c. The complexity of the project and the number of stages and work packages tha…" at bounding box center [139, 356] width 0 height 12
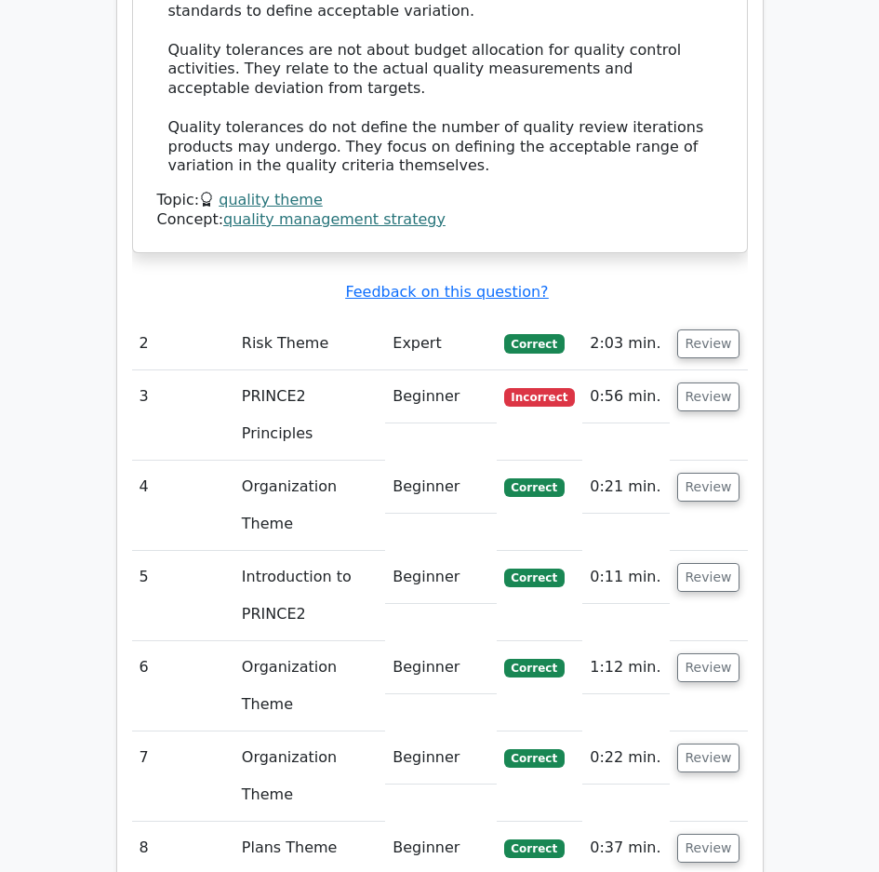
scroll to position [2605, 0]
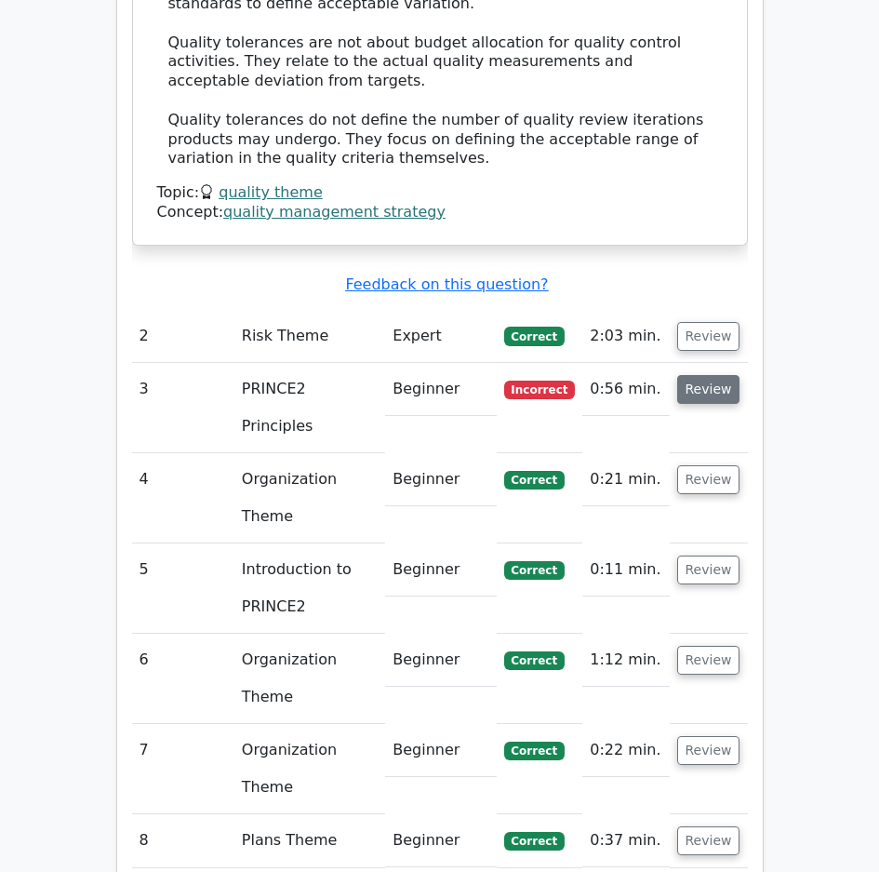
click at [703, 375] on button "Review" at bounding box center [708, 389] width 63 height 29
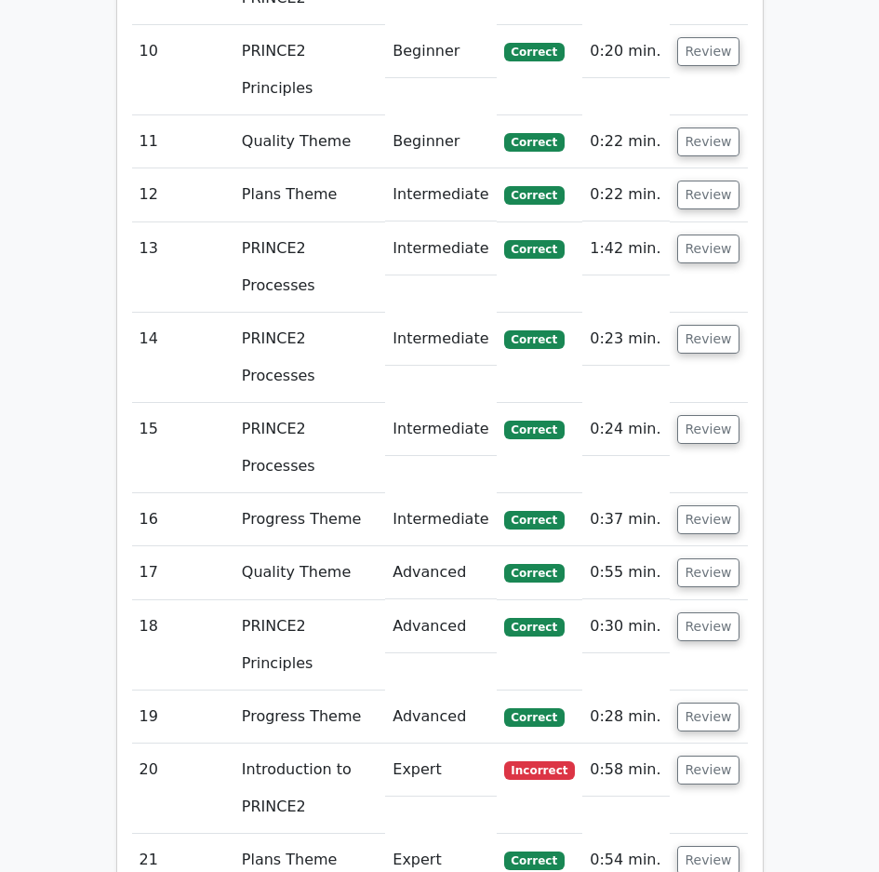
scroll to position [4651, 0]
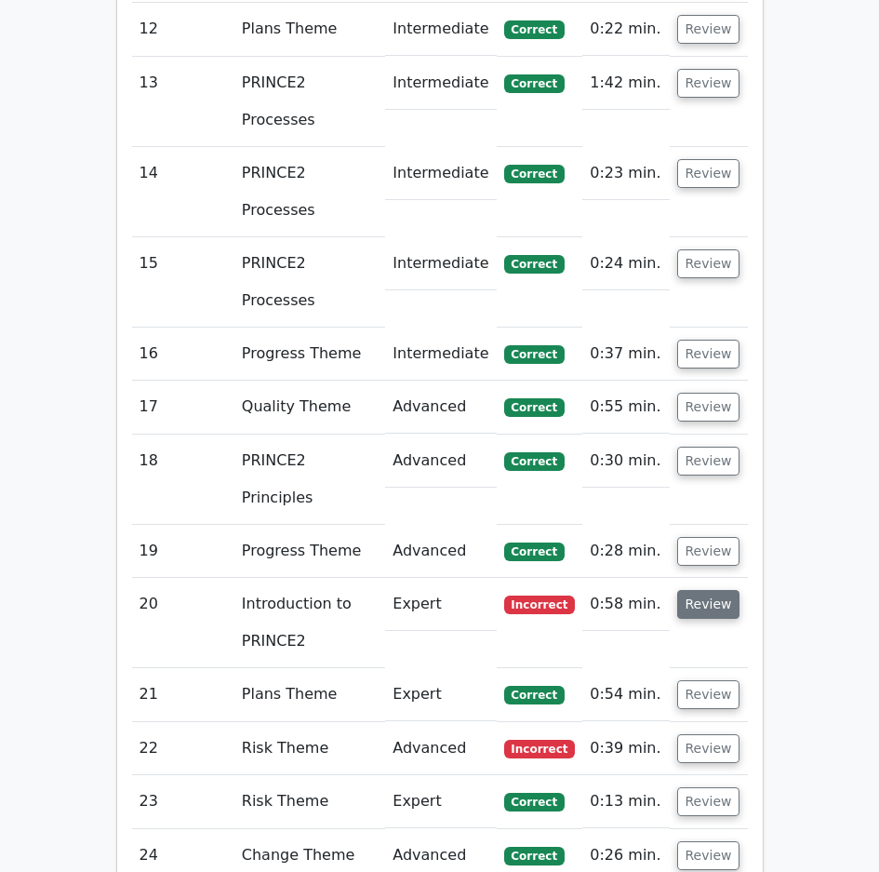
click at [715, 590] on button "Review" at bounding box center [708, 604] width 63 height 29
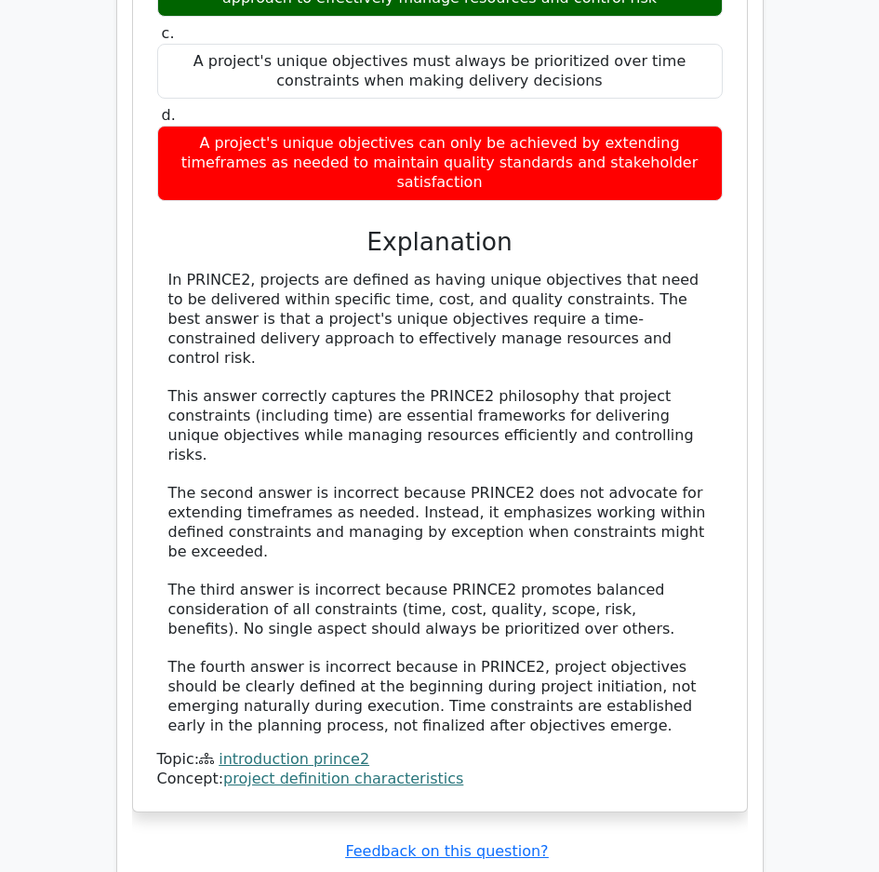
scroll to position [5675, 0]
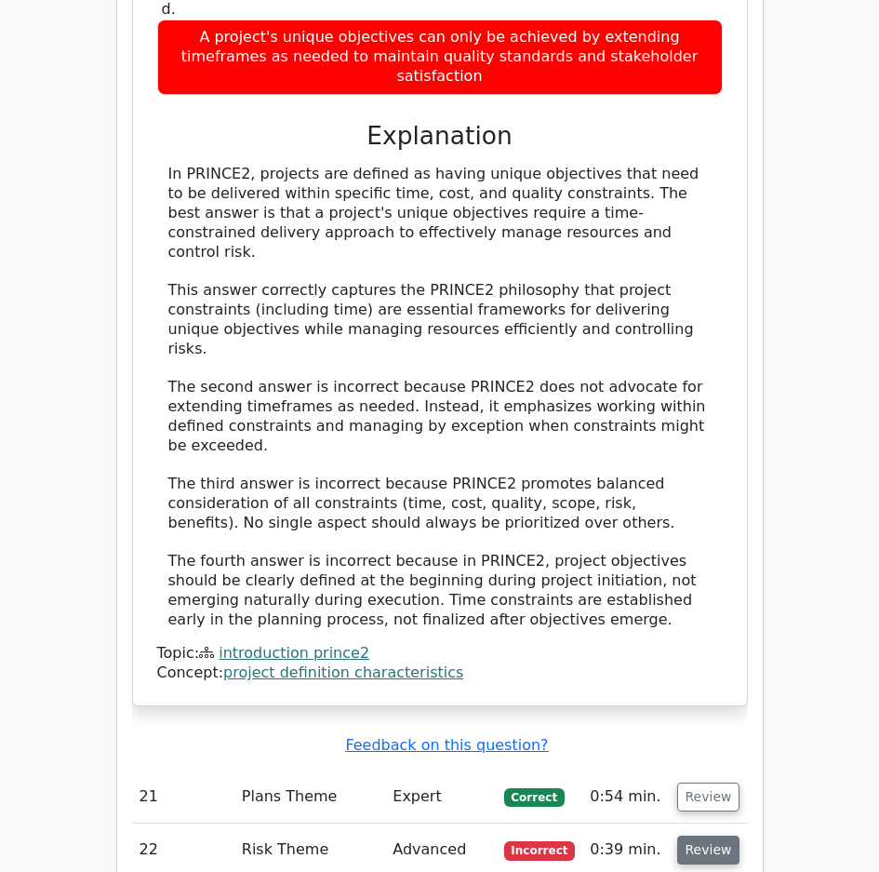
click at [699, 835] on button "Review" at bounding box center [708, 849] width 63 height 29
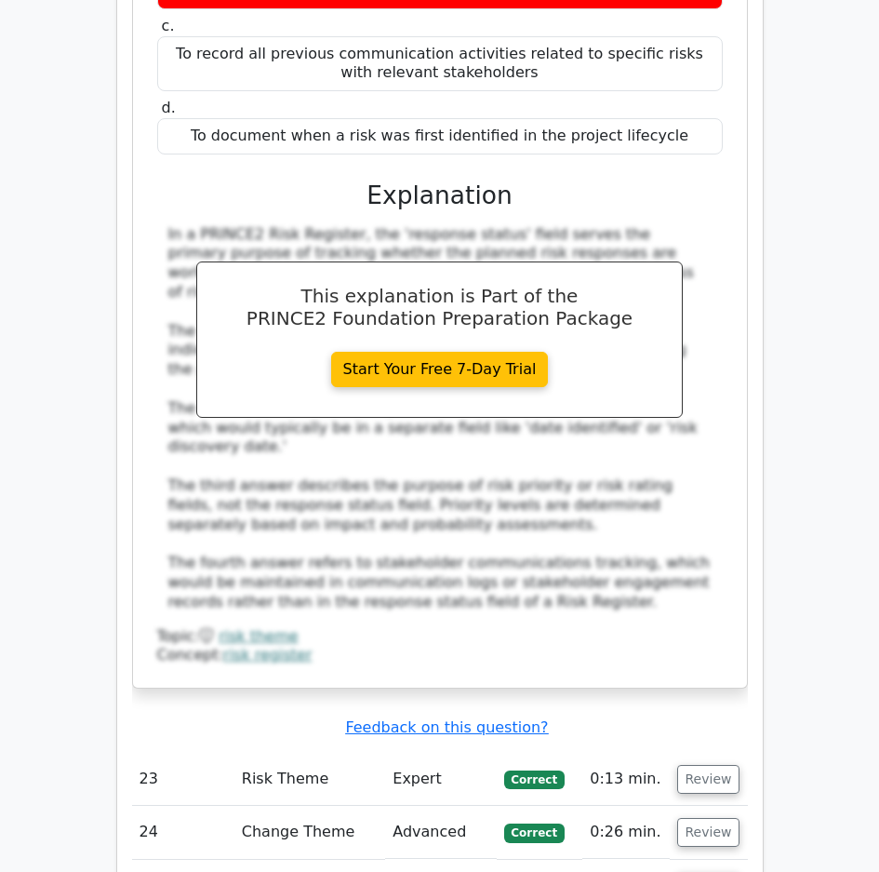
scroll to position [6791, 0]
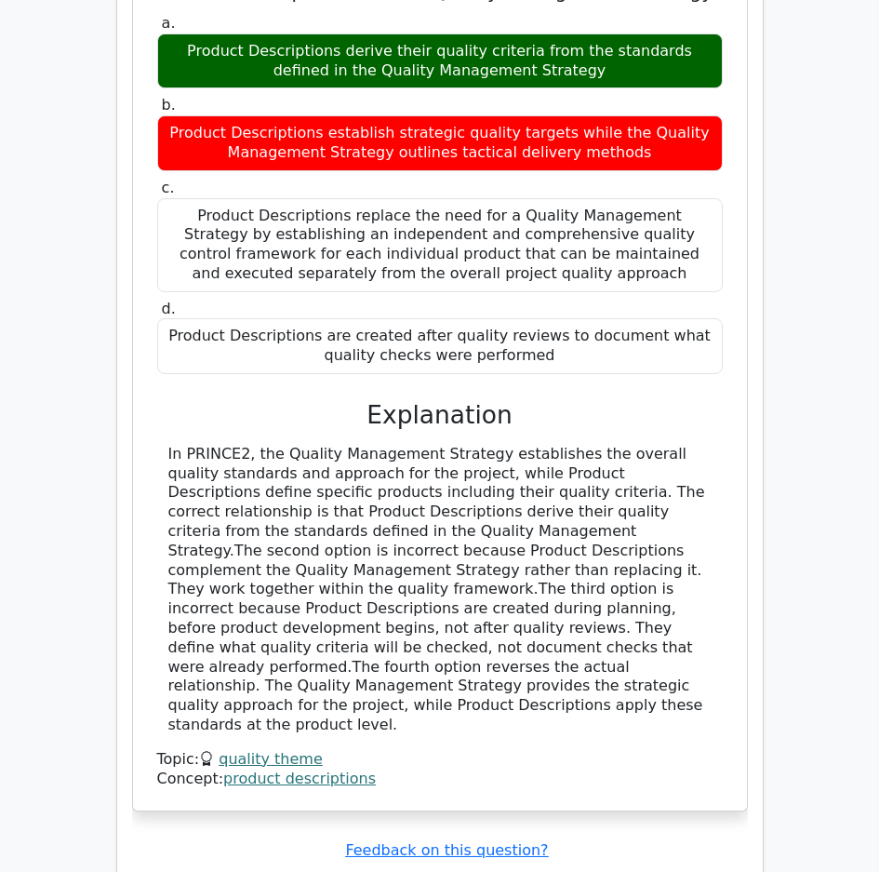
scroll to position [7814, 0]
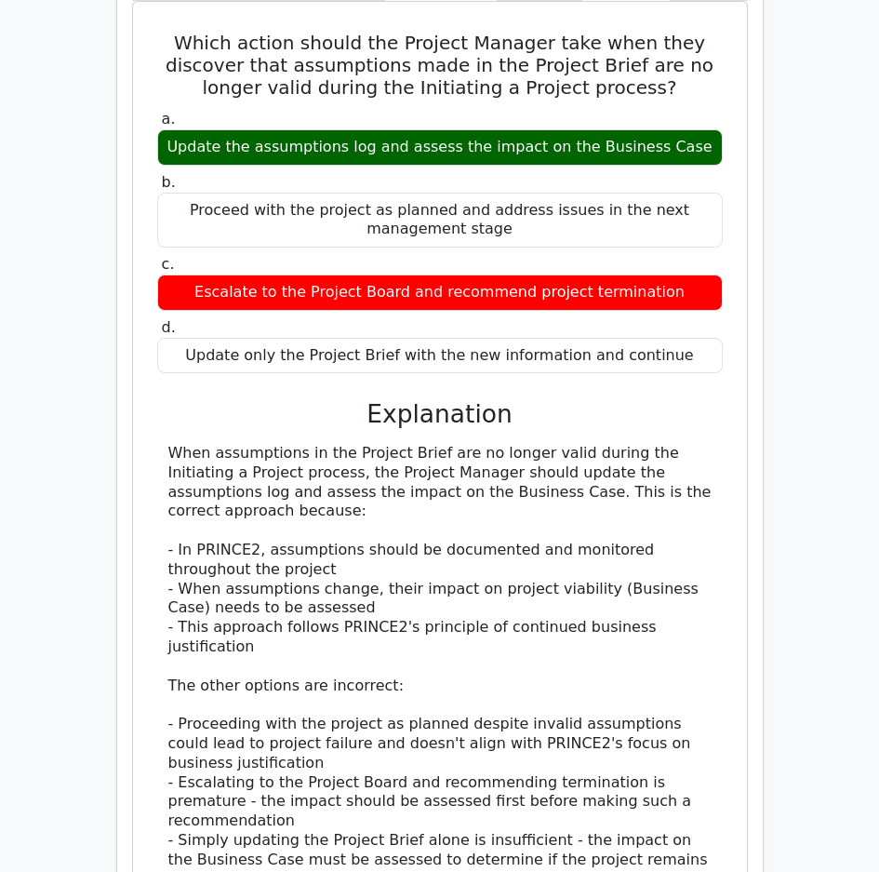
scroll to position [8931, 0]
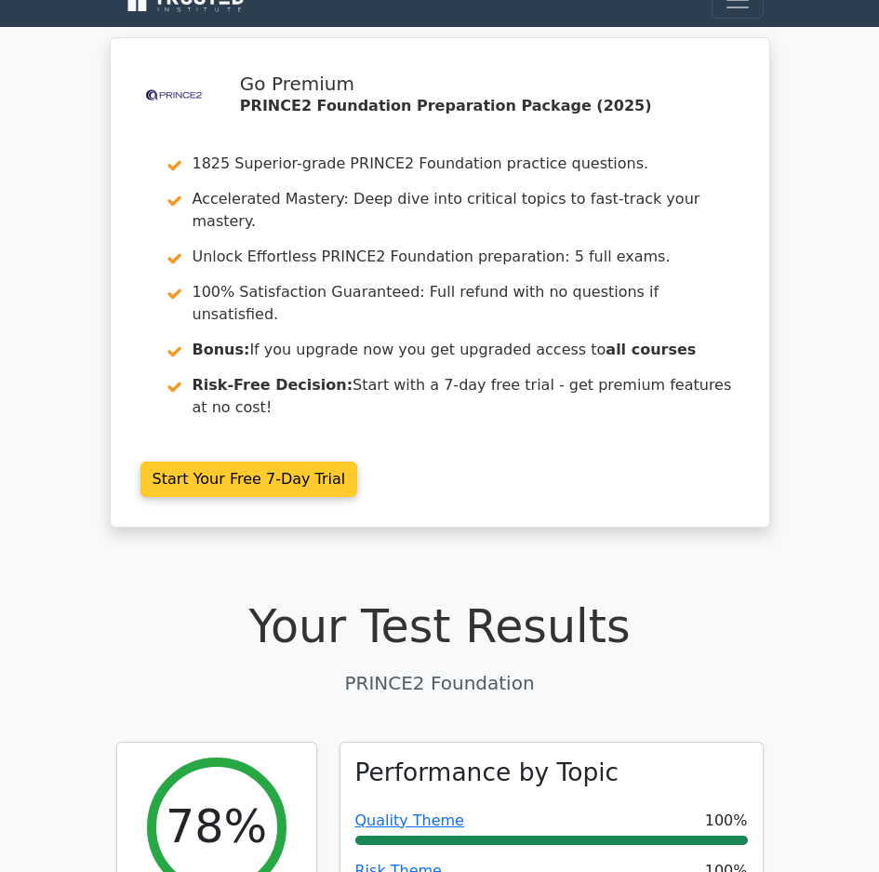
scroll to position [0, 0]
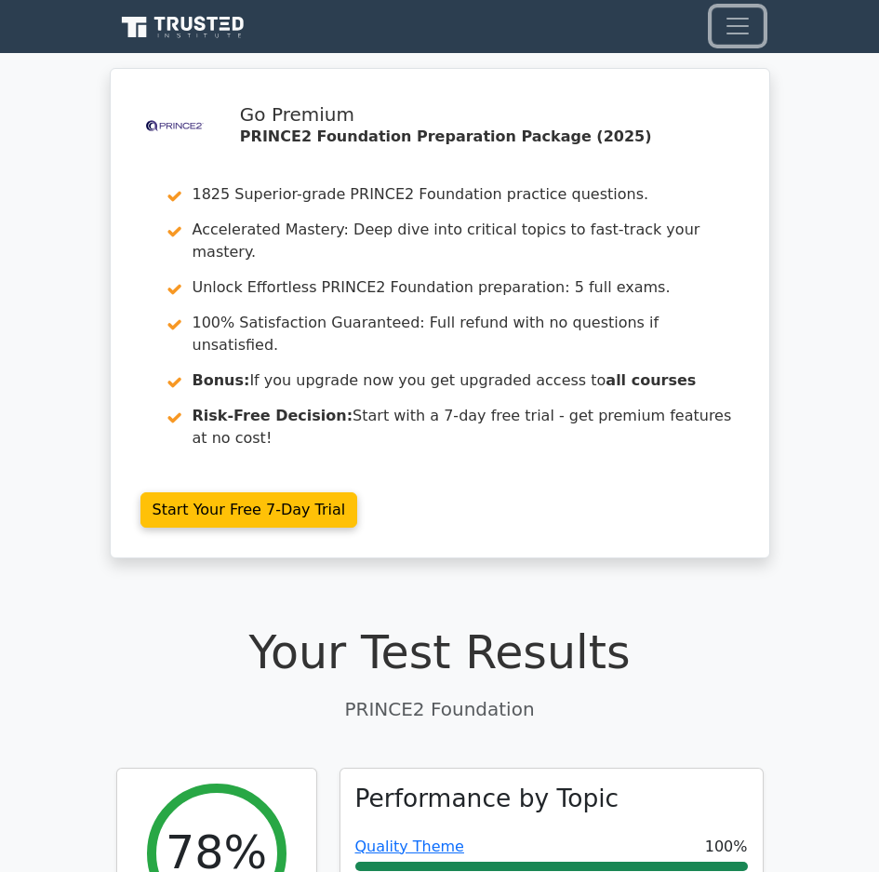
click at [744, 36] on span "Toggle navigation" at bounding box center [738, 26] width 28 height 28
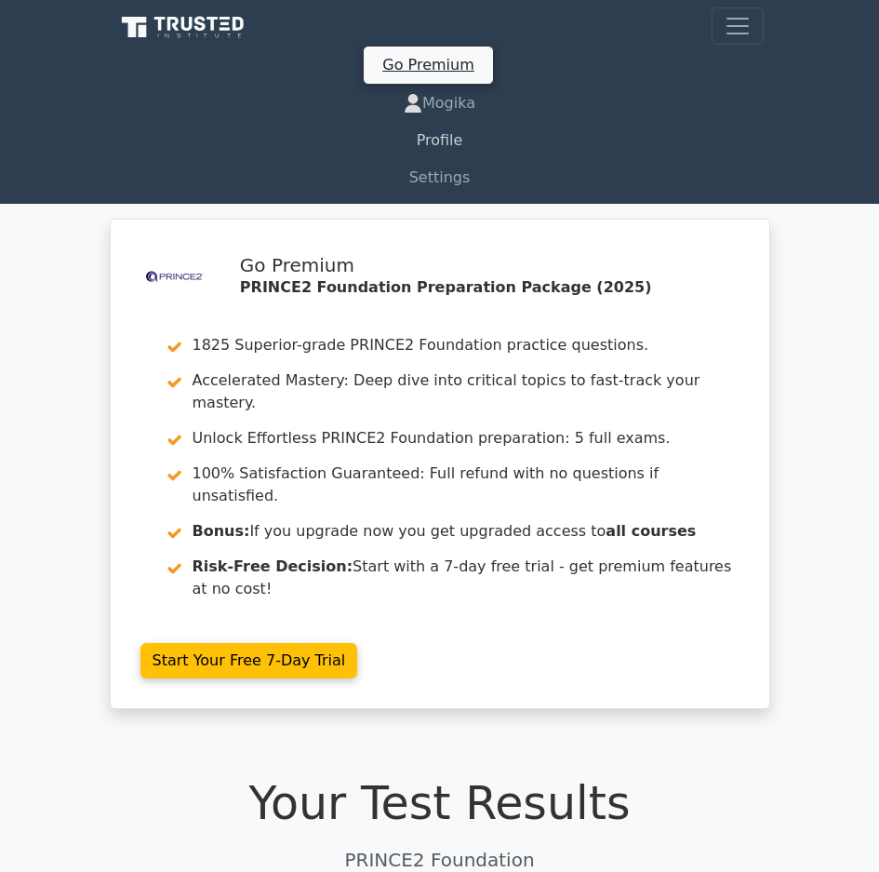
drag, startPoint x: 450, startPoint y: 99, endPoint x: 442, endPoint y: 139, distance: 40.9
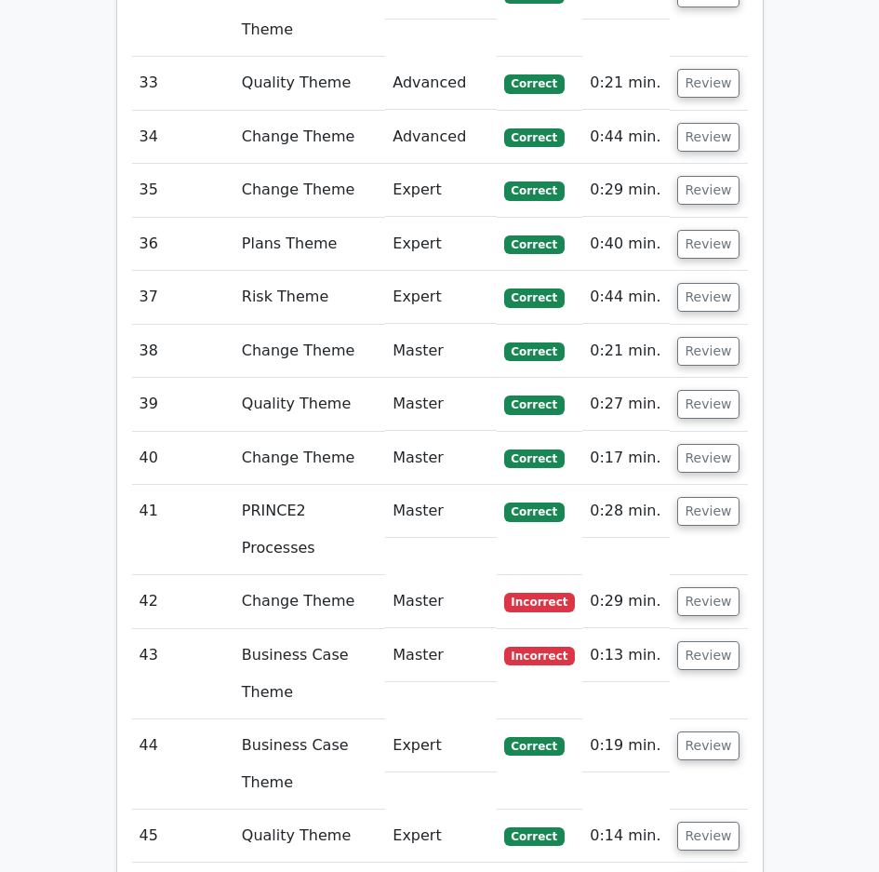
scroll to position [11316, 0]
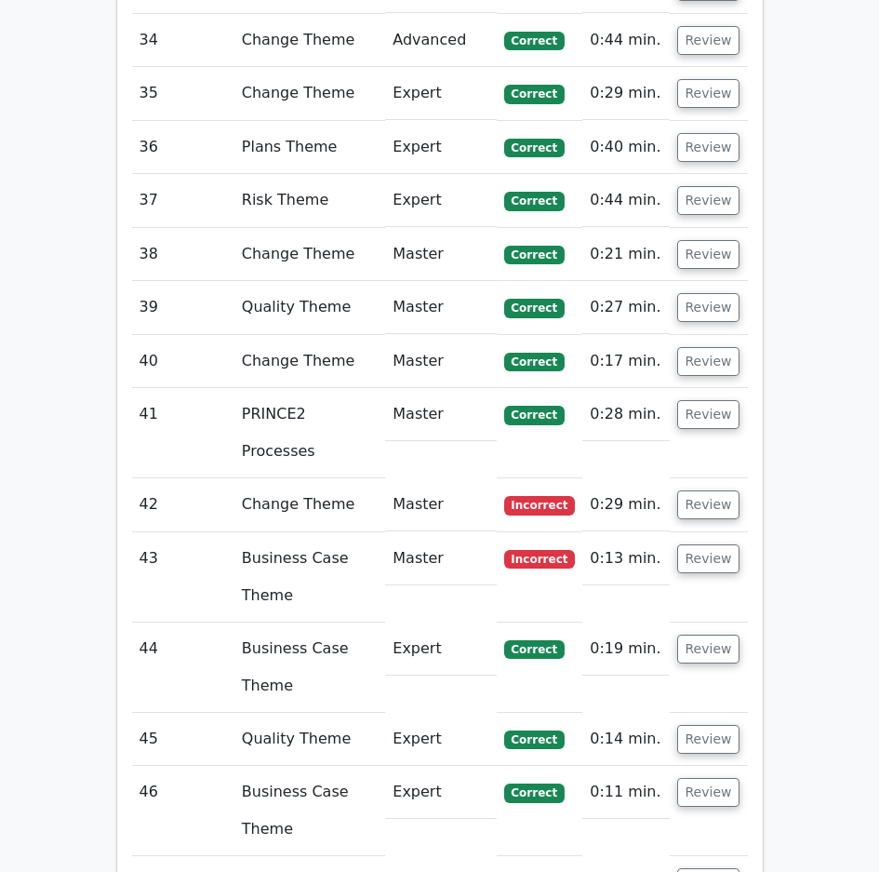
scroll to position [11223, 0]
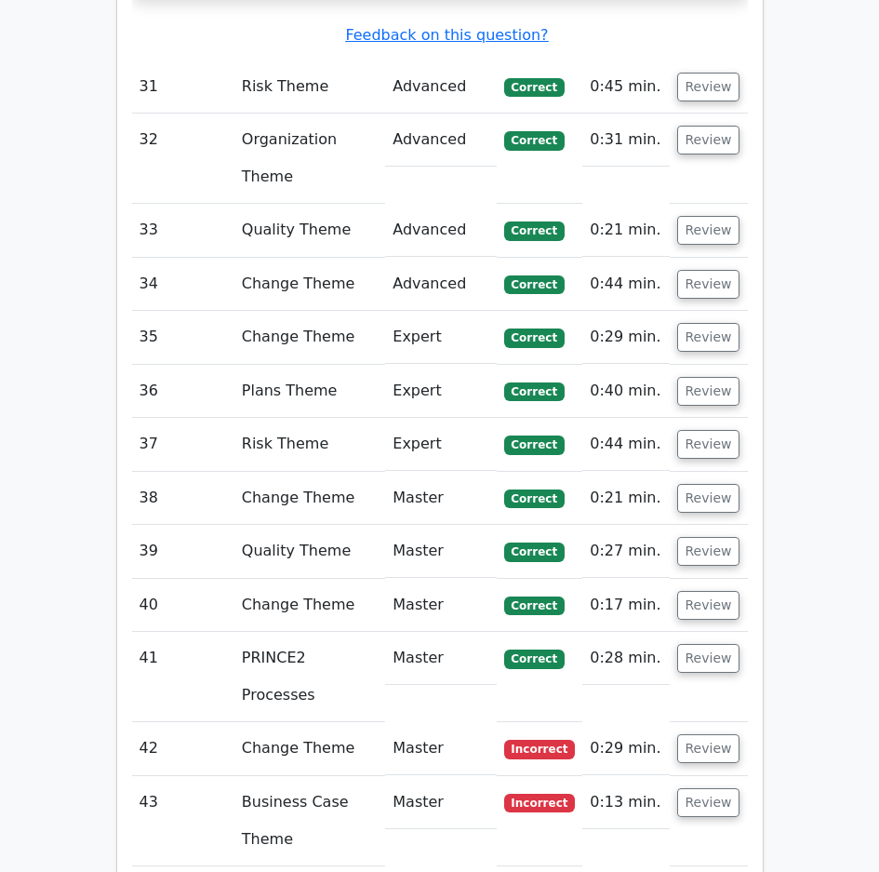
scroll to position [11037, 0]
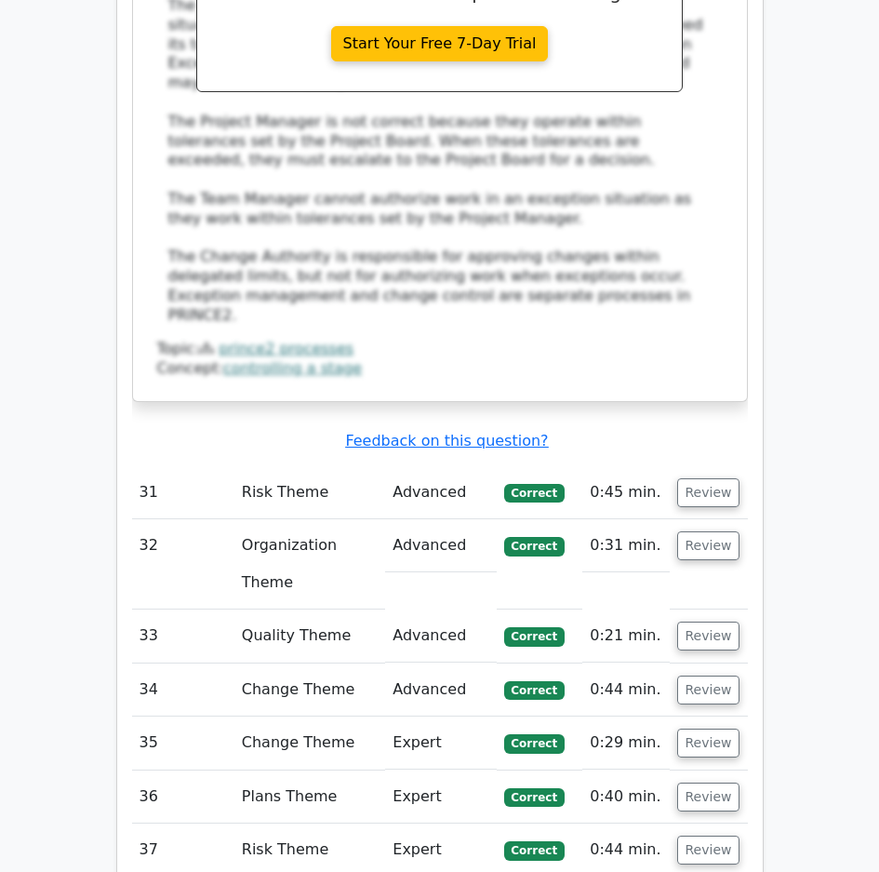
scroll to position [10665, 0]
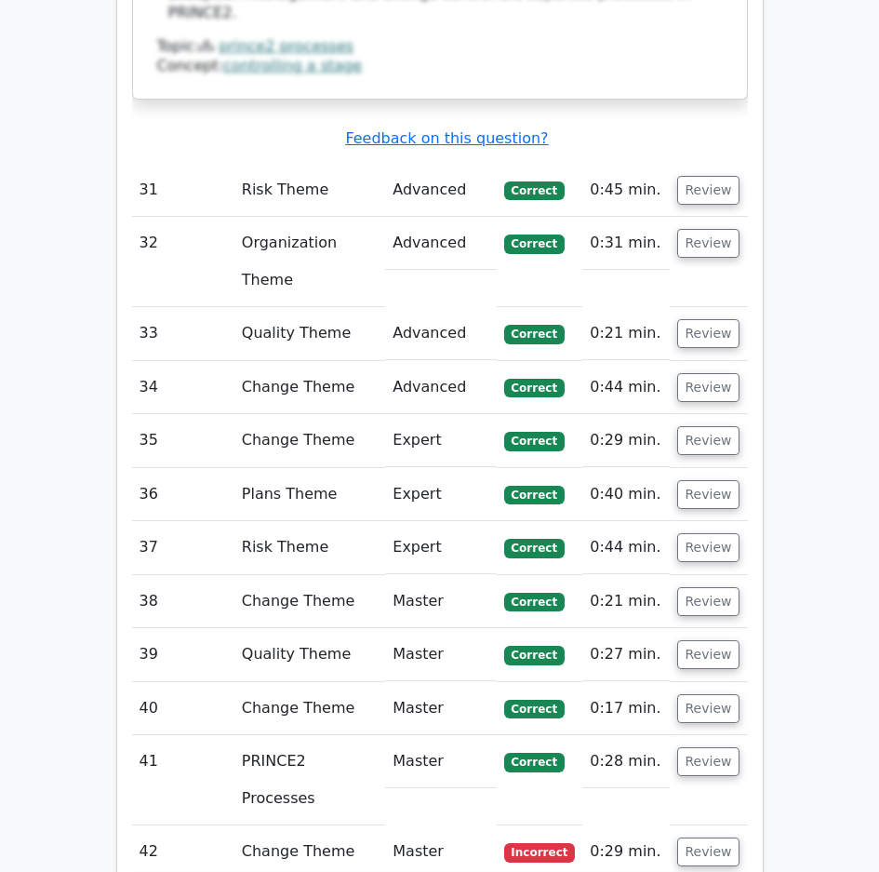
scroll to position [10944, 0]
